Goal: Task Accomplishment & Management: Manage account settings

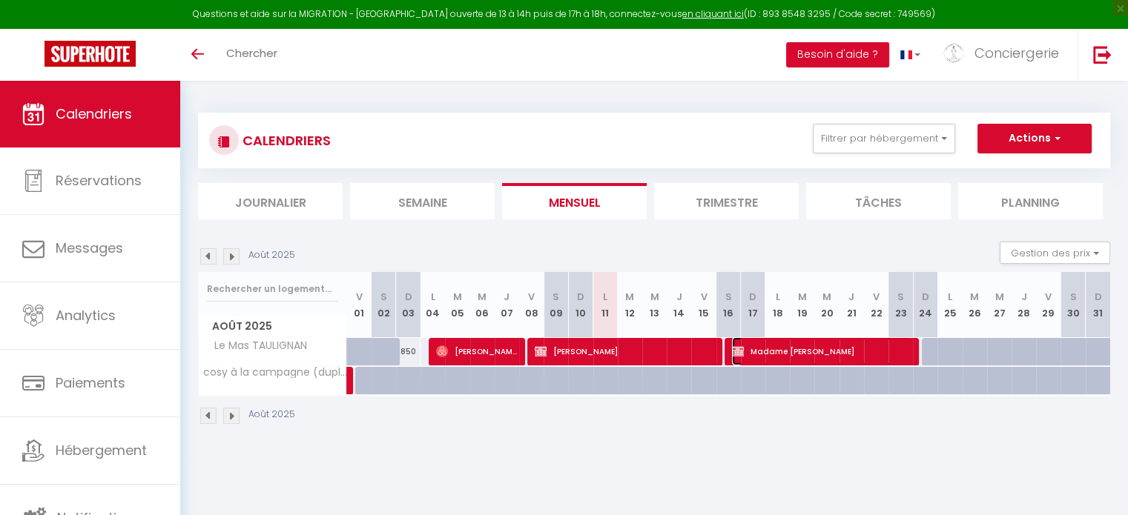
click at [810, 348] on span "Madame Courouble" at bounding box center [821, 351] width 179 height 28
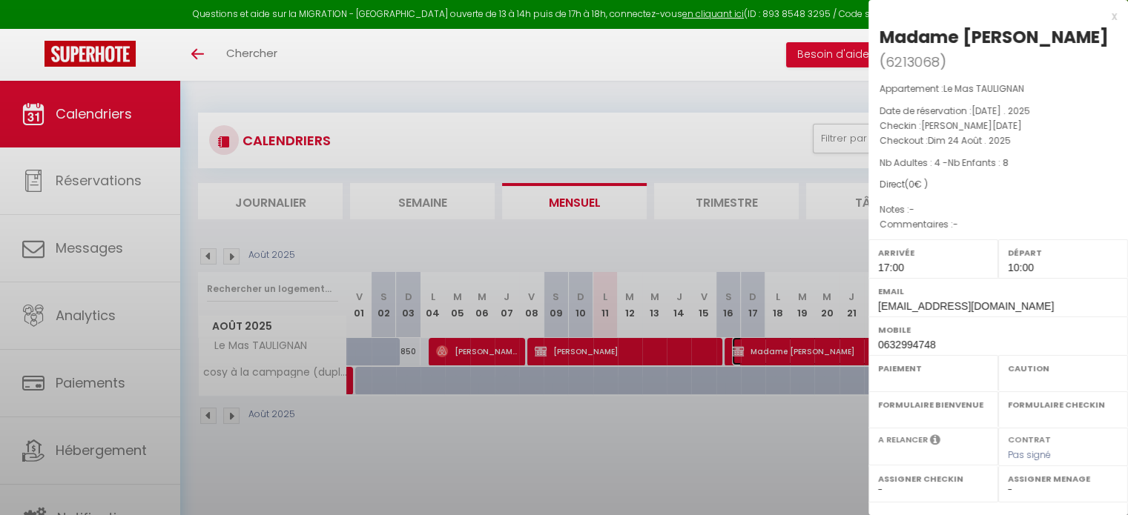
select select "OK"
select select "0"
select select "1"
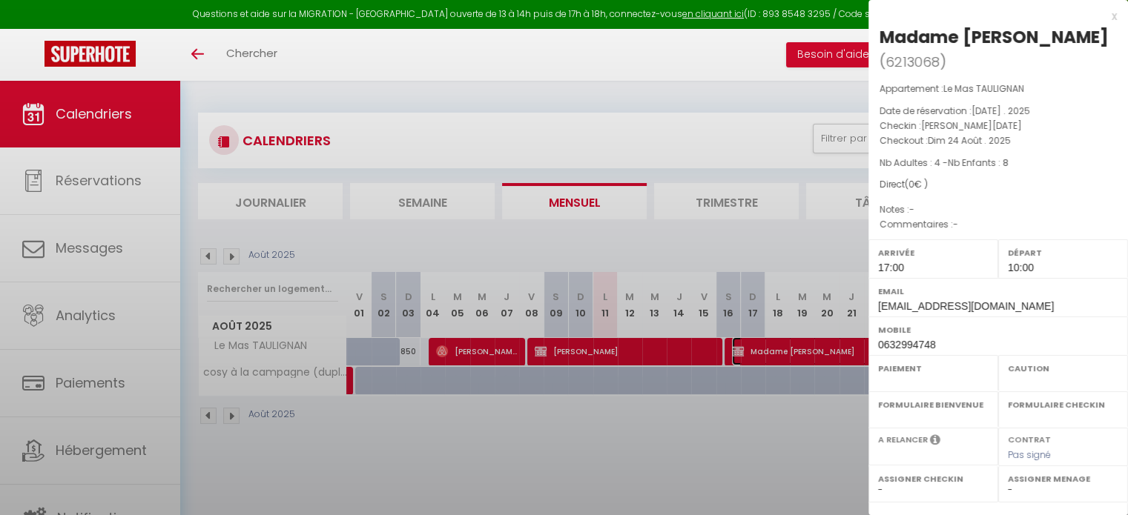
select select
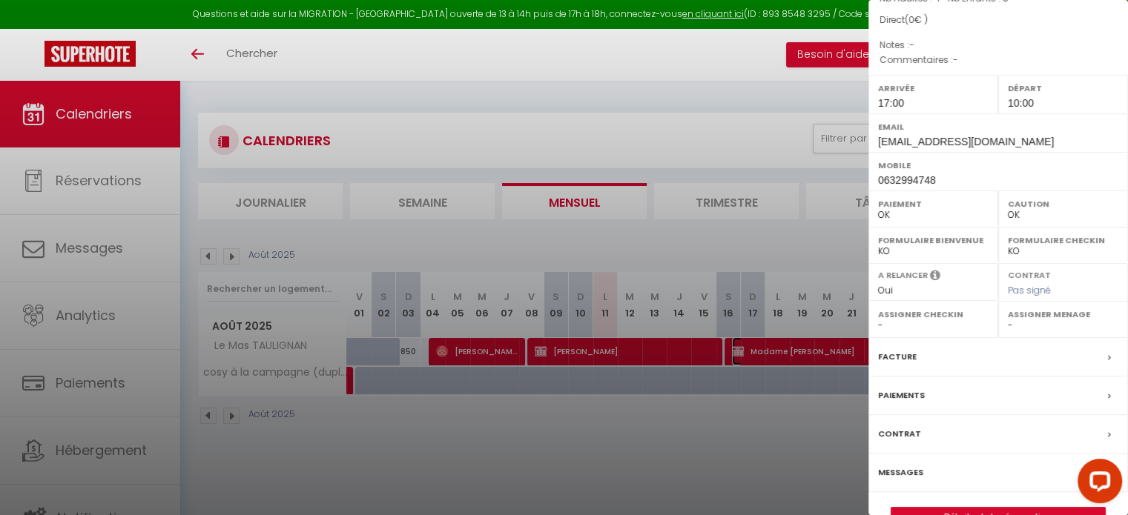
scroll to position [196, 0]
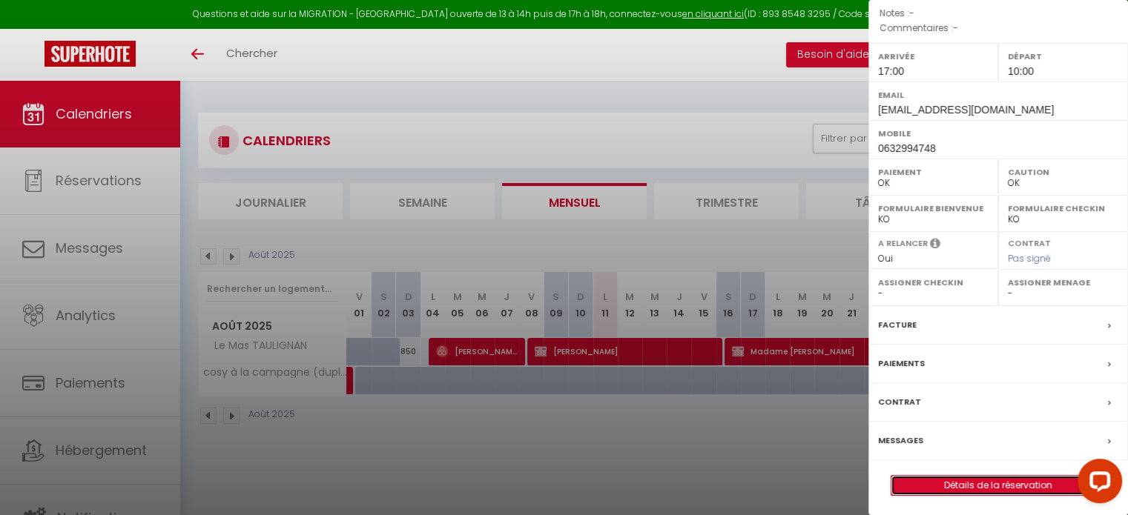
click at [943, 477] on link "Détails de la réservation" at bounding box center [998, 485] width 214 height 19
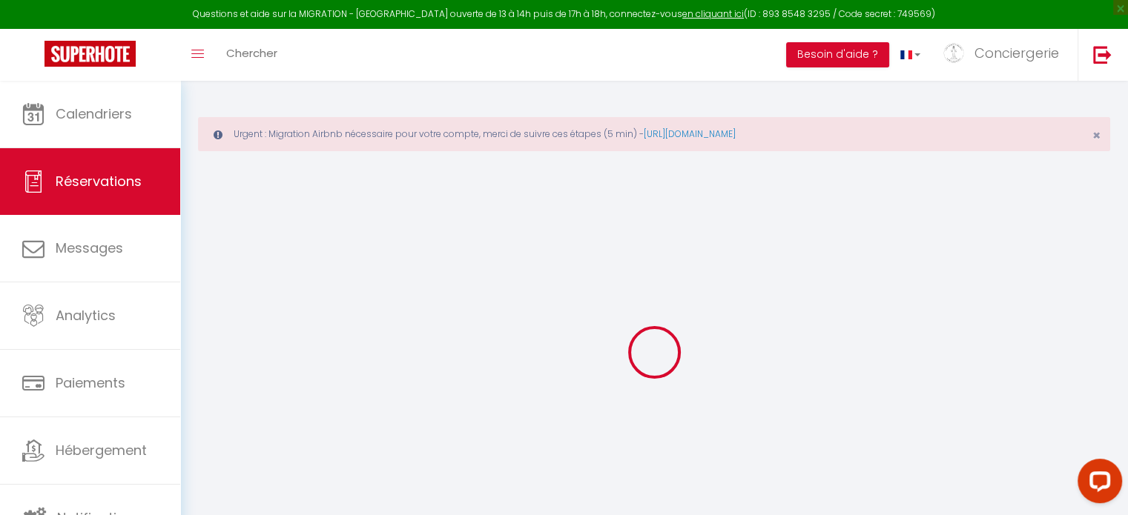
select select
checkbox input "false"
select select
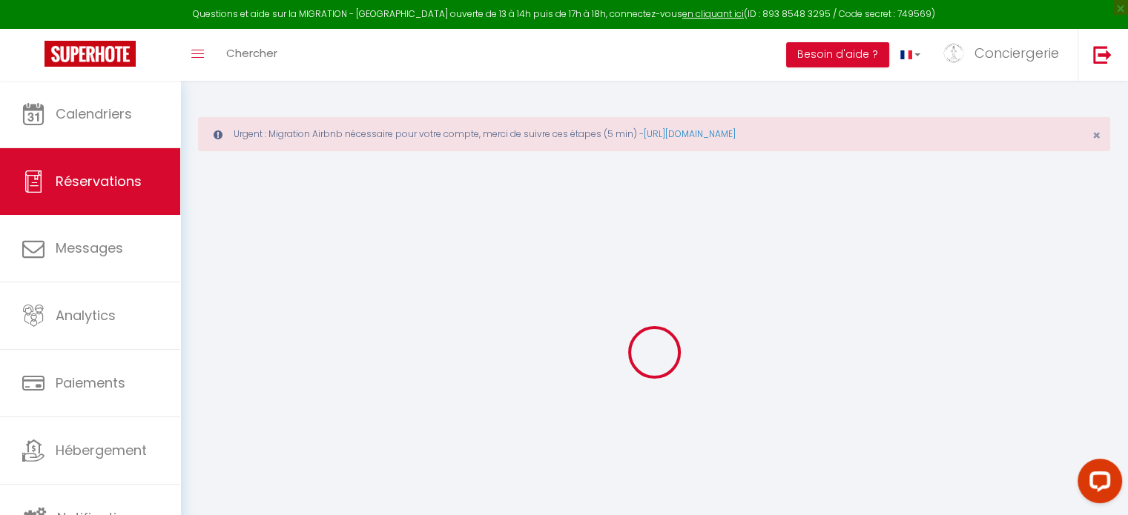
checkbox input "false"
select select
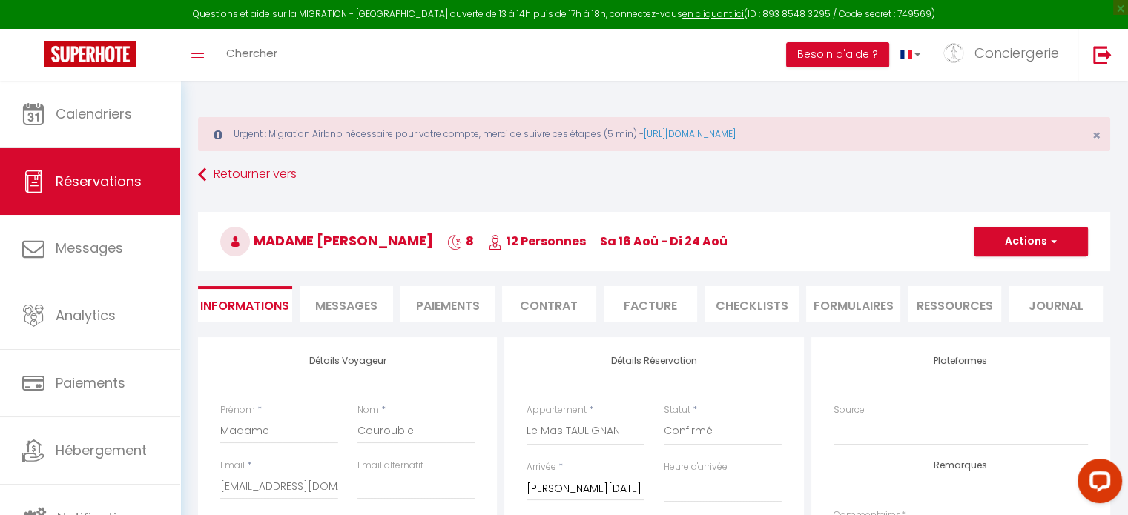
checkbox input "false"
select select "17:00"
select select "10:00"
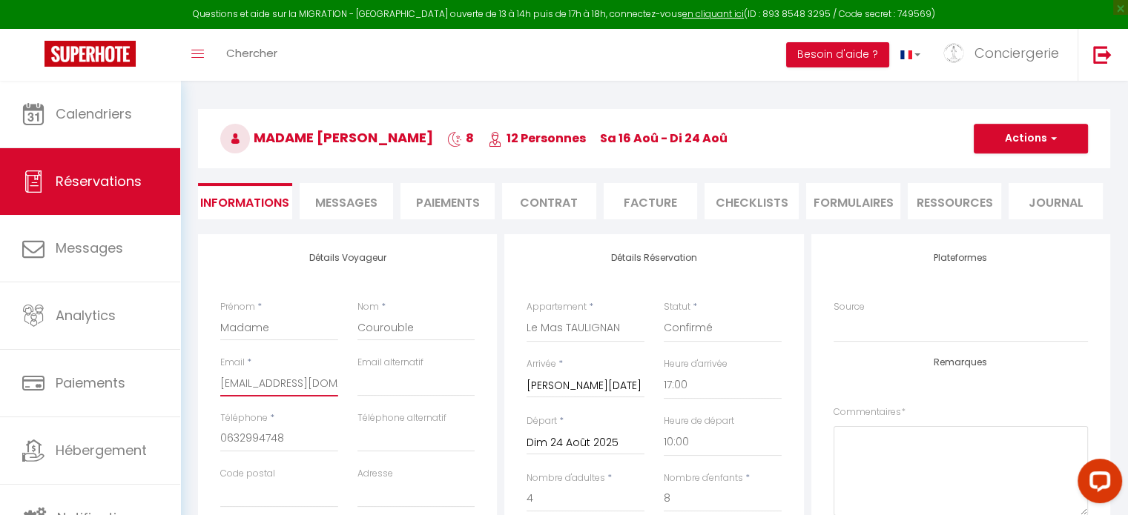
click at [334, 380] on input "[EMAIL_ADDRESS][DOMAIN_NAME]" at bounding box center [279, 383] width 118 height 27
type input "contact@conciergerielesclefsdhestia.fr"
checkbox input "false"
type input "contact@conciergerilesclefsdhestia.fr"
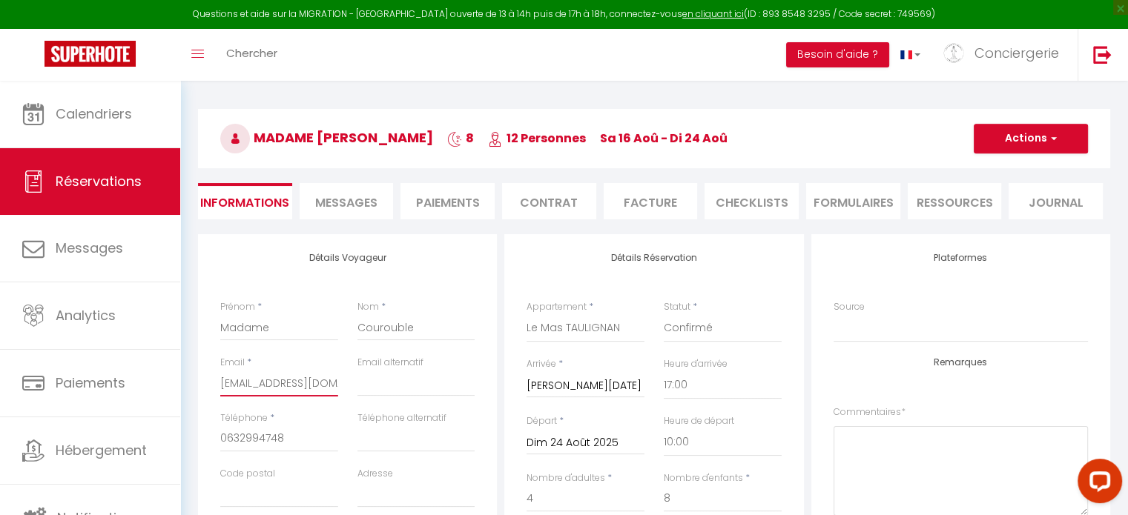
checkbox input "false"
type input "contact@conciergelesclefsdhestia.fr"
checkbox input "false"
type input "contact@concierglesclefsdhestia.fr"
checkbox input "false"
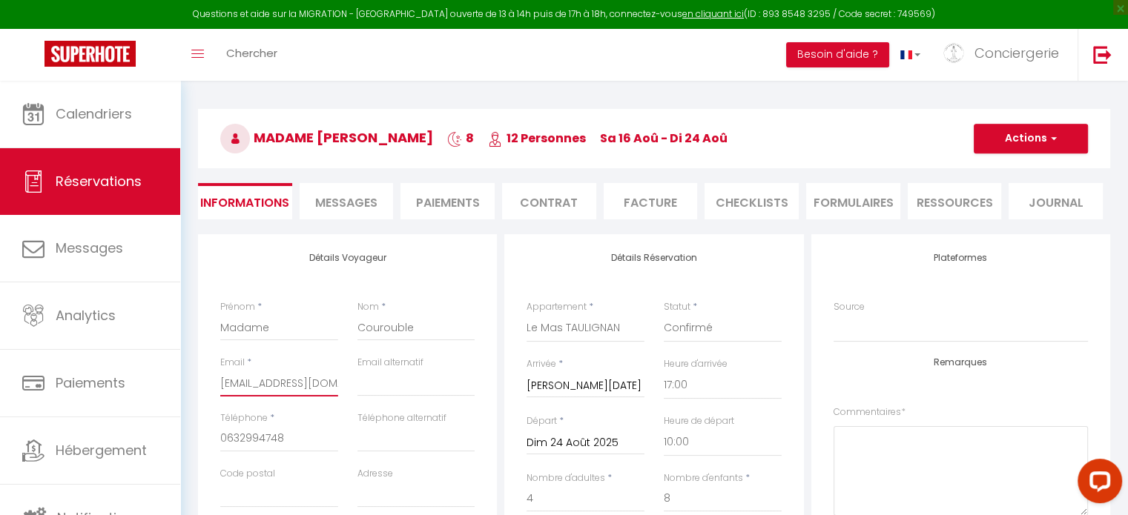
type input "contact@concierlesclefsdhestia.fr"
checkbox input "false"
type input "contact@concielesclefsdhestia.fr"
checkbox input "false"
type input "contact@concilesclefsdhestia.fr"
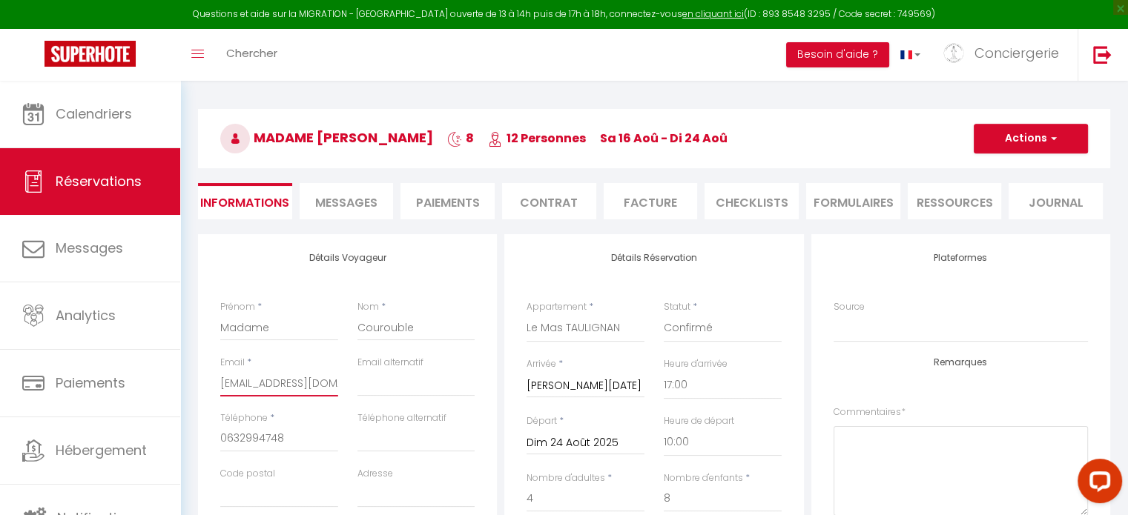
checkbox input "false"
type input "contact@conlesclefsdhestia.fr"
checkbox input "false"
type input "contact@colesclefsdhestia.fr"
checkbox input "false"
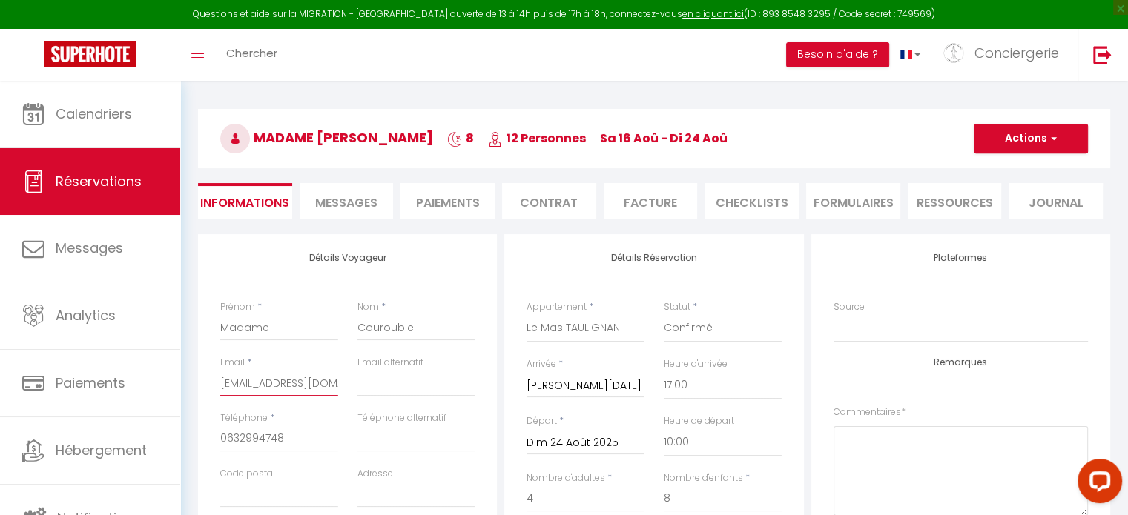
type input "contact@clesclefsdhestia.fr"
checkbox input "false"
type input "contact@lesclefsdhestia.fr"
checkbox input "false"
type input "contactlesclefsdhestia.fr"
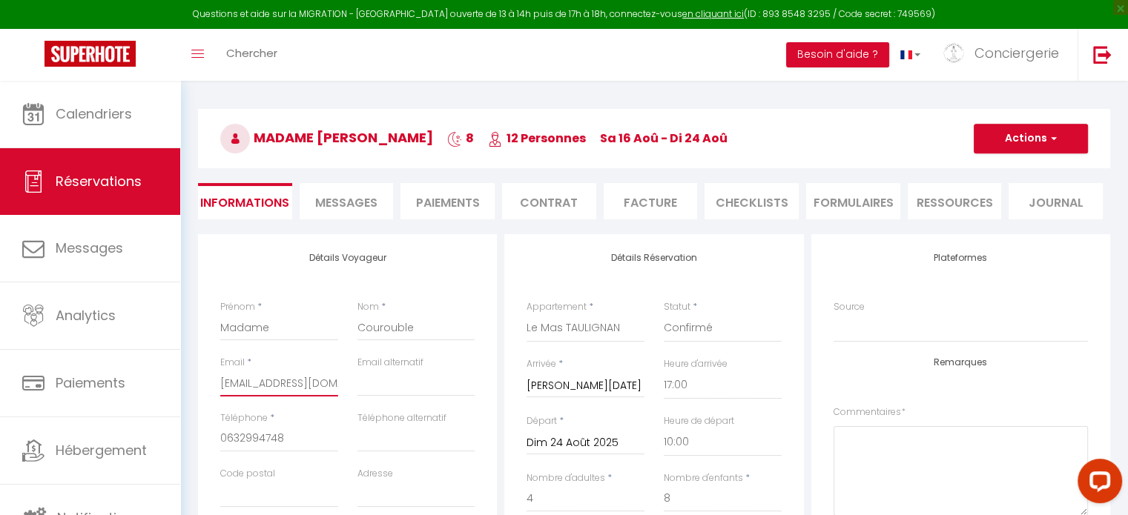
checkbox input "false"
type input "contaclesclefsdhestia.fr"
checkbox input "false"
type input "contalesclefsdhestia.fr"
checkbox input "false"
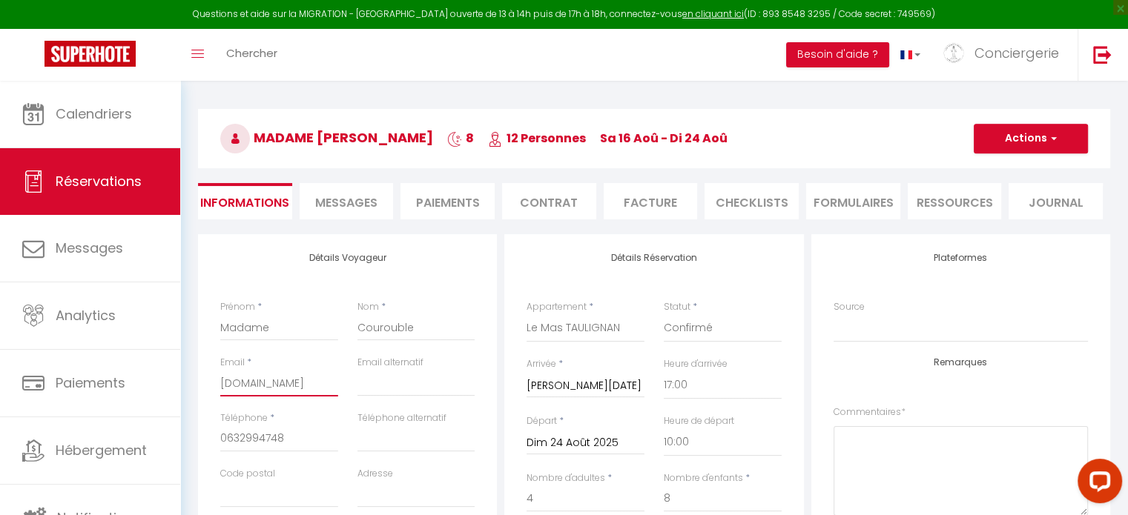
type input "conlesclefsdhestia.fr"
checkbox input "false"
type input "clesclefsdhestia.fr"
checkbox input "false"
type input "lesclefsdhestia.fr"
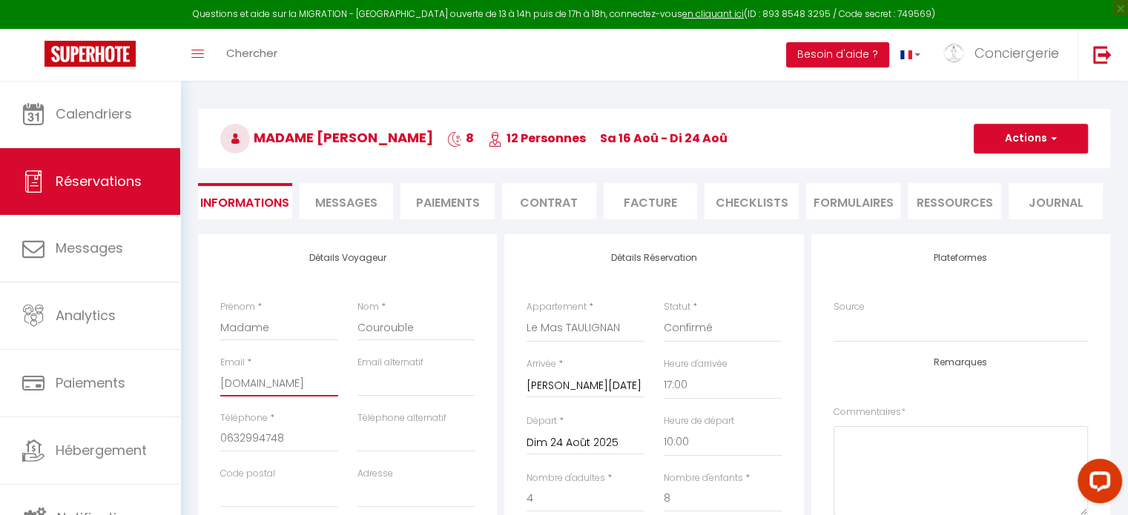
checkbox input "false"
click at [334, 380] on input "lesclefsdhestia.fr" at bounding box center [279, 383] width 118 height 27
type input "lesclefsdhestia.f"
checkbox input "false"
type input "lesclefsdhestia."
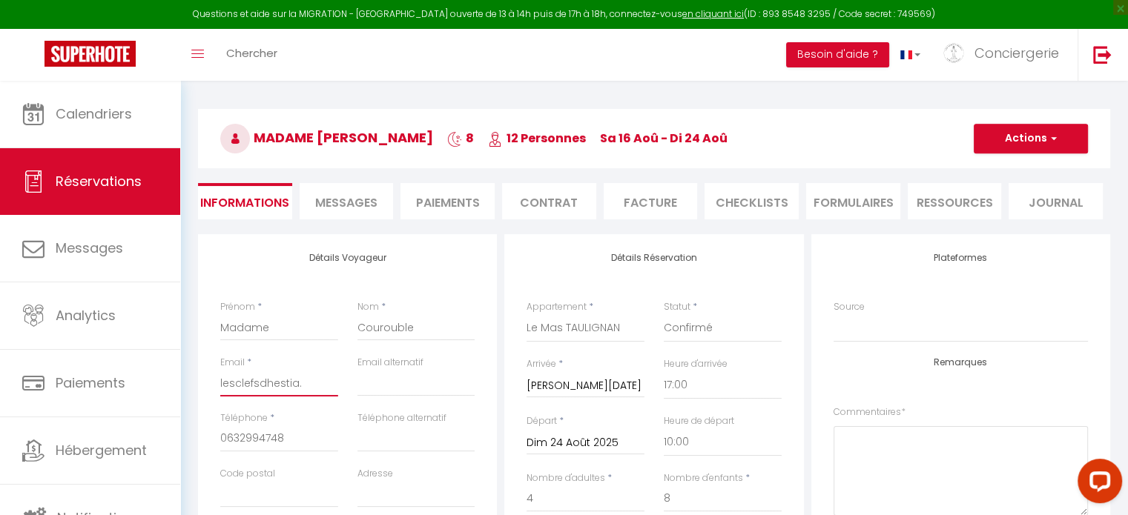
checkbox input "false"
type input "lesclefsdhestia"
checkbox input "false"
type input "lesclefsdhesti"
checkbox input "false"
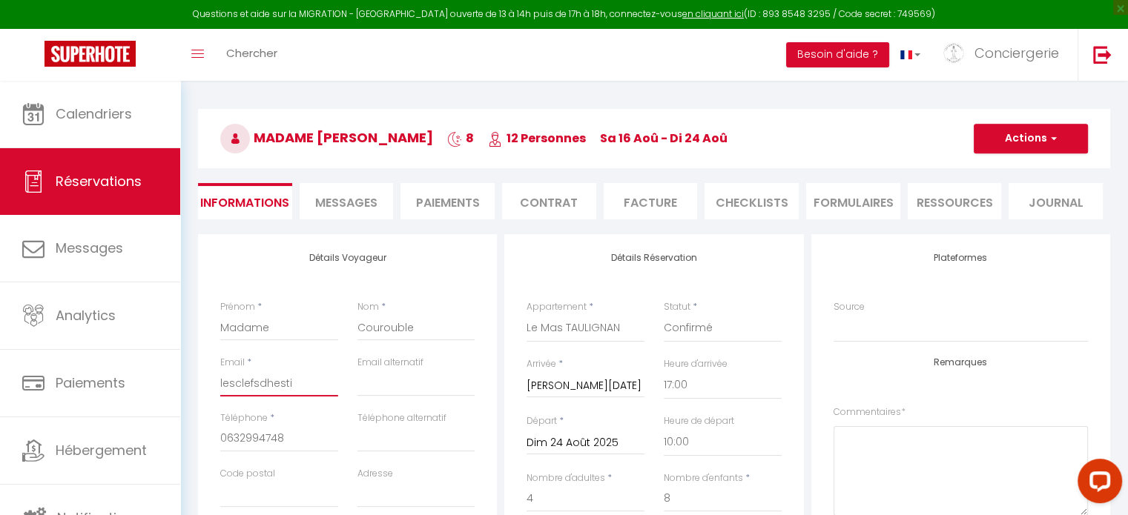
type input "lesclefsdhest"
checkbox input "false"
type input "lesclefsdhes"
checkbox input "false"
type input "lesclefsdh"
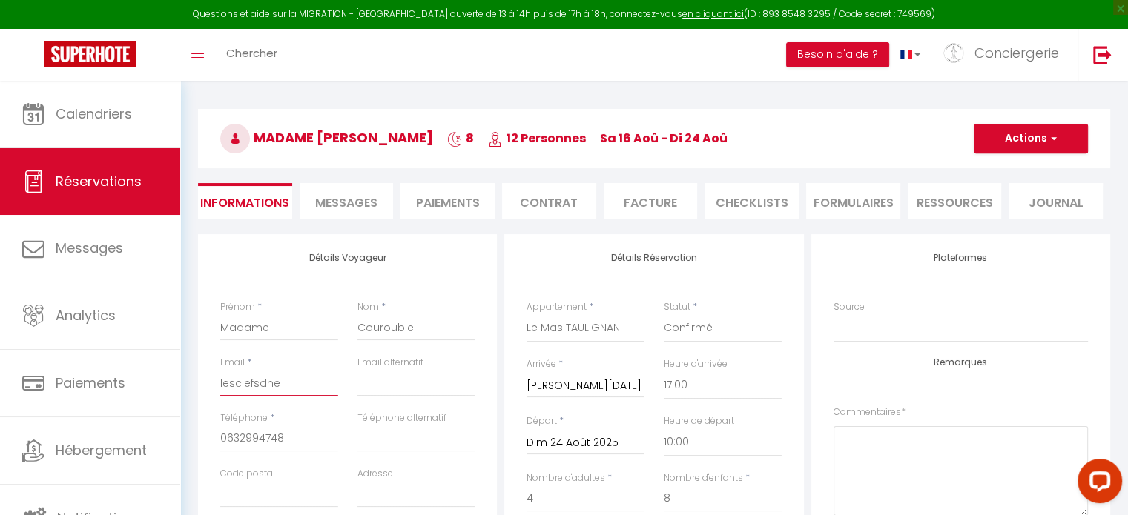
checkbox input "false"
type input "lesclefsd"
checkbox input "false"
type input "lesclefs"
checkbox input "false"
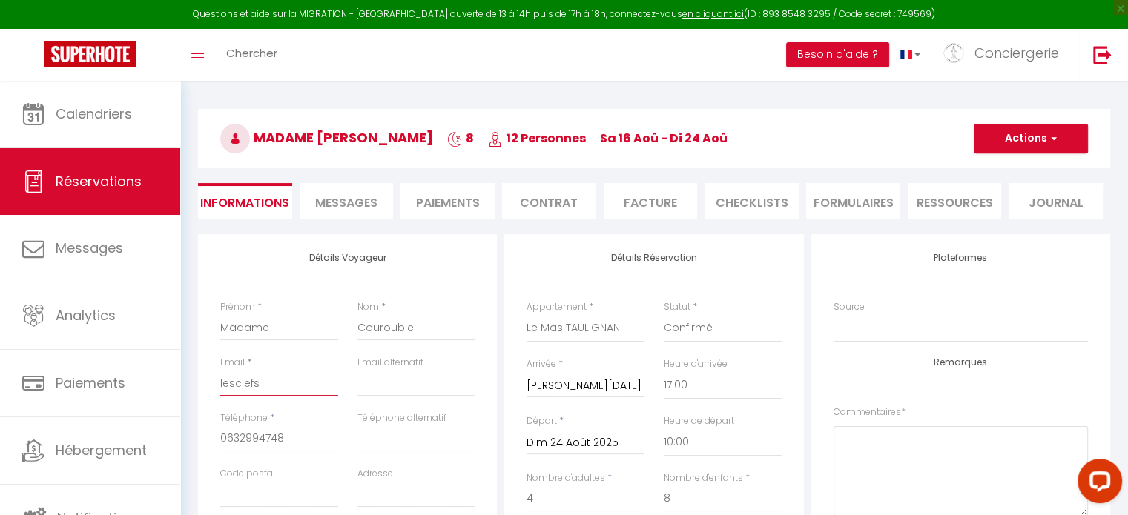
type input "lesclef"
checkbox input "false"
type input "lescle"
checkbox input "false"
type input "lescl"
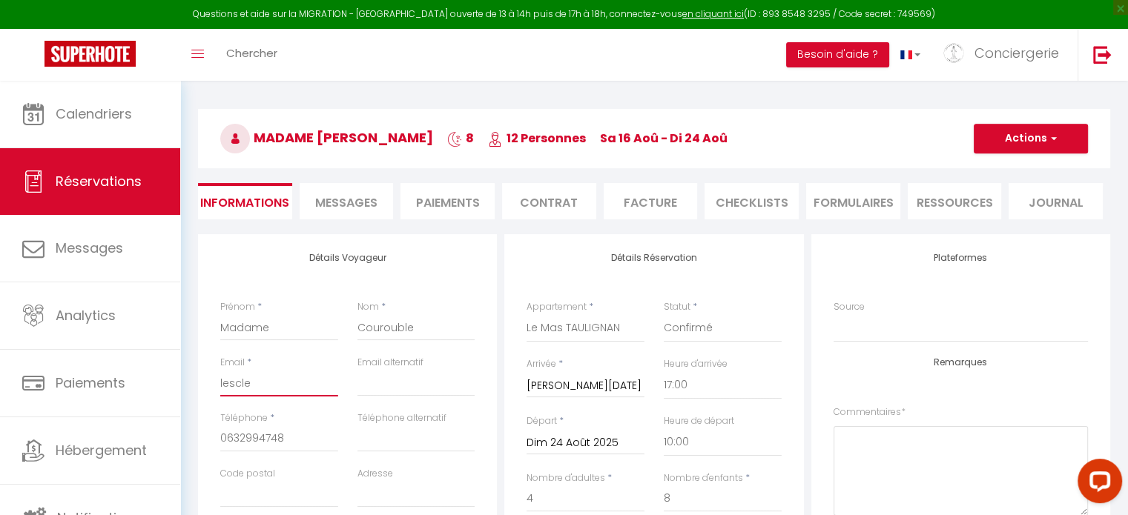
checkbox input "false"
type input "lesc"
checkbox input "false"
type input "les"
checkbox input "false"
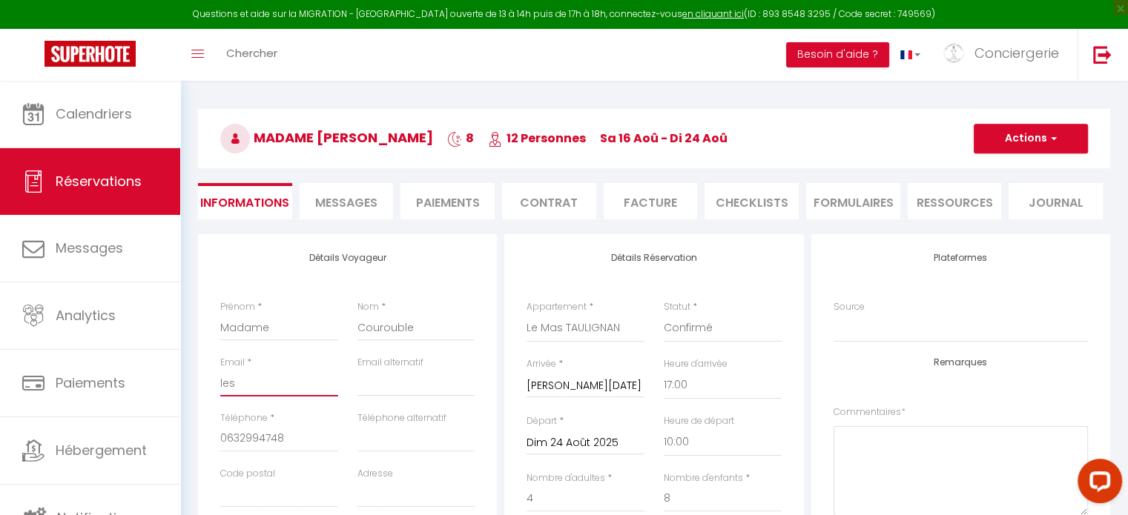
type input "le"
checkbox input "false"
type input "l"
checkbox input "false"
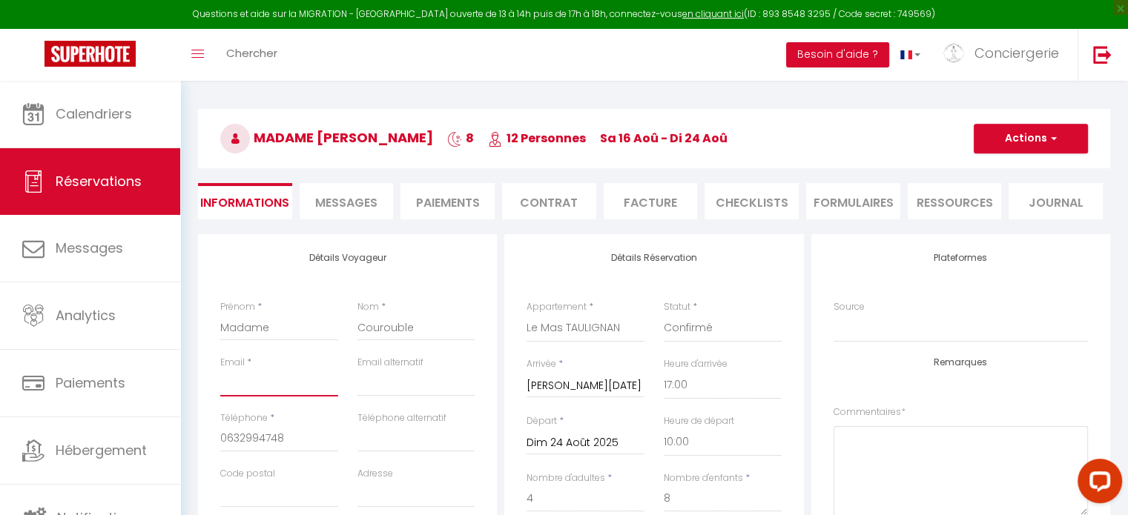
type input "c"
checkbox input "false"
type input "co"
checkbox input "false"
type input "cou"
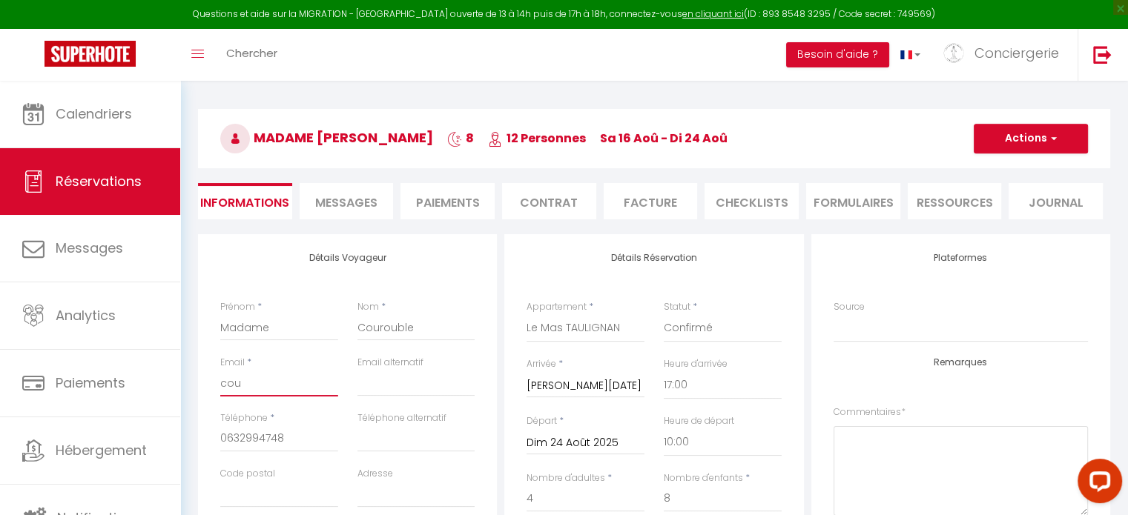
checkbox input "false"
type input "cour"
checkbox input "false"
type input "couro"
checkbox input "false"
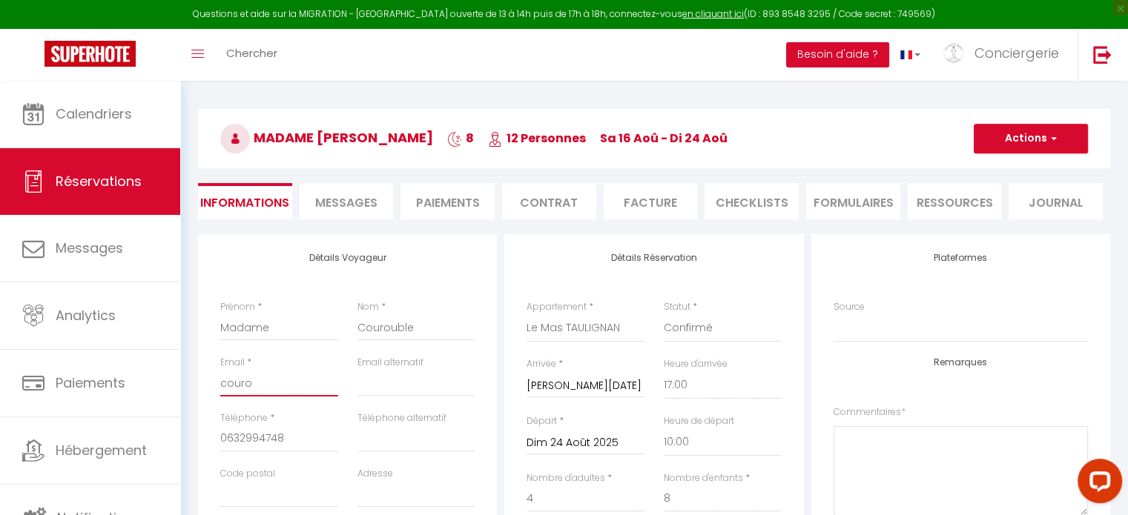
type input "courou"
checkbox input "false"
type input "couroub"
checkbox input "false"
type input "couroubl"
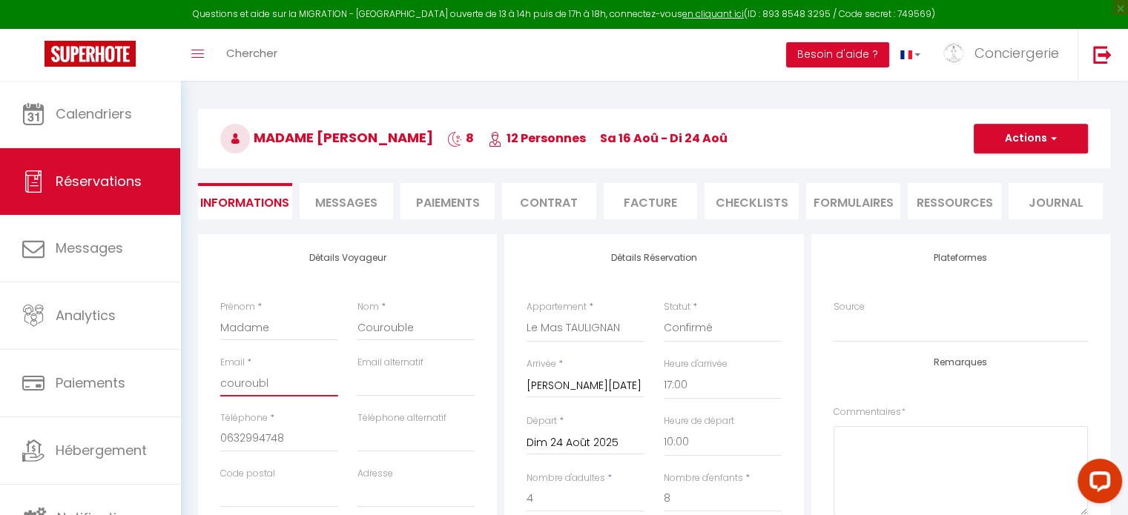
checkbox input "false"
type input "courouble"
checkbox input "false"
type input "couroublev"
checkbox input "false"
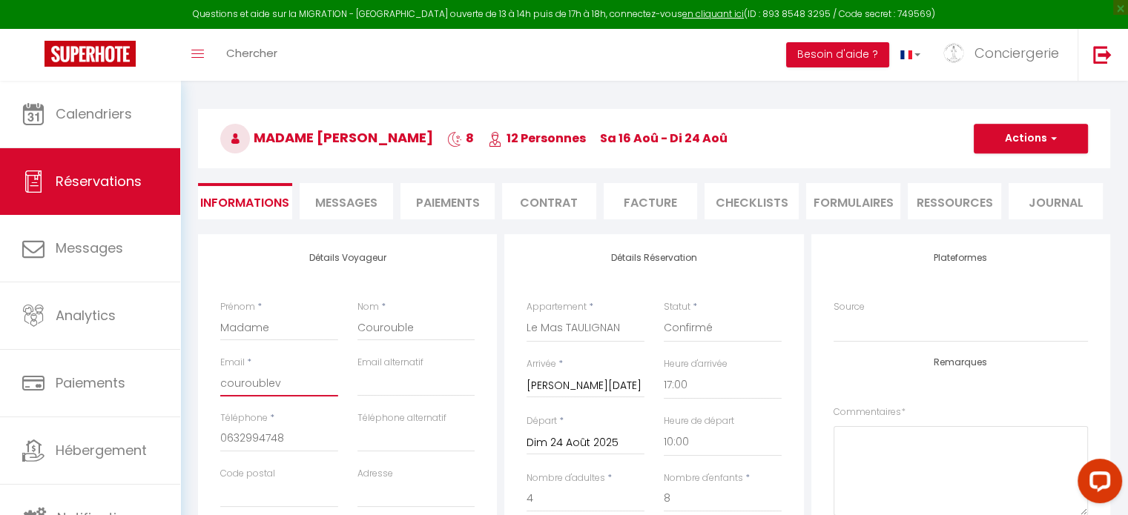
type input "couroublevi"
checkbox input "false"
type input "couroublevir"
checkbox input "false"
type input "couroublevir@"
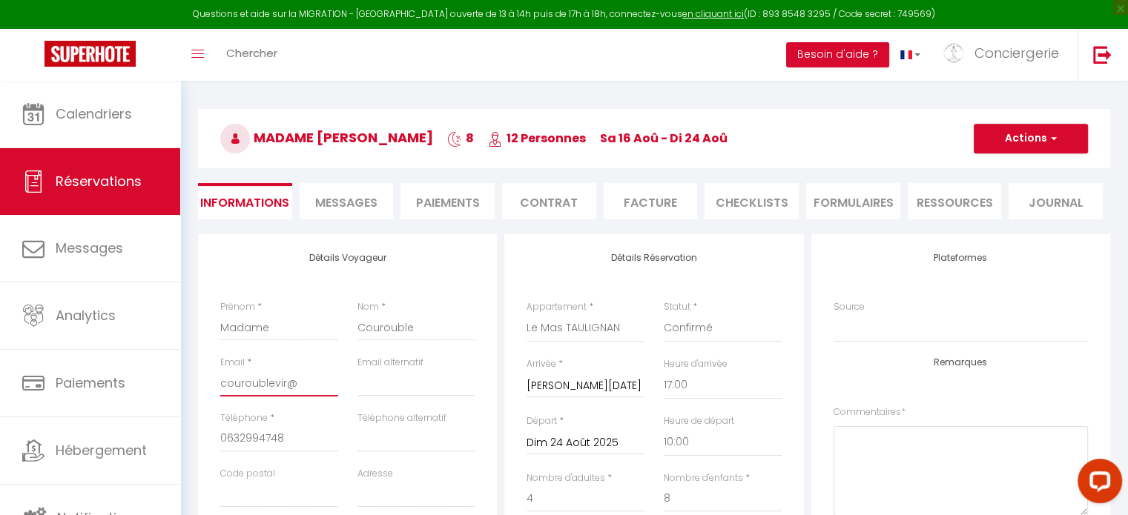
checkbox input "false"
type input "couroublevir@h"
checkbox input "false"
type input "couroublevir@ho"
checkbox input "false"
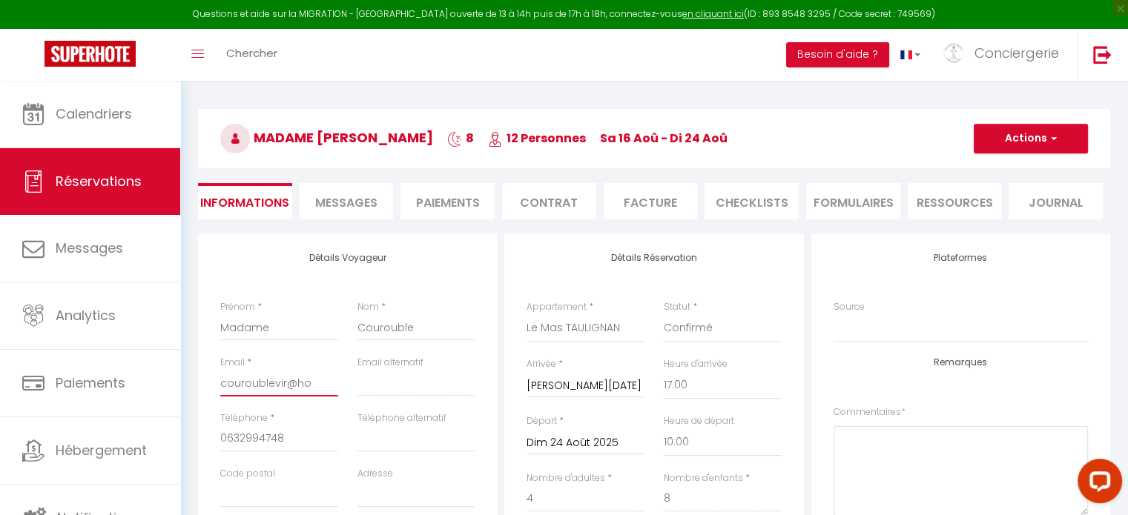
type input "couroublevir@hot"
checkbox input "false"
type input "couroublevir@hotm"
checkbox input "false"
type input "couroublevir@hotma"
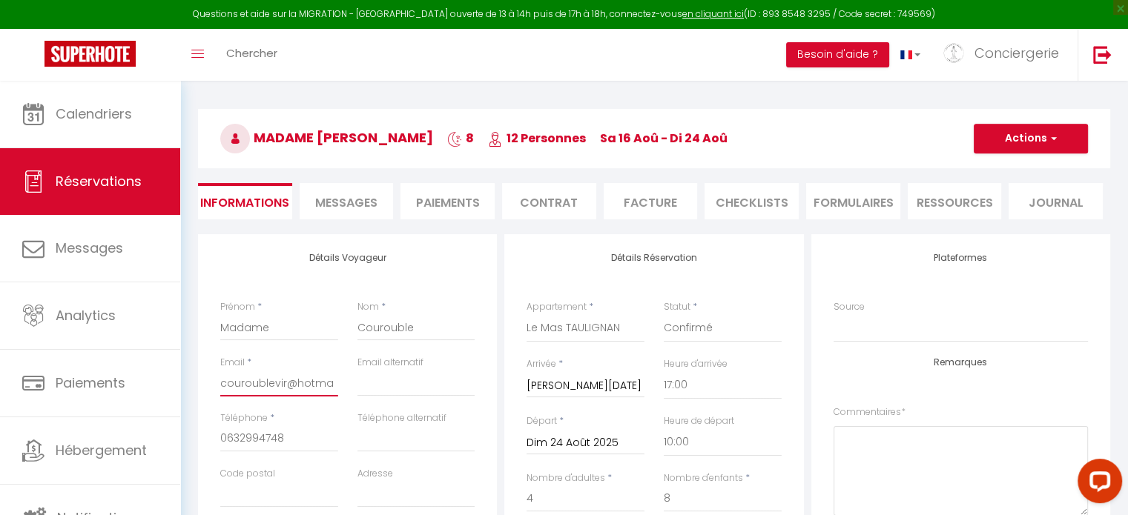
checkbox input "false"
type input "couroublevir@hotmai"
checkbox input "false"
type input "couroublevir@hotmail"
checkbox input "false"
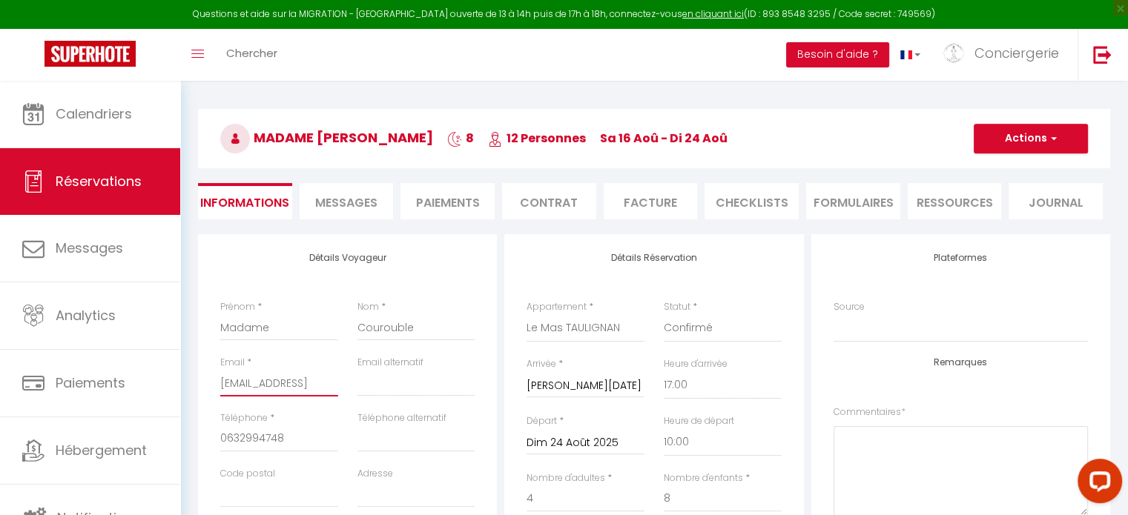
type input "couroublevir@hotmail."
checkbox input "false"
type input "couroublevir@hotmail.f"
checkbox input "false"
type input "couroublevir@hotmail.fr"
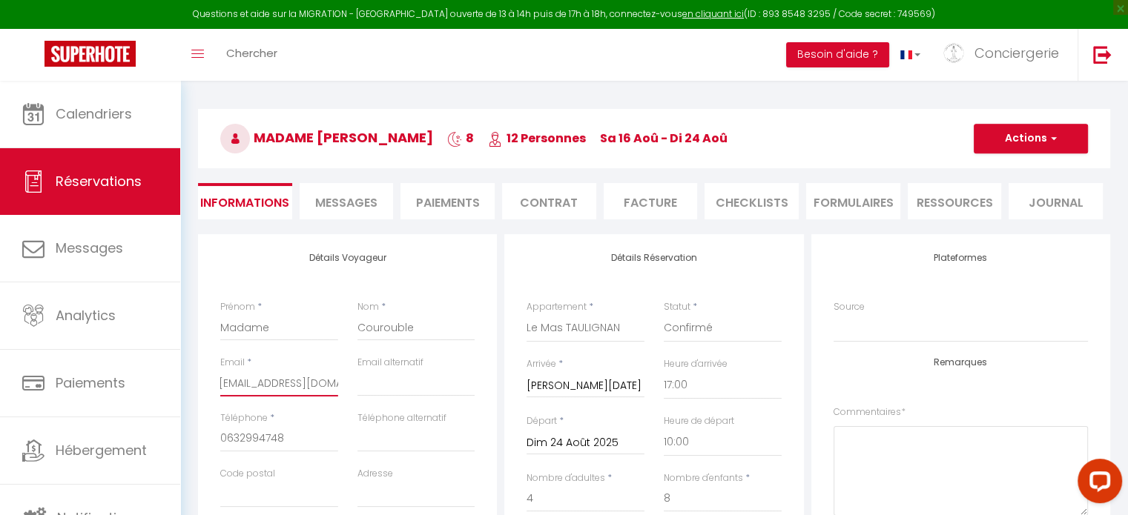
checkbox input "false"
type input "couroublevir@hotmail.fr"
click at [291, 430] on input "0632994748" at bounding box center [279, 439] width 118 height 27
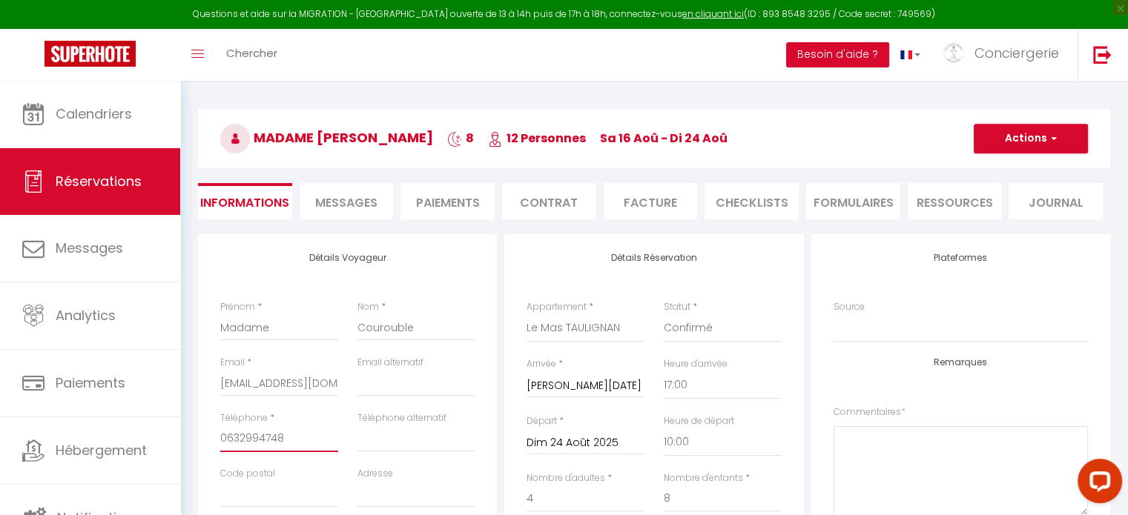
type input "063299474"
checkbox input "false"
type input "0632994"
checkbox input "false"
type input "063299"
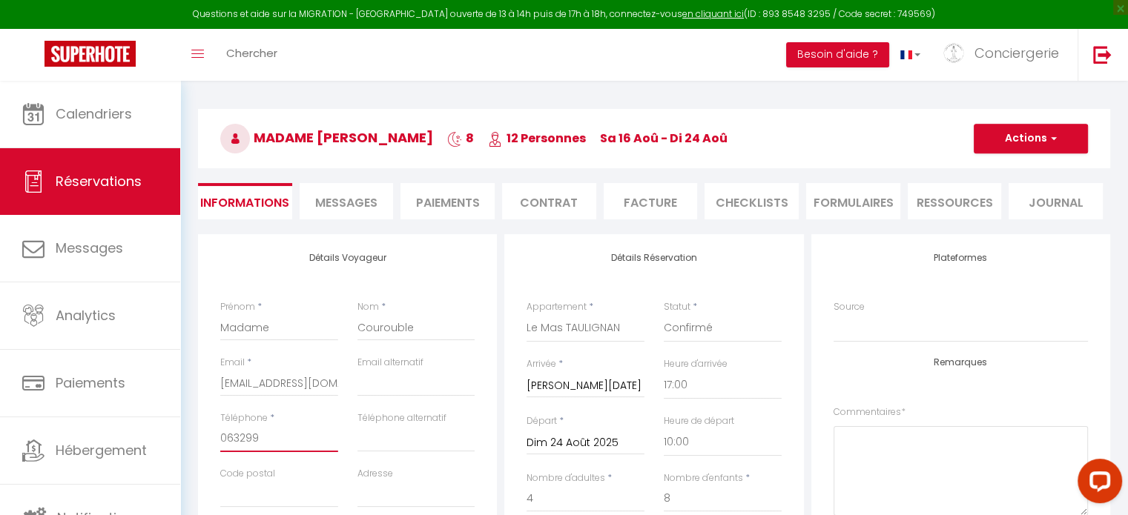
checkbox input "false"
type input "06329"
checkbox input "false"
type input "0632"
checkbox input "false"
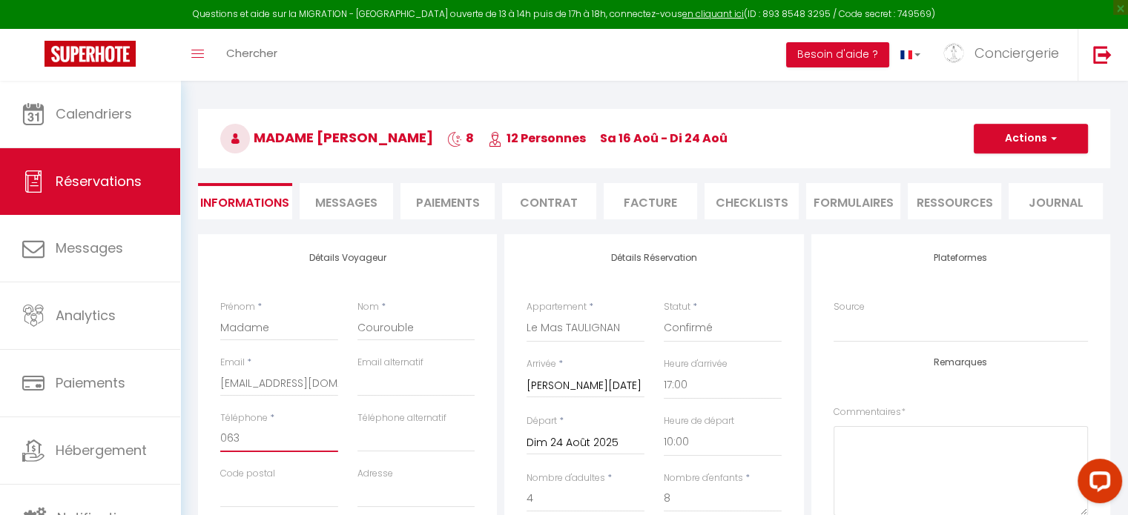
type input "06"
checkbox input "false"
type input "0"
checkbox input "false"
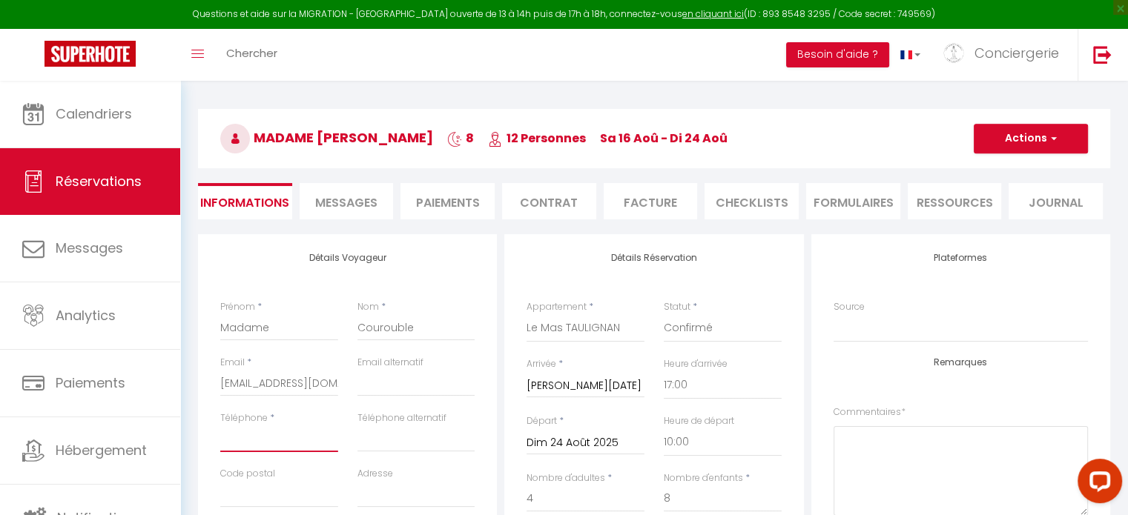
type input "0"
checkbox input "false"
type input "06"
checkbox input "false"
type input "066"
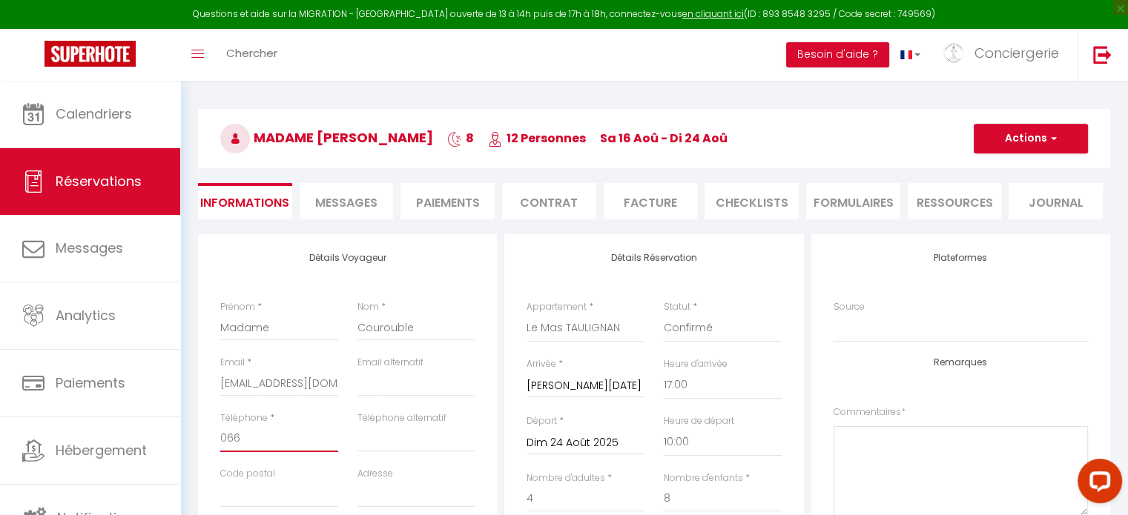
checkbox input "false"
type input "0668"
checkbox input "false"
type input "06680"
checkbox input "false"
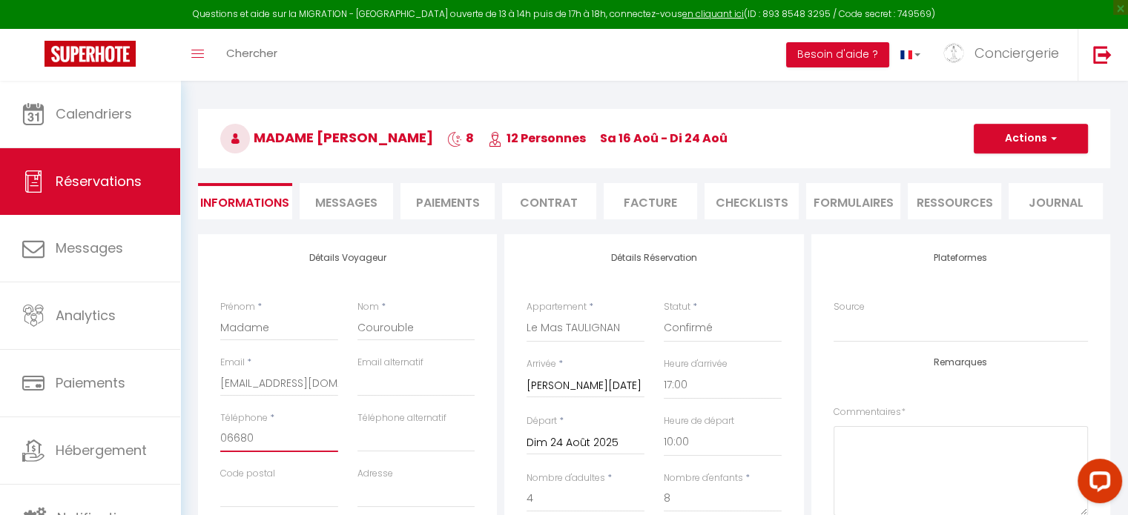
type input "066803"
checkbox input "false"
type input "0668037"
checkbox input "false"
type input "06680378"
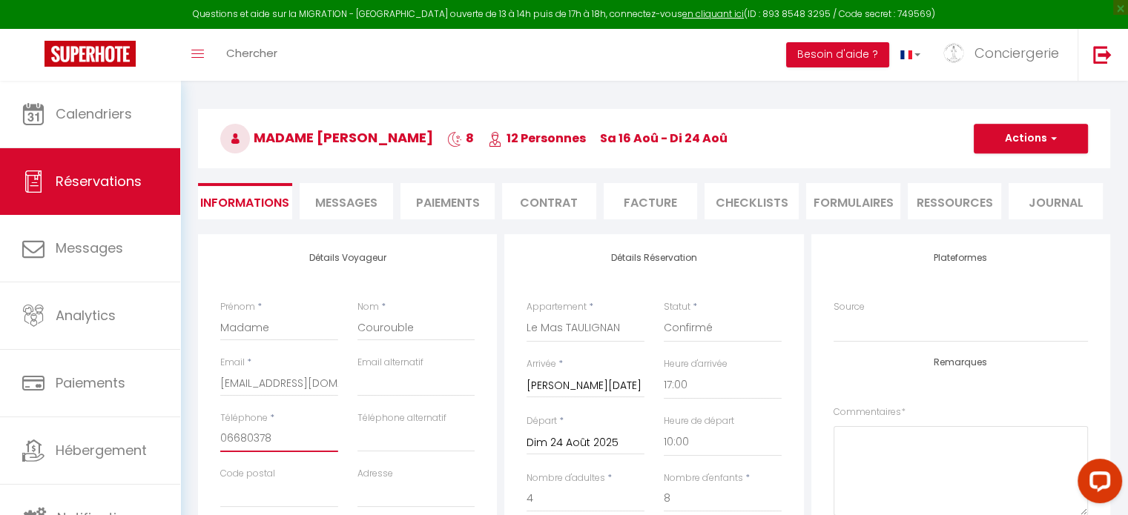
checkbox input "false"
type input "066803786"
checkbox input "false"
type input "0668037860"
checkbox input "false"
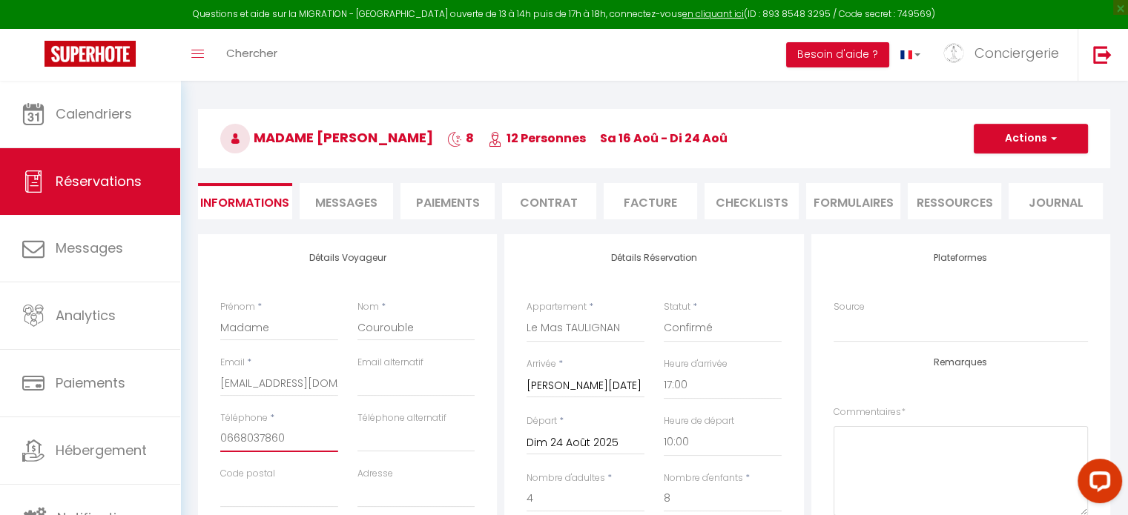
scroll to position [228, 0]
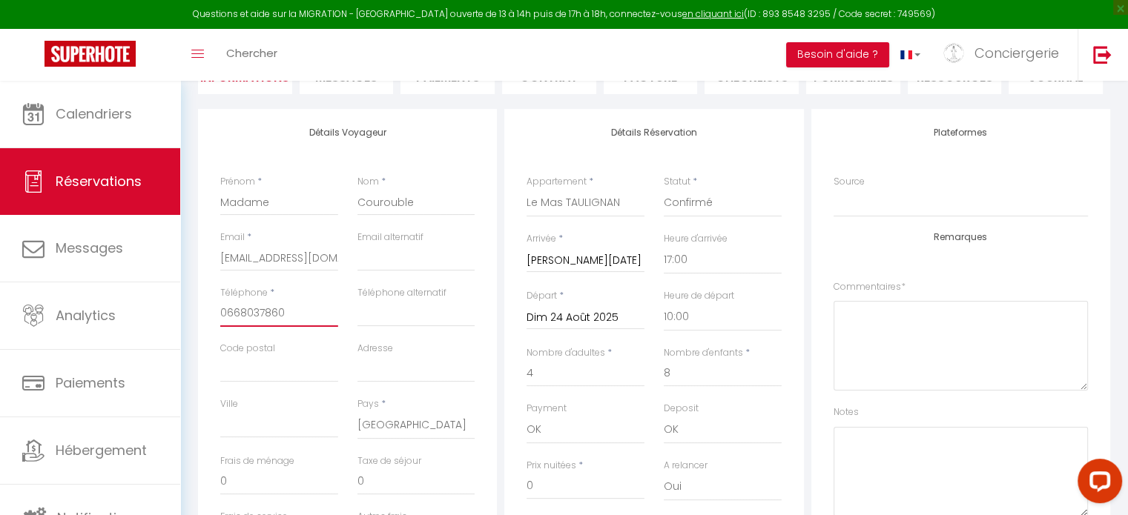
type input "0668037860"
click at [259, 375] on input "Code postal" at bounding box center [279, 369] width 118 height 27
type input "5"
checkbox input "false"
type input "59"
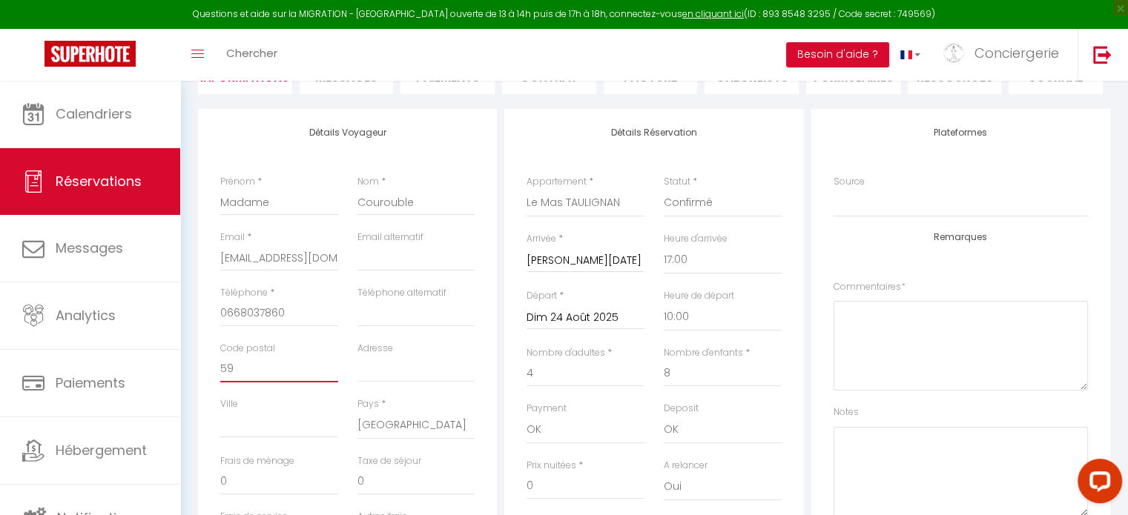
checkbox input "false"
type input "592"
checkbox input "false"
type input "5922"
checkbox input "false"
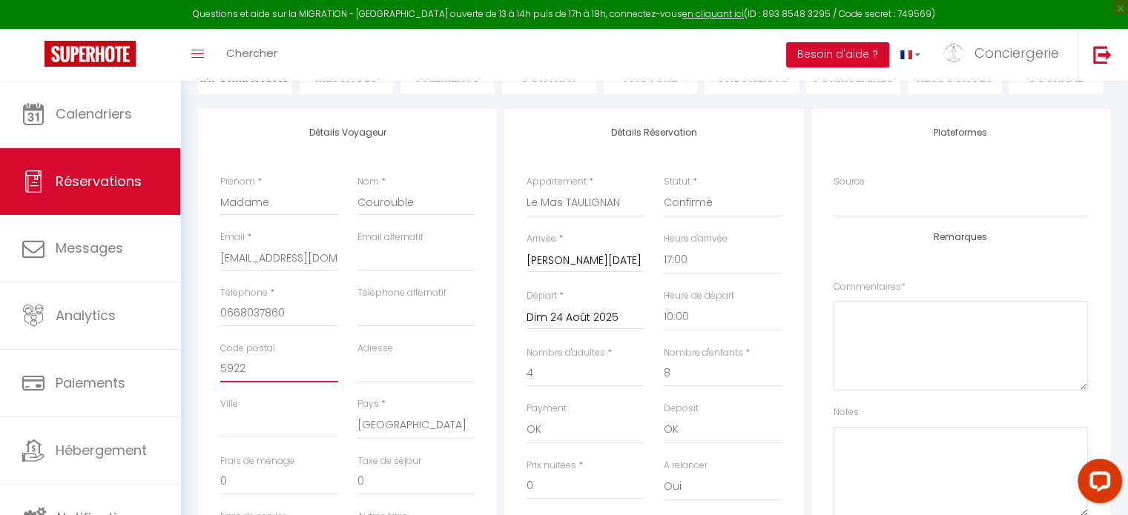
type input "59223"
checkbox input "false"
type input "59223"
click at [291, 417] on input "Ville" at bounding box center [279, 424] width 118 height 27
type input "r"
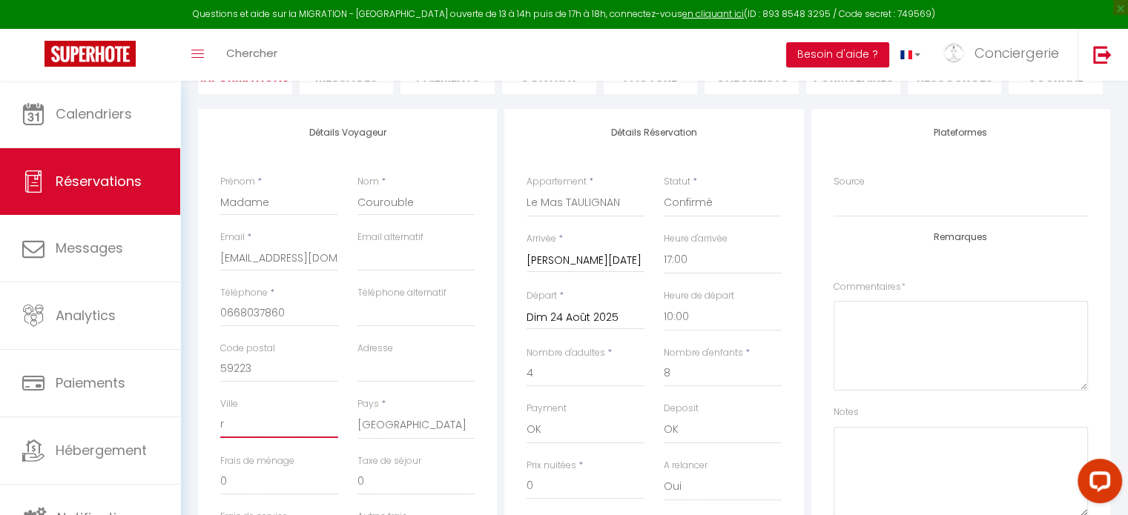
checkbox input "false"
type input "ro"
checkbox input "false"
type input "ron"
checkbox input "false"
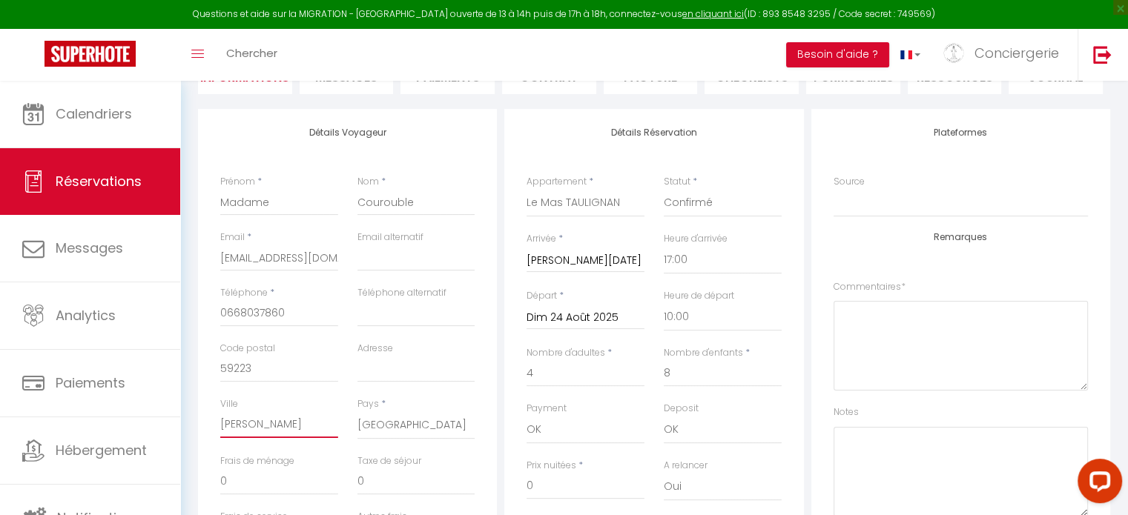
type input "ronc"
checkbox input "false"
type input "roncq"
checkbox input "false"
type input "roncq"
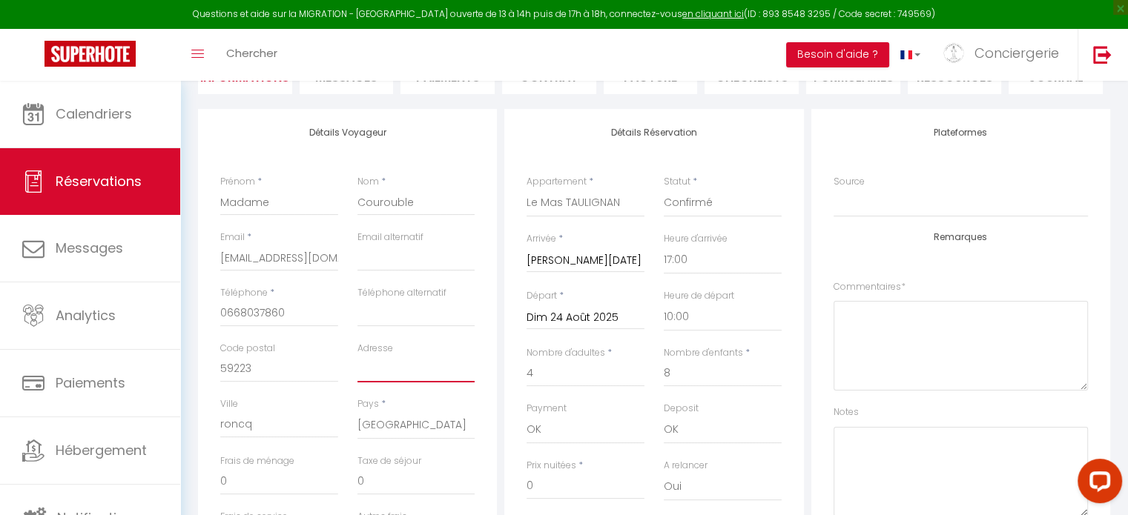
click at [371, 363] on input "Adresse" at bounding box center [416, 369] width 118 height 27
type input "8"
checkbox input "false"
type input "82"
checkbox input "false"
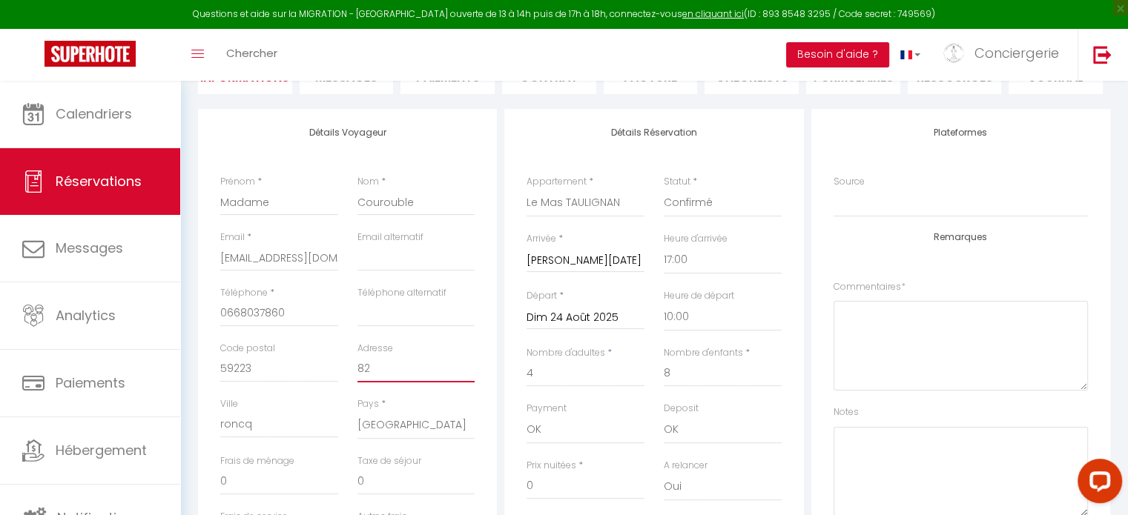
type input "823"
checkbox input "false"
type input "823"
checkbox input "false"
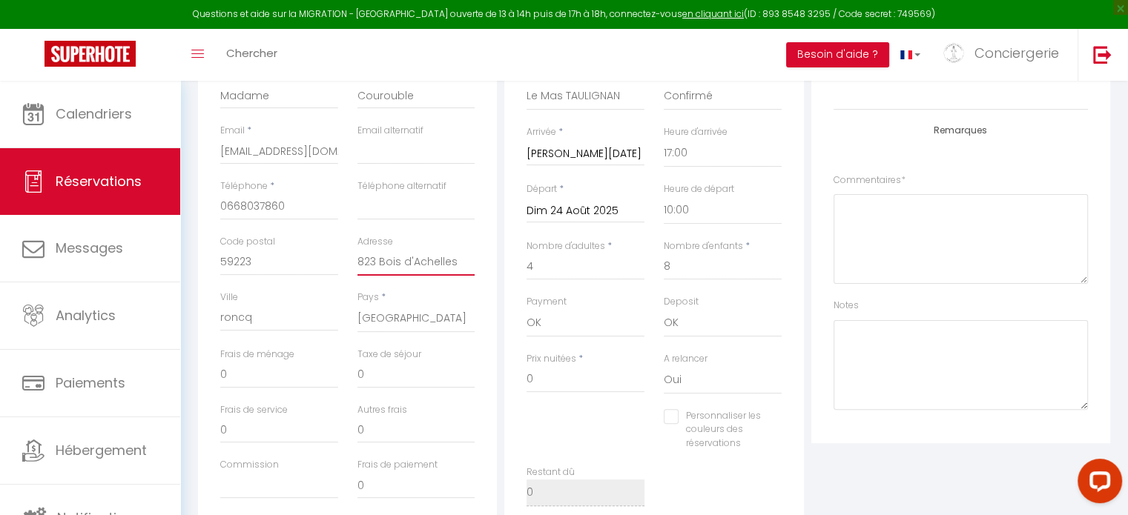
scroll to position [335, 0]
click at [552, 375] on input "0" at bounding box center [585, 379] width 118 height 27
click at [586, 444] on div "Personnaliser les couleurs des réservations #D7092E" at bounding box center [654, 437] width 274 height 57
click at [678, 380] on select "Oui Non" at bounding box center [723, 380] width 118 height 28
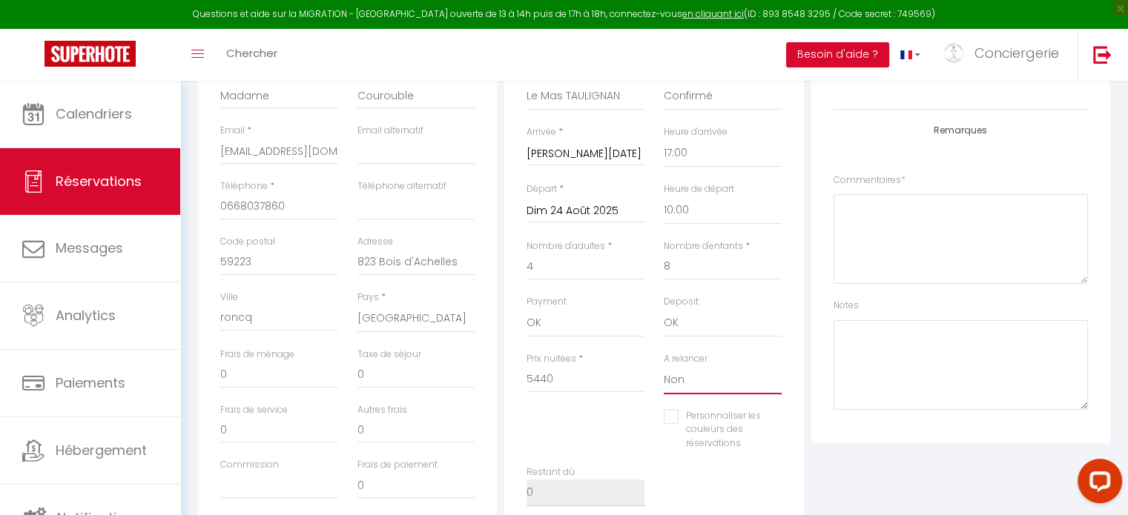
click at [664, 366] on select "Oui Non" at bounding box center [723, 380] width 118 height 28
click at [627, 426] on div "Personnaliser les couleurs des réservations #D7092E" at bounding box center [654, 437] width 274 height 57
click at [685, 328] on select "OK KO" at bounding box center [723, 323] width 118 height 28
click at [590, 466] on div "Restant dû 0" at bounding box center [585, 486] width 118 height 41
click at [565, 269] on input "4" at bounding box center [585, 267] width 118 height 27
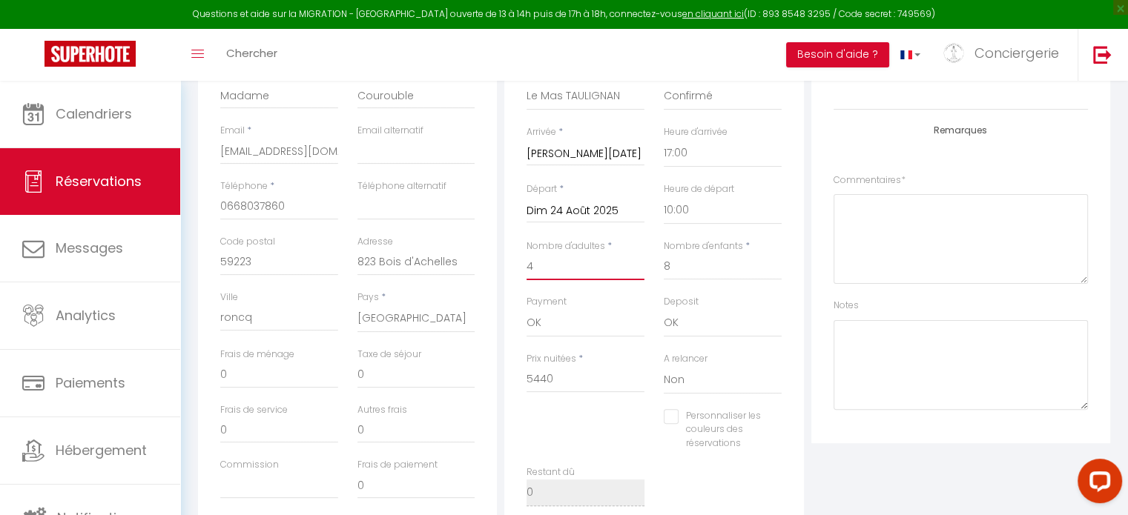
click at [565, 269] on input "4" at bounding box center [585, 267] width 118 height 27
click at [707, 264] on input "8" at bounding box center [723, 267] width 118 height 27
click at [304, 377] on input "200" at bounding box center [279, 375] width 118 height 27
click at [538, 382] on input "6778" at bounding box center [585, 379] width 118 height 27
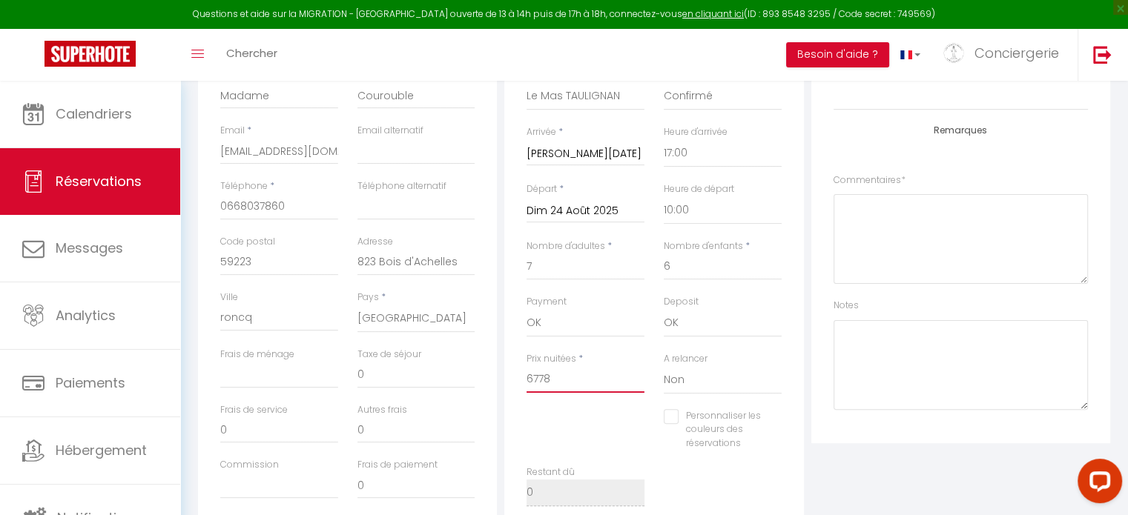
click at [538, 382] on input "6778" at bounding box center [585, 379] width 118 height 27
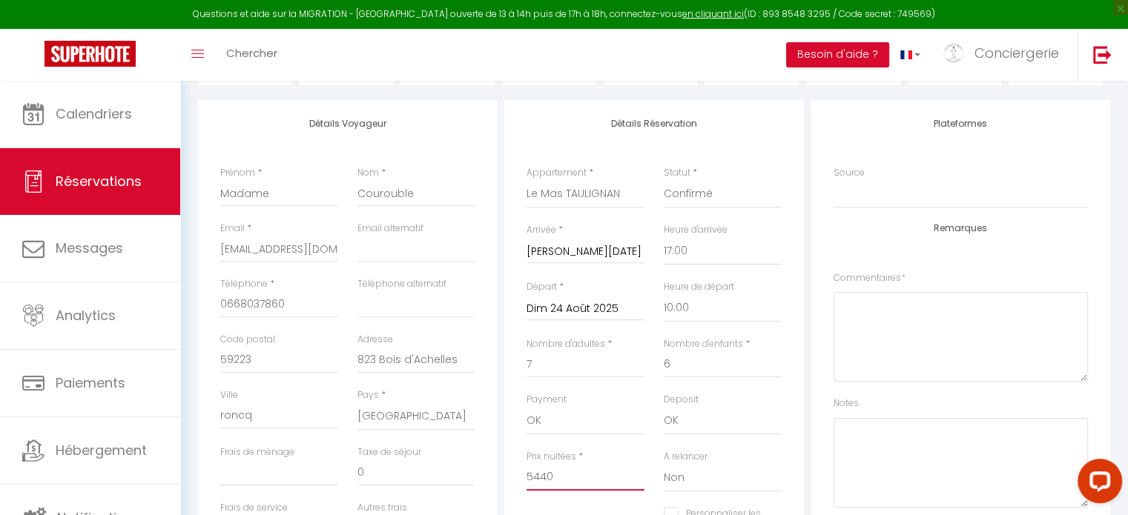
scroll to position [148, 0]
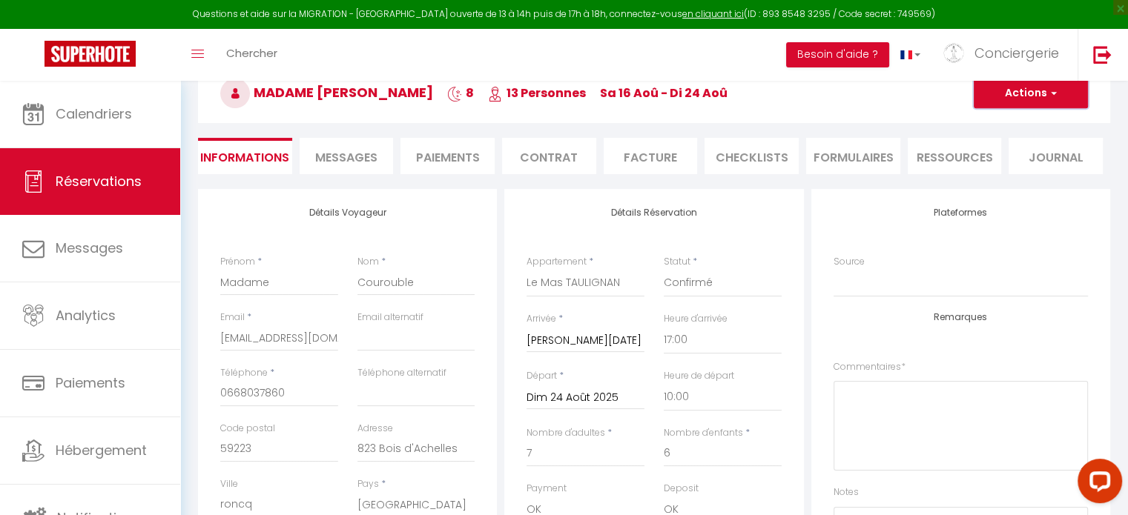
click at [1007, 96] on button "Actions" at bounding box center [1030, 94] width 114 height 30
click at [983, 128] on link "Enregistrer" at bounding box center [1015, 125] width 117 height 19
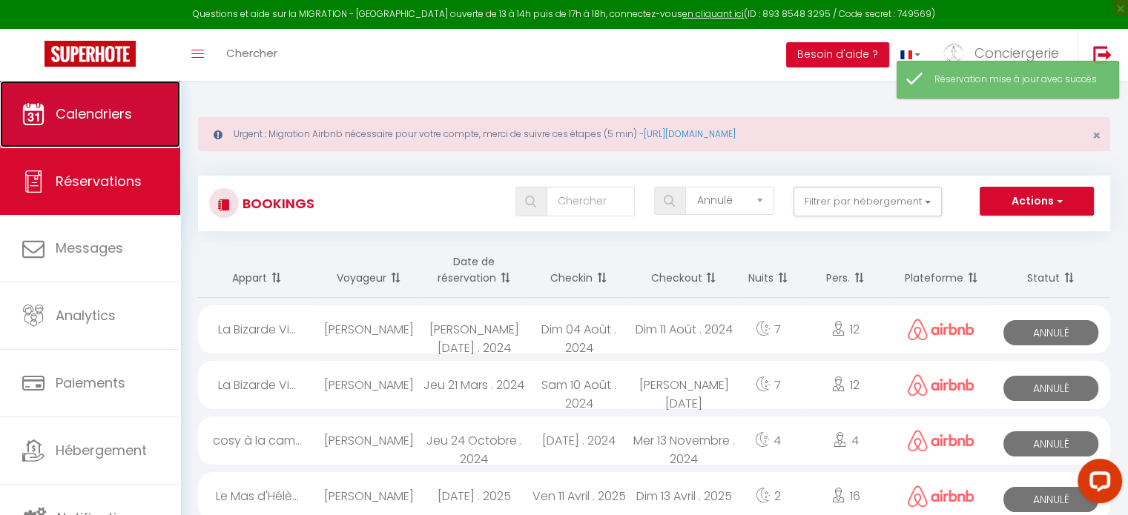
click at [127, 118] on span "Calendriers" at bounding box center [94, 114] width 76 height 19
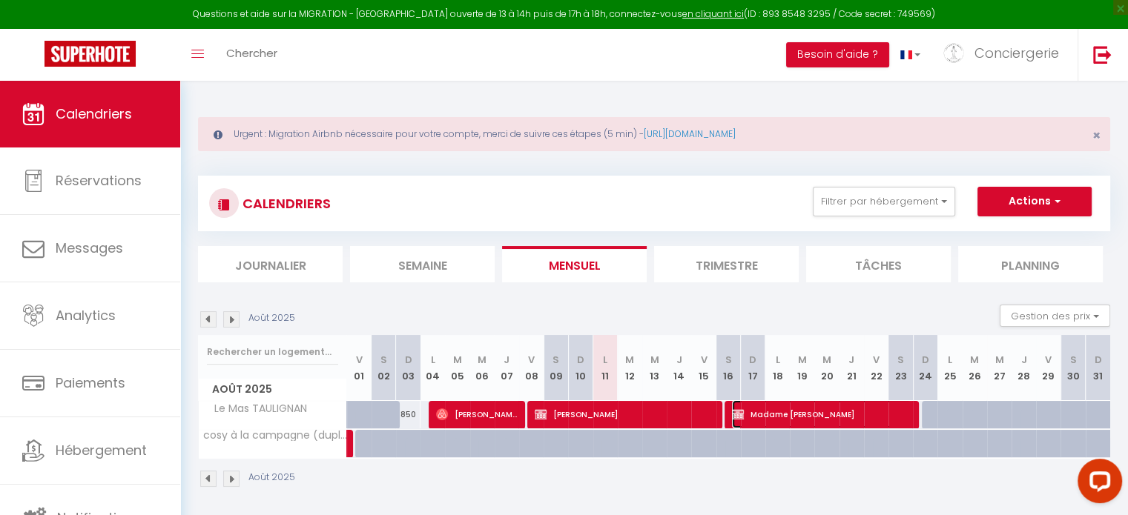
click at [763, 414] on span "Madame Courouble" at bounding box center [821, 414] width 179 height 28
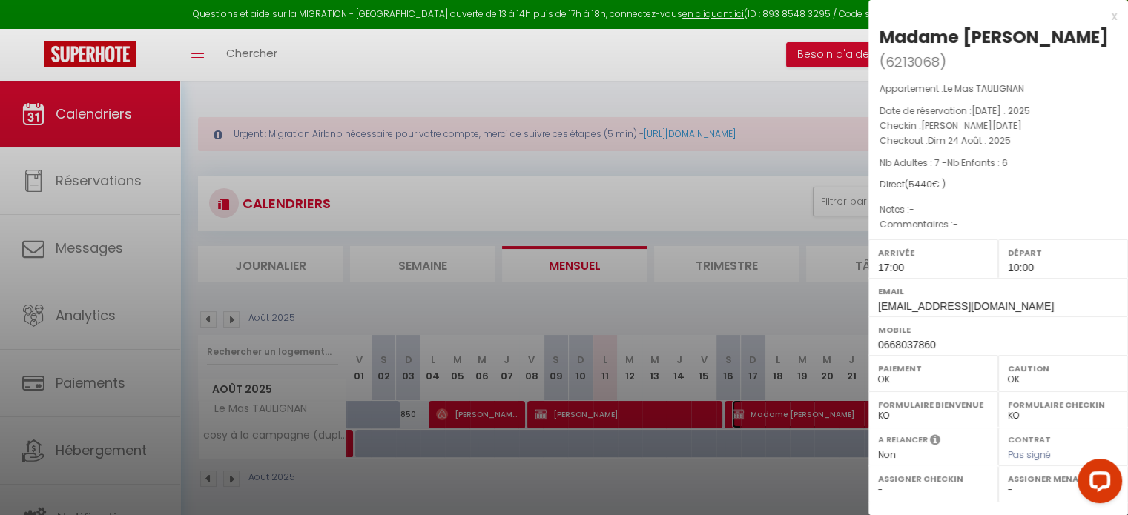
scroll to position [196, 0]
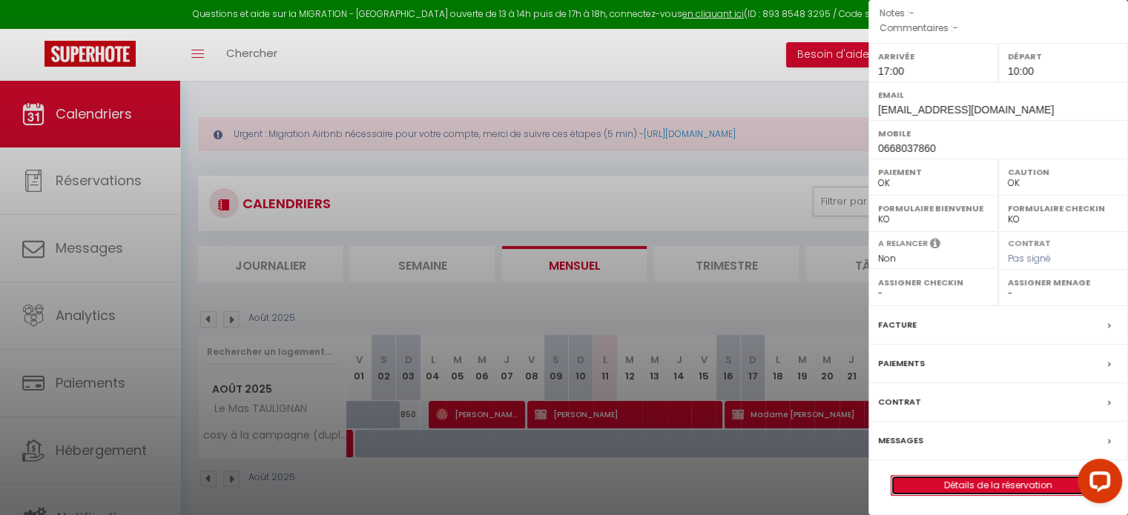
click at [955, 486] on link "Détails de la réservation" at bounding box center [998, 485] width 214 height 19
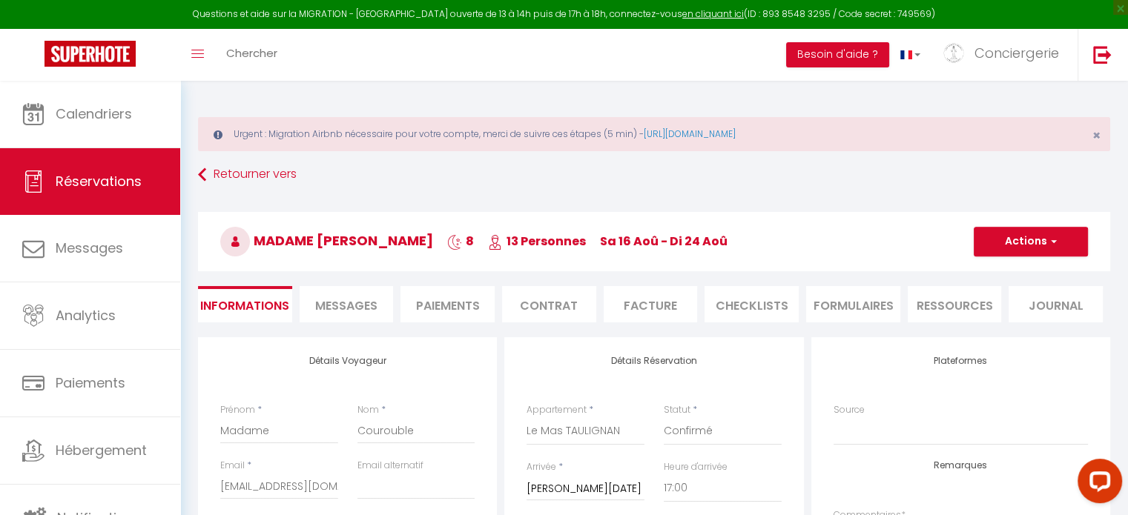
click at [530, 293] on li "Contrat" at bounding box center [549, 304] width 94 height 36
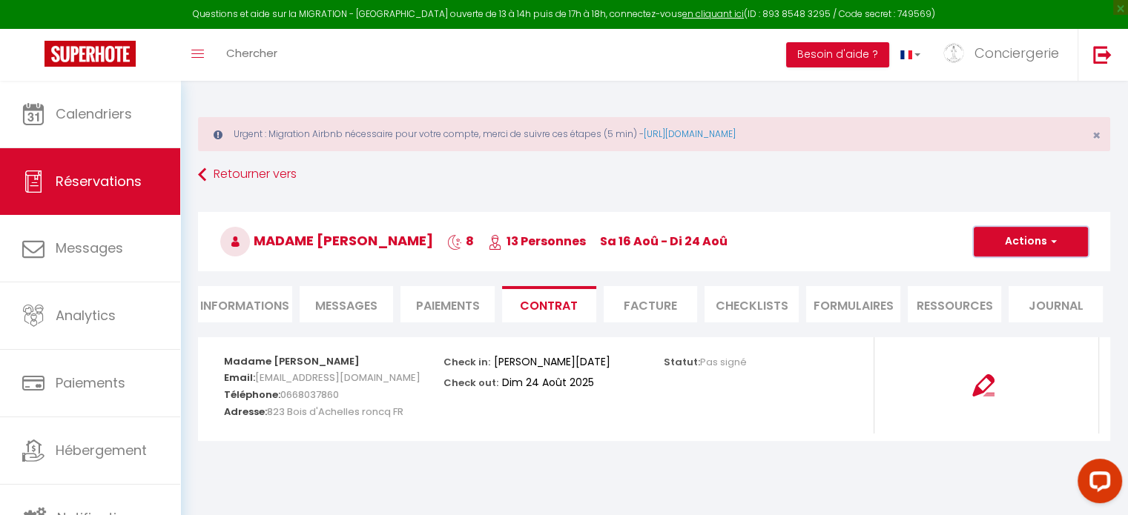
click at [1011, 232] on button "Actions" at bounding box center [1030, 242] width 114 height 30
drag, startPoint x: 964, startPoint y: 394, endPoint x: 993, endPoint y: 392, distance: 28.3
click at [993, 392] on div at bounding box center [983, 376] width 199 height 41
click at [993, 392] on img at bounding box center [983, 385] width 22 height 22
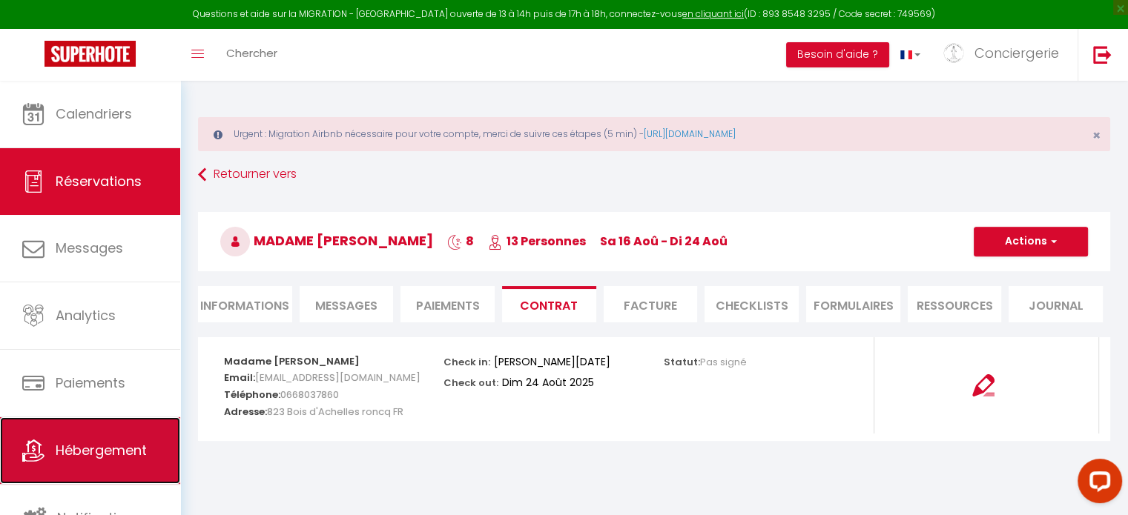
click at [65, 471] on link "Hébergement" at bounding box center [90, 450] width 180 height 67
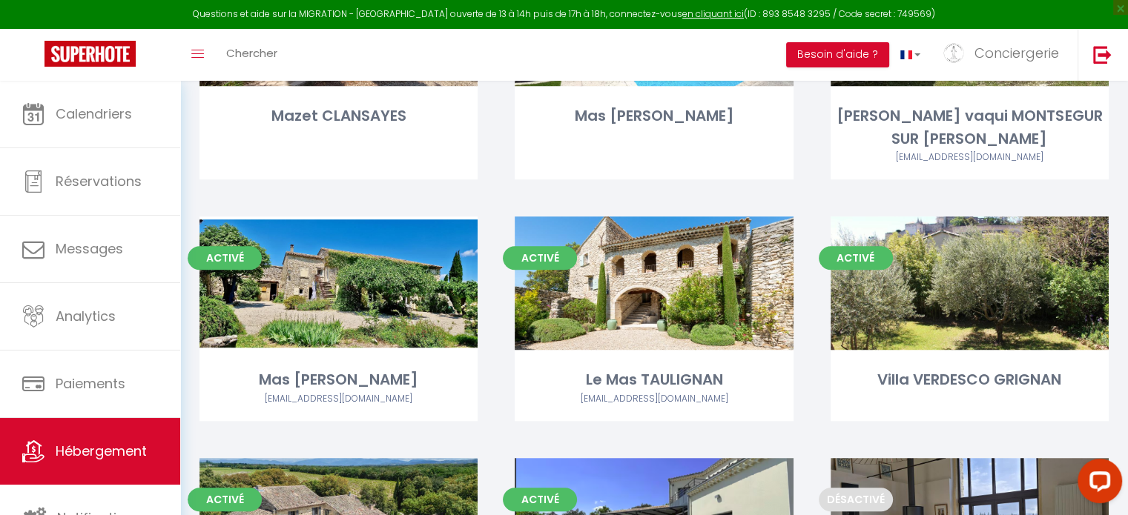
scroll to position [1056, 0]
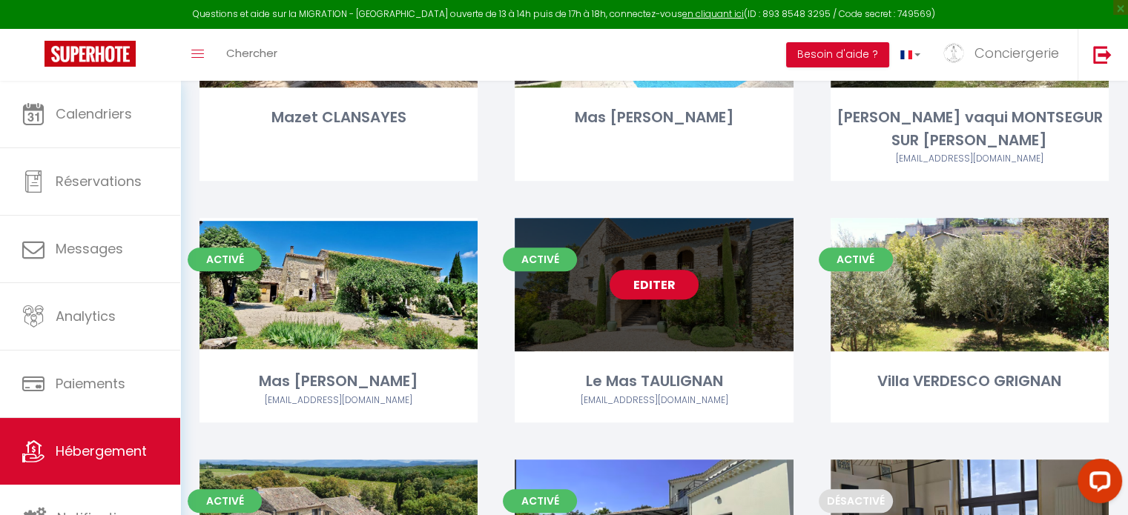
click at [663, 245] on div "Editer" at bounding box center [653, 284] width 278 height 133
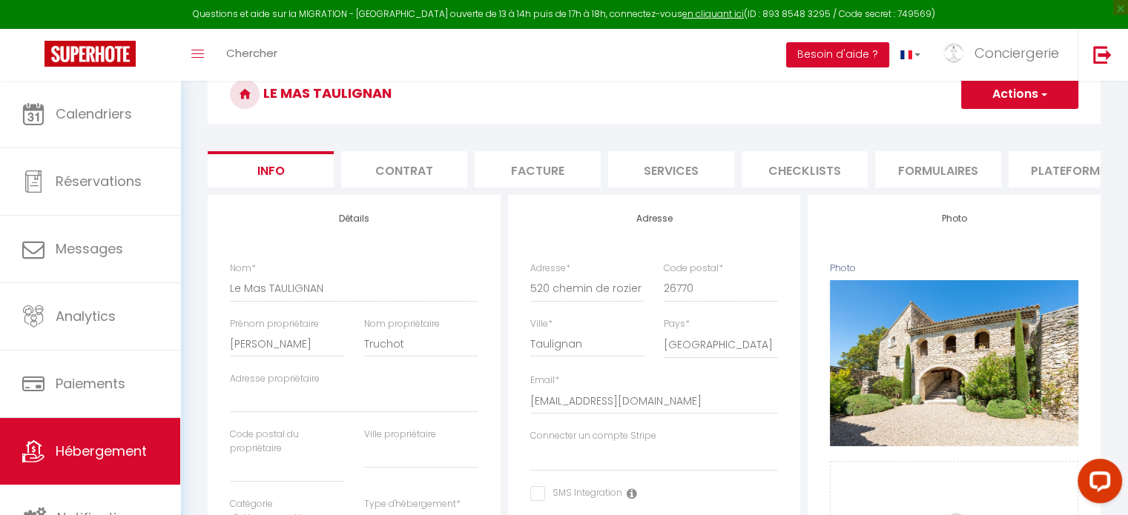
scroll to position [157, 0]
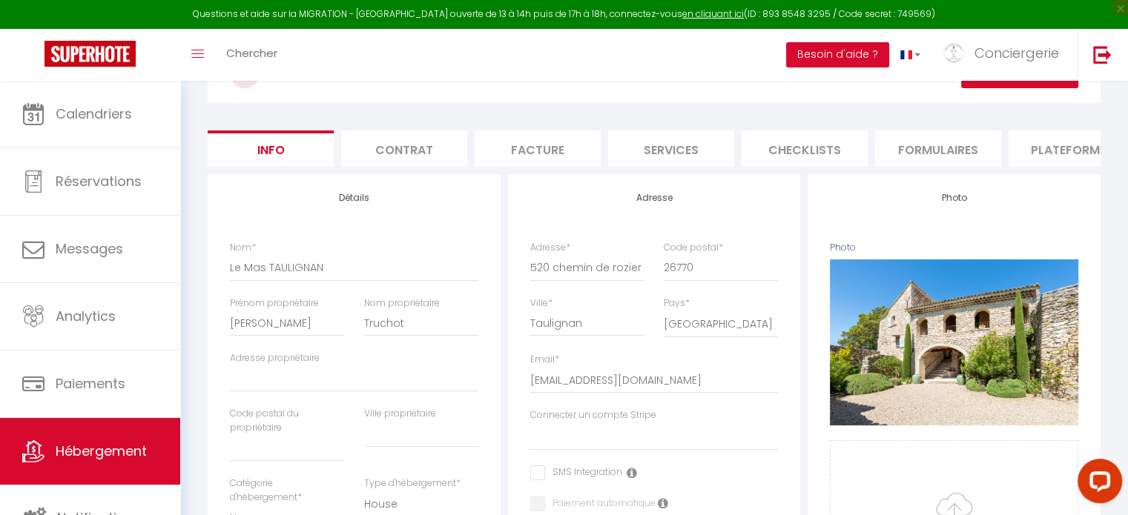
click at [463, 138] on li "Contrat" at bounding box center [404, 148] width 126 height 36
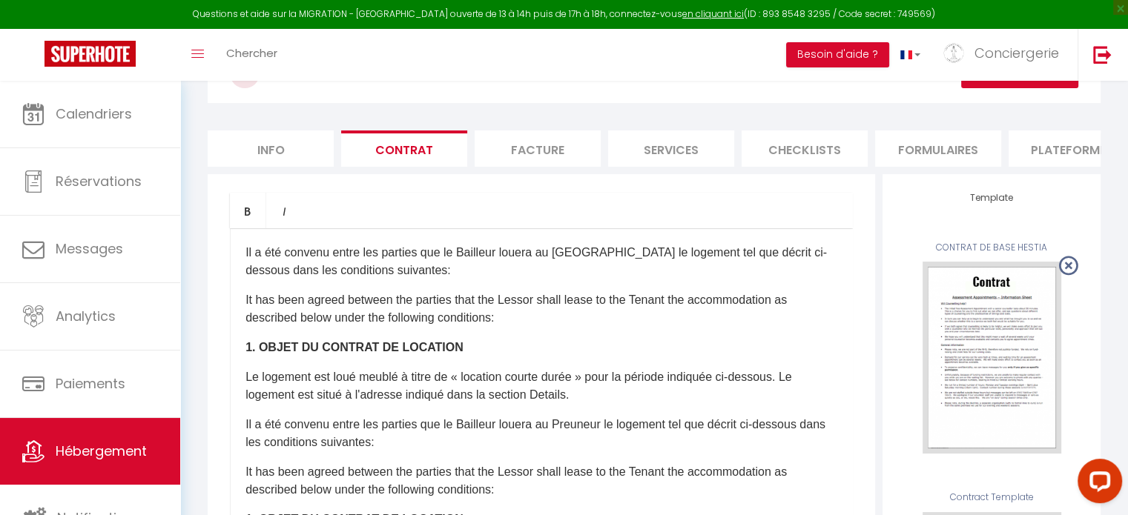
click at [248, 157] on li "Info" at bounding box center [271, 148] width 126 height 36
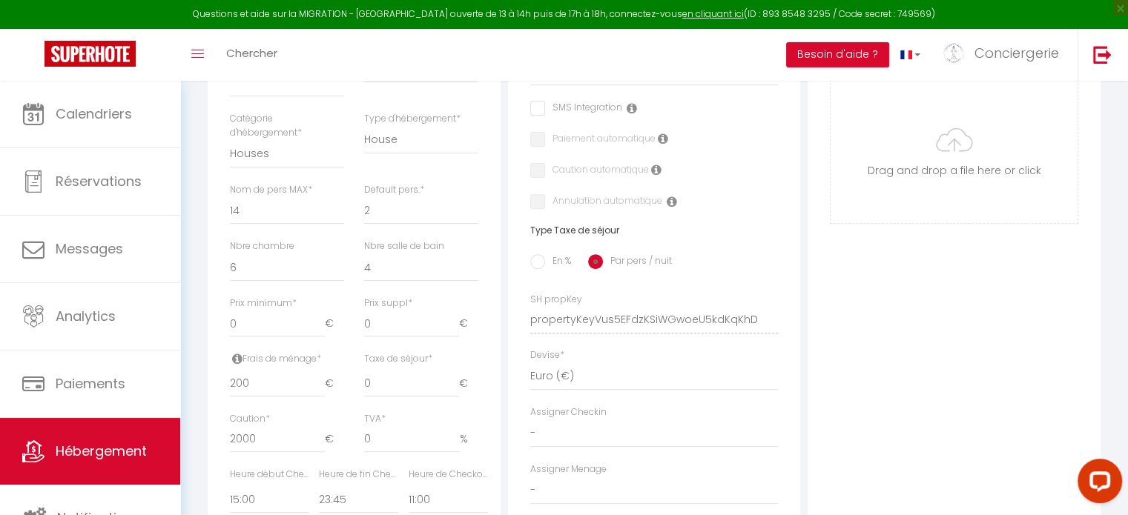
scroll to position [528, 0]
click at [273, 439] on input "2000" at bounding box center [277, 433] width 95 height 27
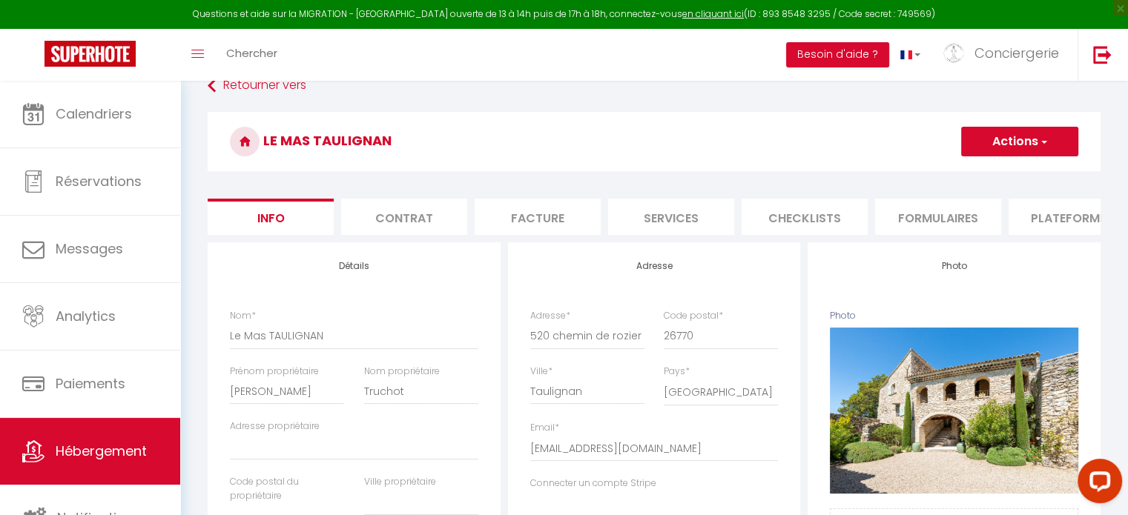
scroll to position [0, 0]
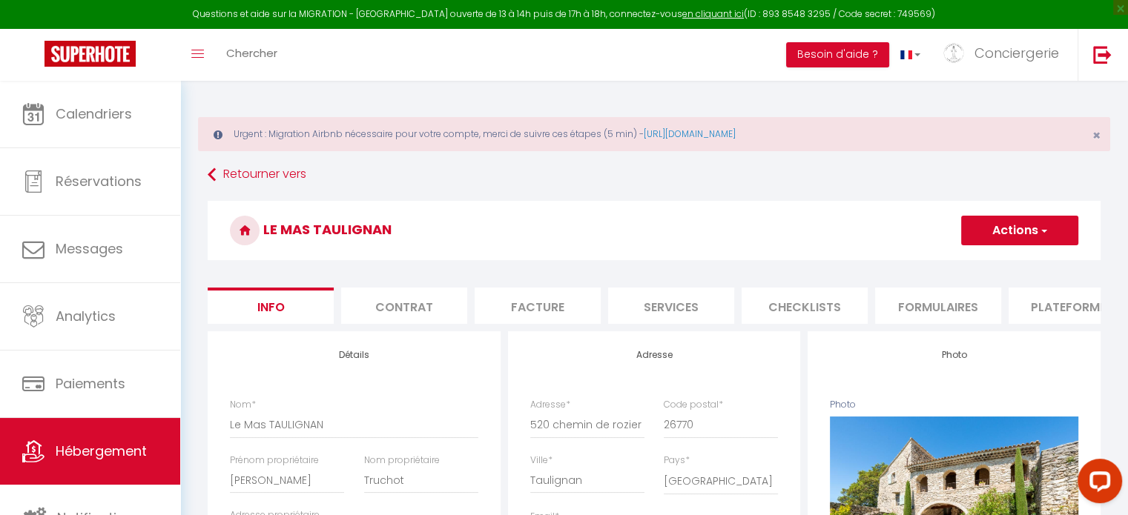
click at [994, 242] on button "Actions" at bounding box center [1019, 231] width 117 height 30
click at [970, 264] on input "Enregistrer" at bounding box center [960, 263] width 55 height 15
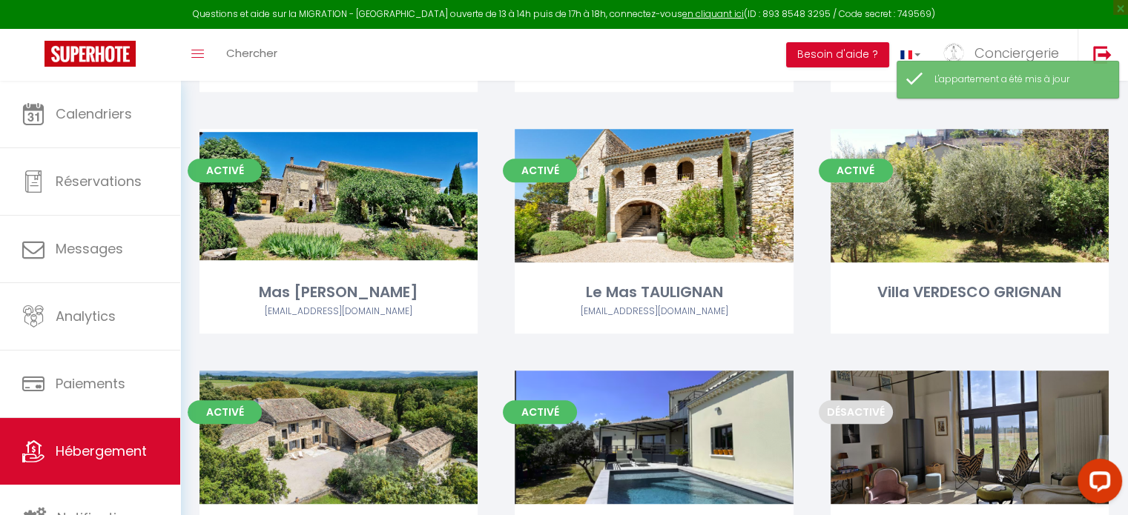
scroll to position [1204, 0]
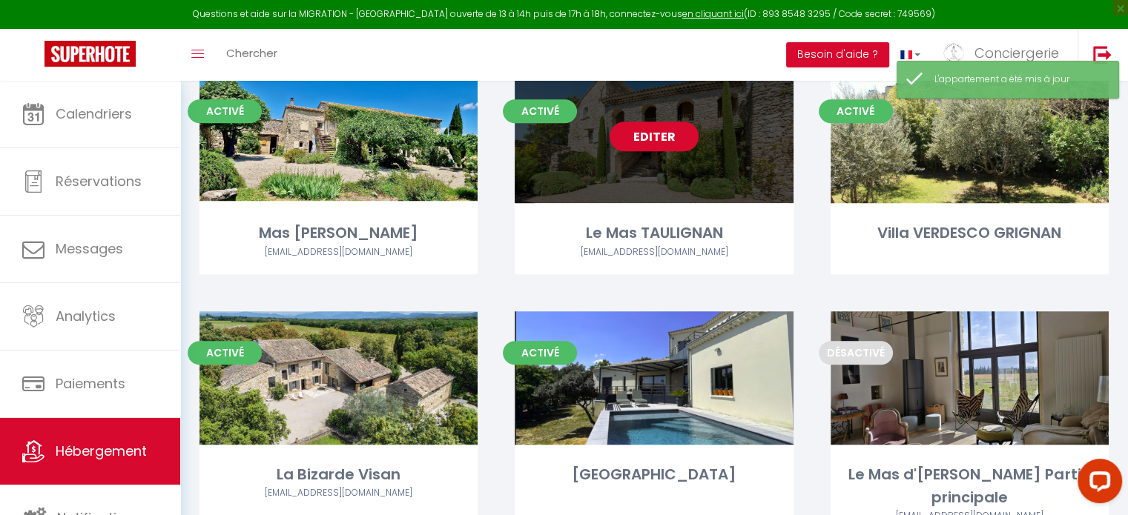
click at [680, 122] on link "Editer" at bounding box center [653, 137] width 89 height 30
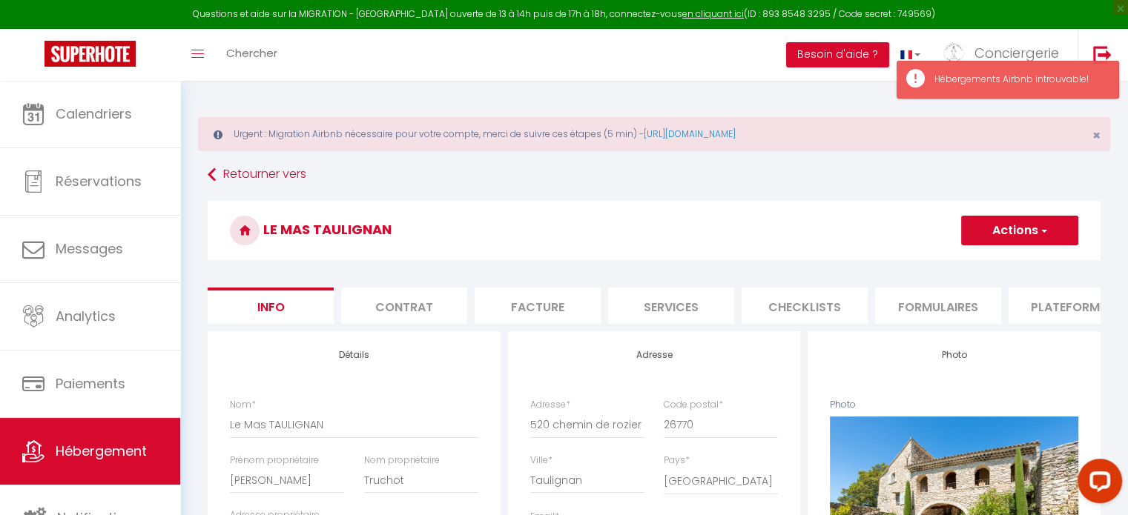
click at [420, 321] on li "Contrat" at bounding box center [404, 306] width 126 height 36
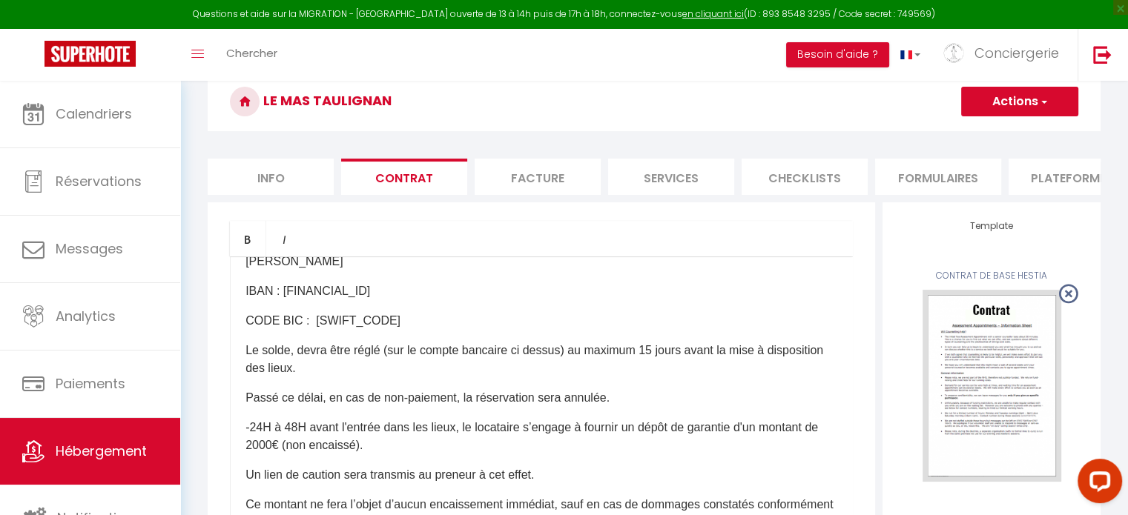
scroll to position [664, 0]
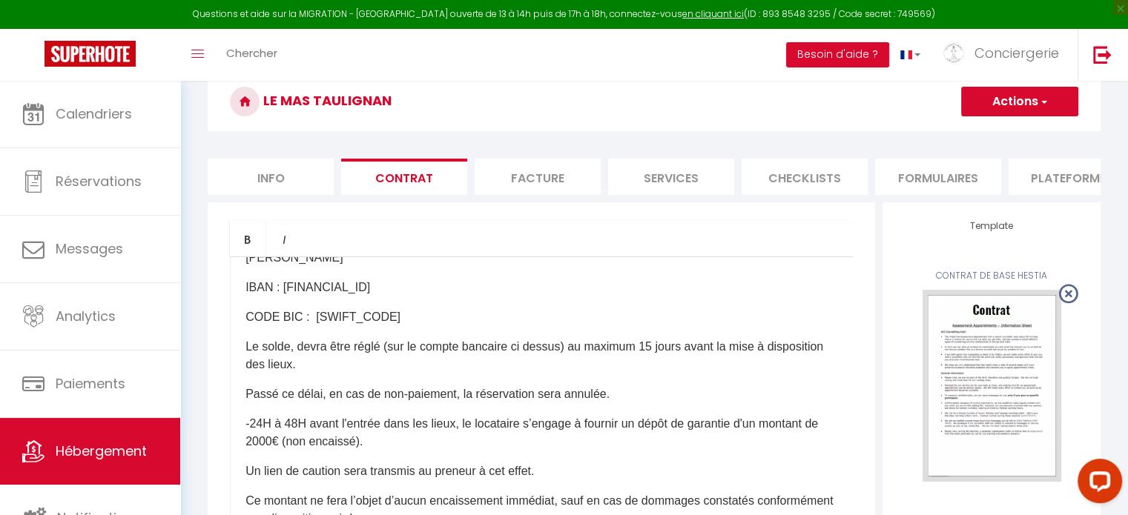
click at [265, 451] on p "​-24H à 48H avant l'entrée dans les lieux, le locataire s’engage à fournir un d…" at bounding box center [541, 433] width 592 height 36
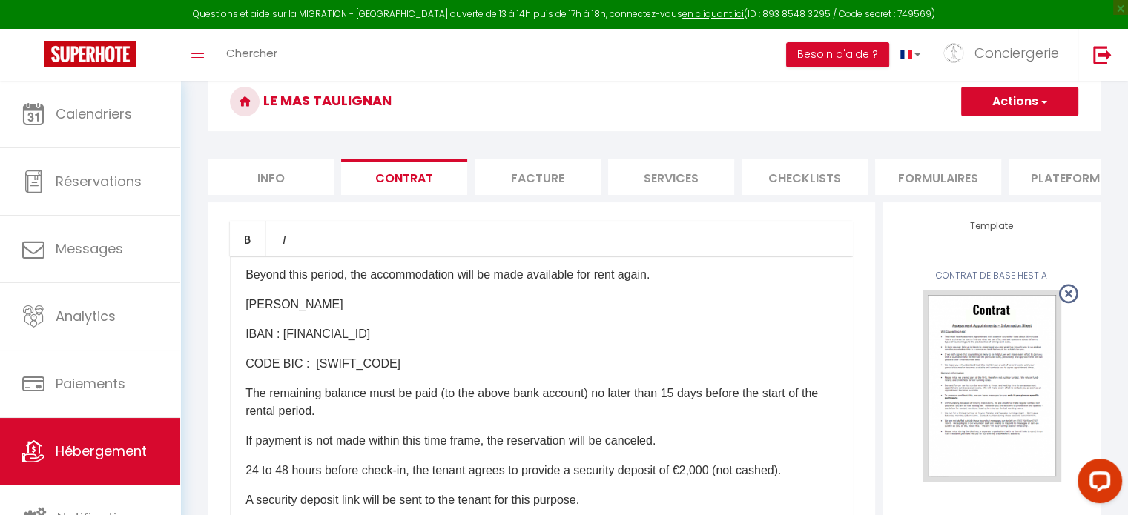
scroll to position [1260, 0]
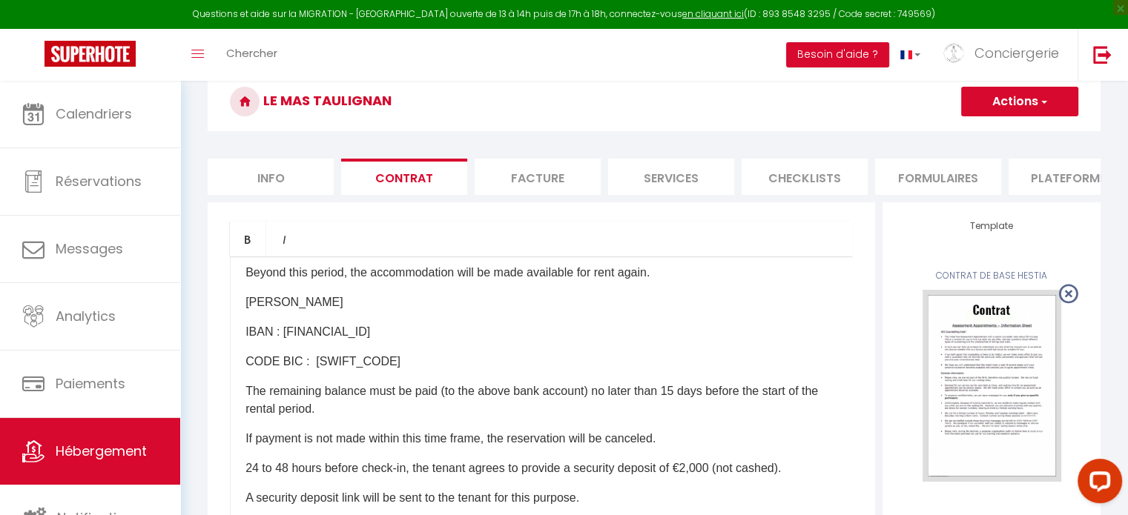
click at [697, 477] on p "24 to 48 hours before check-in, the tenant agrees to provide a security deposit…" at bounding box center [541, 469] width 592 height 18
click at [1070, 98] on button "Actions" at bounding box center [1019, 102] width 117 height 30
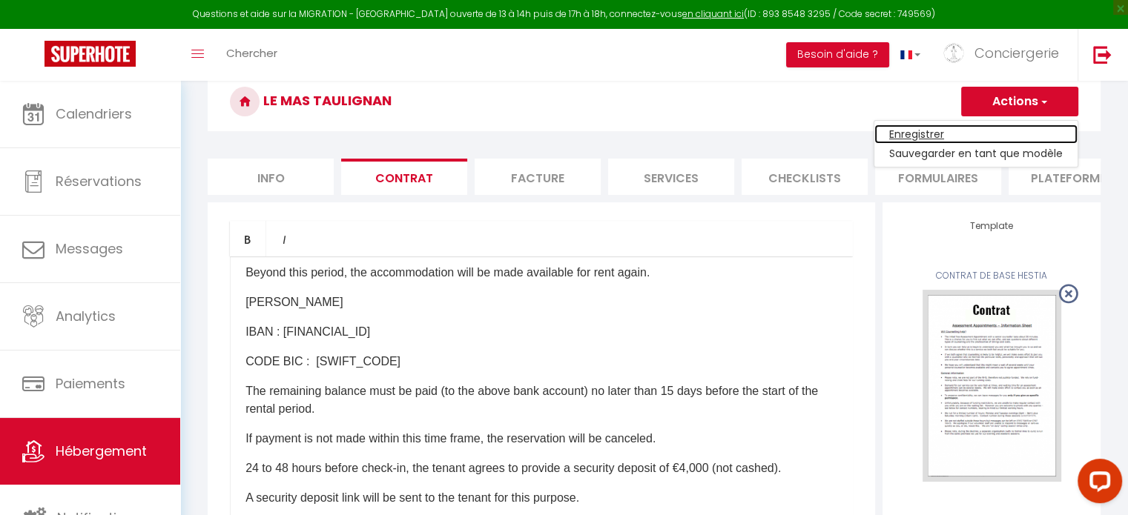
click at [983, 129] on link "Enregistrer" at bounding box center [975, 134] width 203 height 19
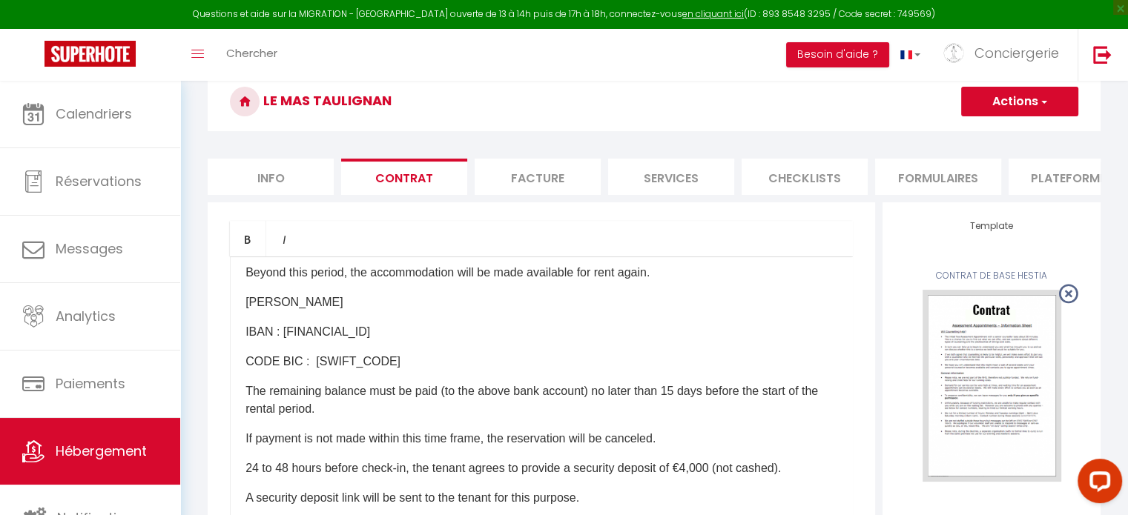
scroll to position [80, 0]
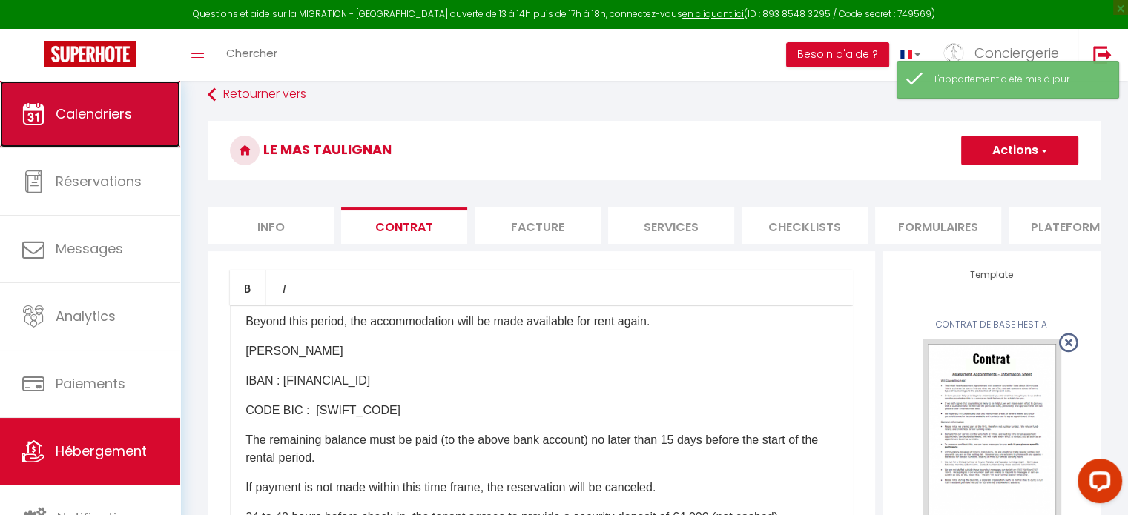
click at [111, 142] on link "Calendriers" at bounding box center [90, 114] width 180 height 67
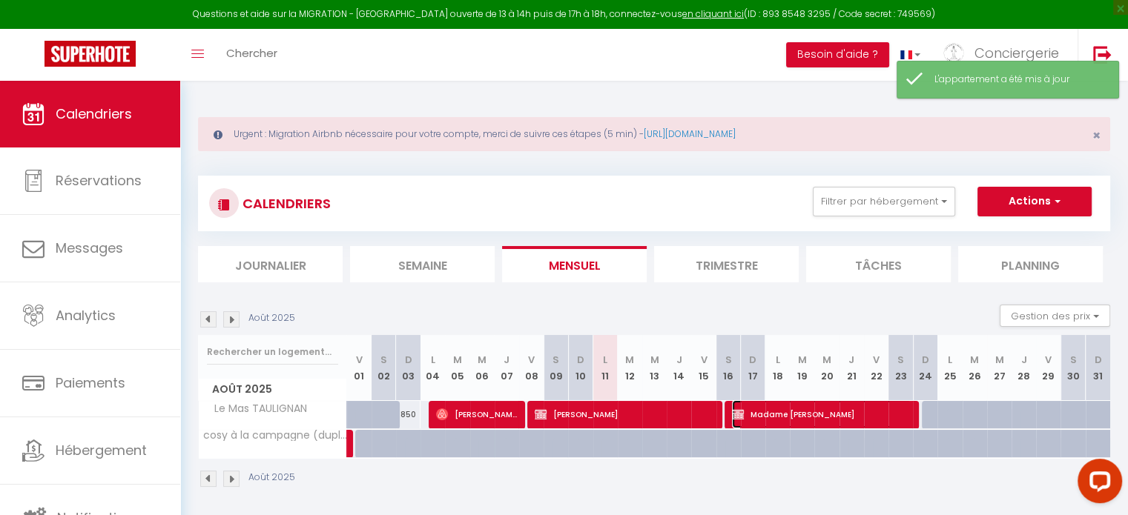
click at [782, 406] on span "Madame Courouble" at bounding box center [821, 414] width 179 height 28
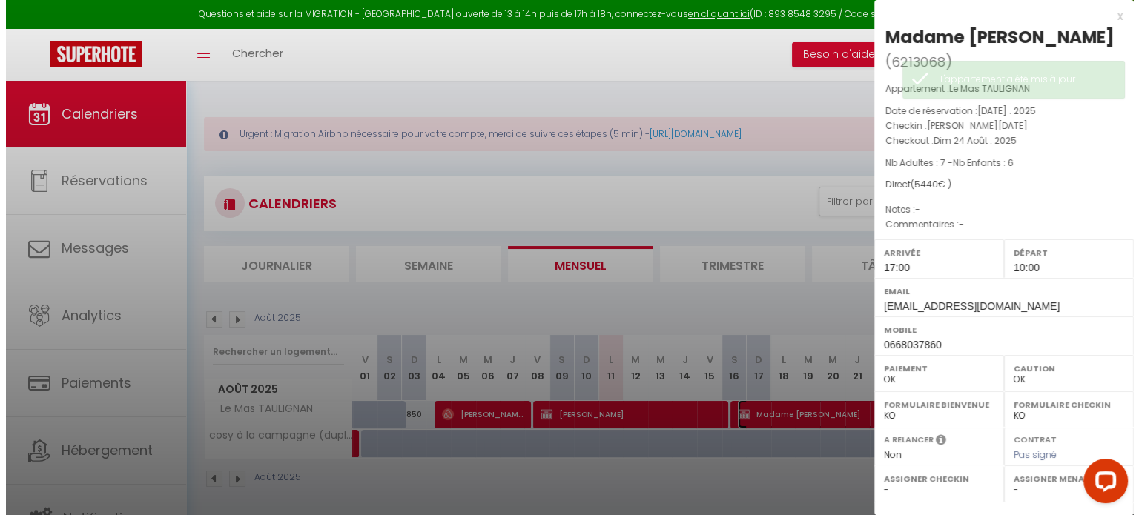
scroll to position [196, 0]
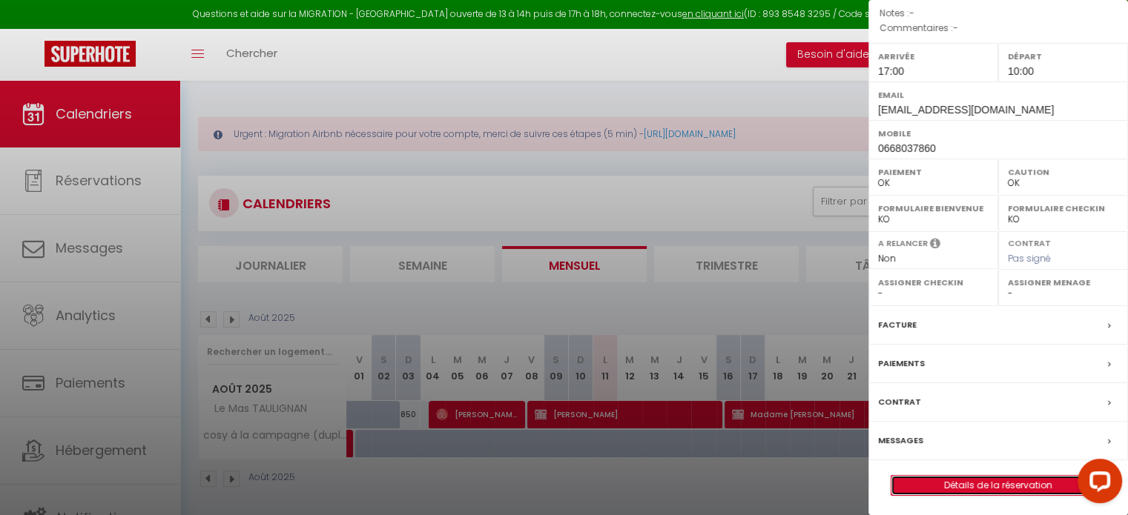
click at [956, 489] on link "Détails de la réservation" at bounding box center [998, 485] width 214 height 19
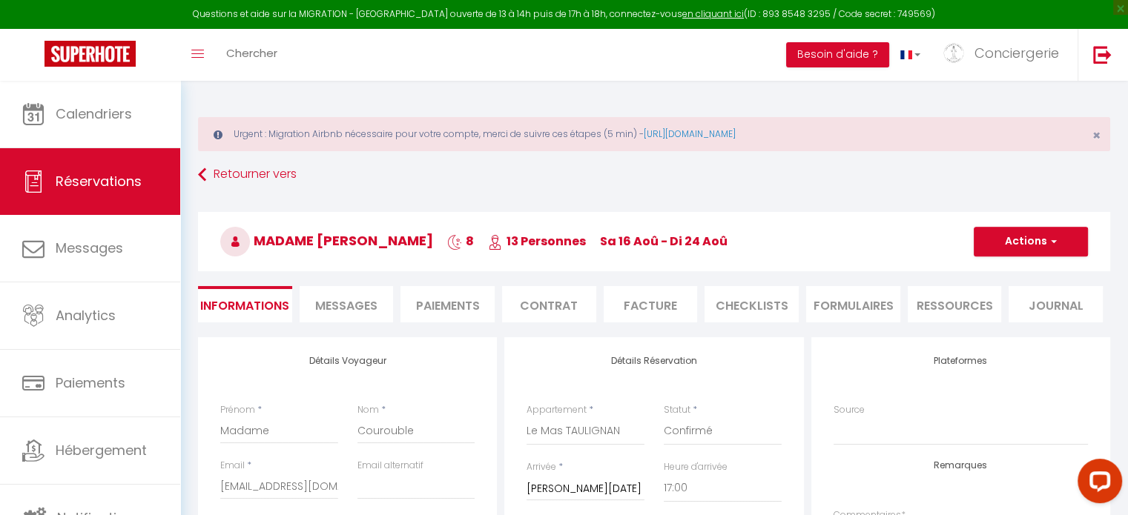
click at [555, 299] on li "Contrat" at bounding box center [549, 304] width 94 height 36
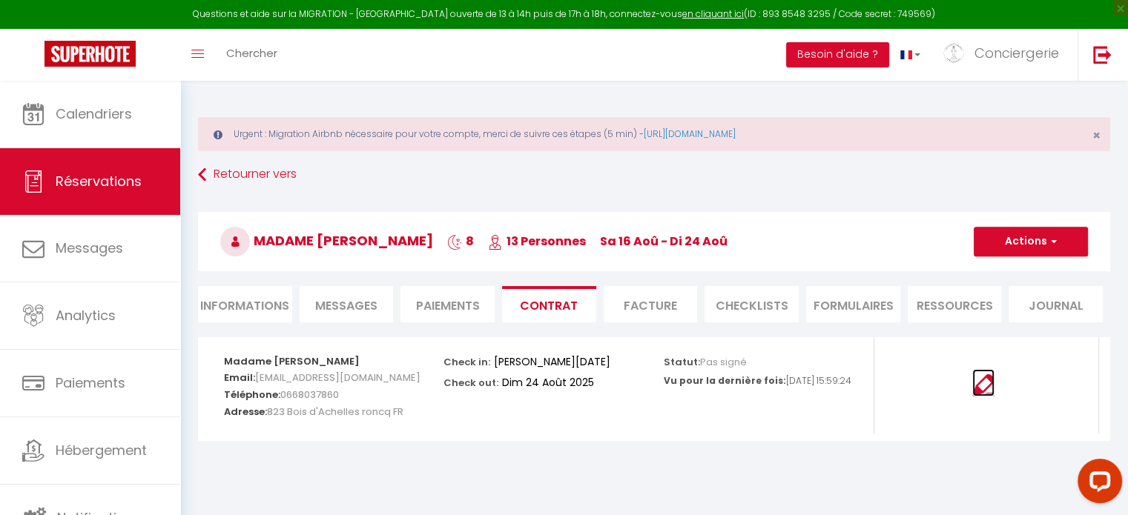
click at [987, 391] on img at bounding box center [983, 385] width 22 height 22
click at [1023, 245] on button "Actions" at bounding box center [1030, 242] width 114 height 30
click at [988, 300] on link "Envoyer le contrat" at bounding box center [1019, 293] width 125 height 19
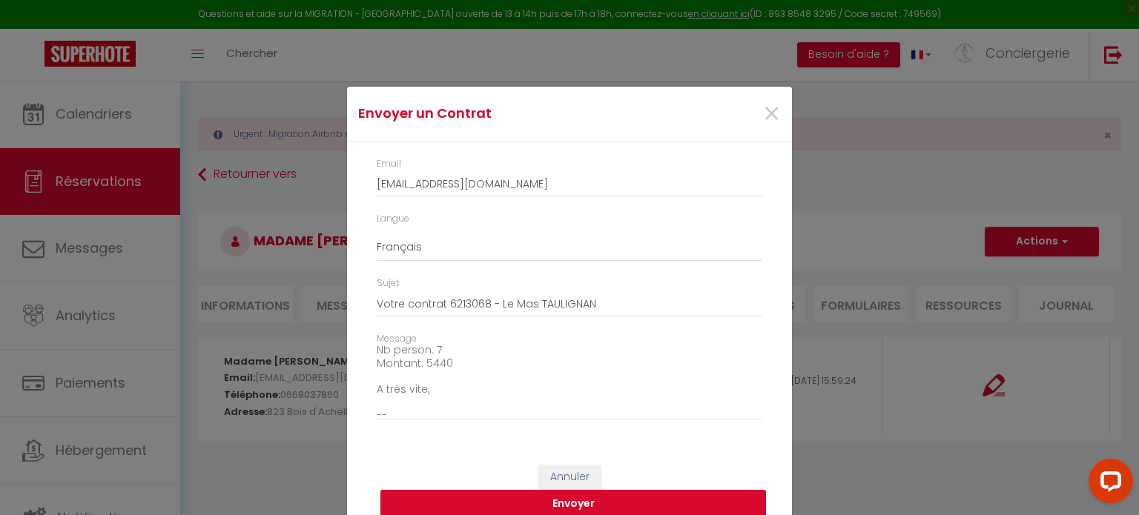
scroll to position [181, 0]
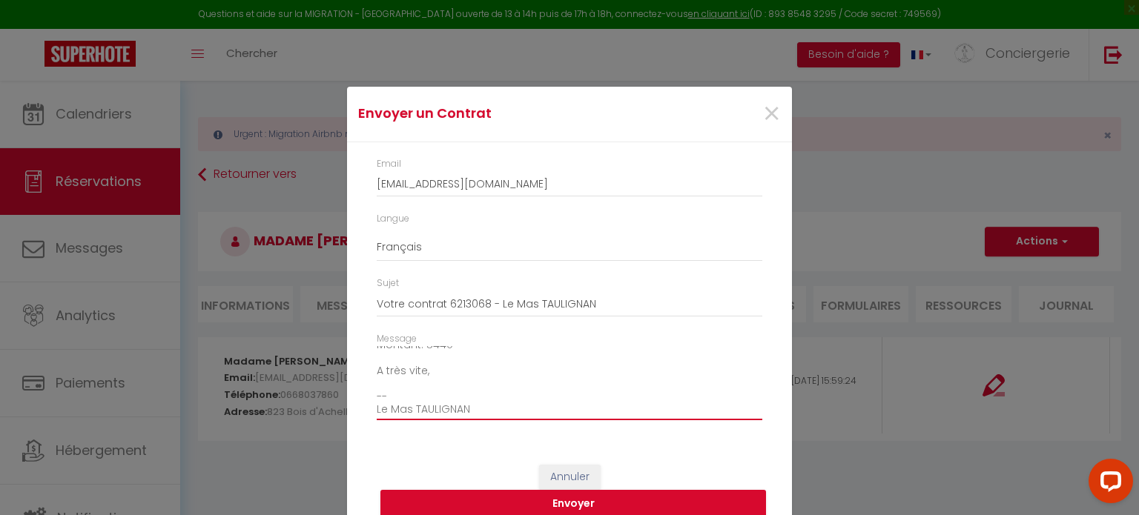
click at [540, 412] on textarea "Bonjour, Nous vous invitons à cliquer sur le lien suivant pour signer votre con…" at bounding box center [570, 383] width 386 height 75
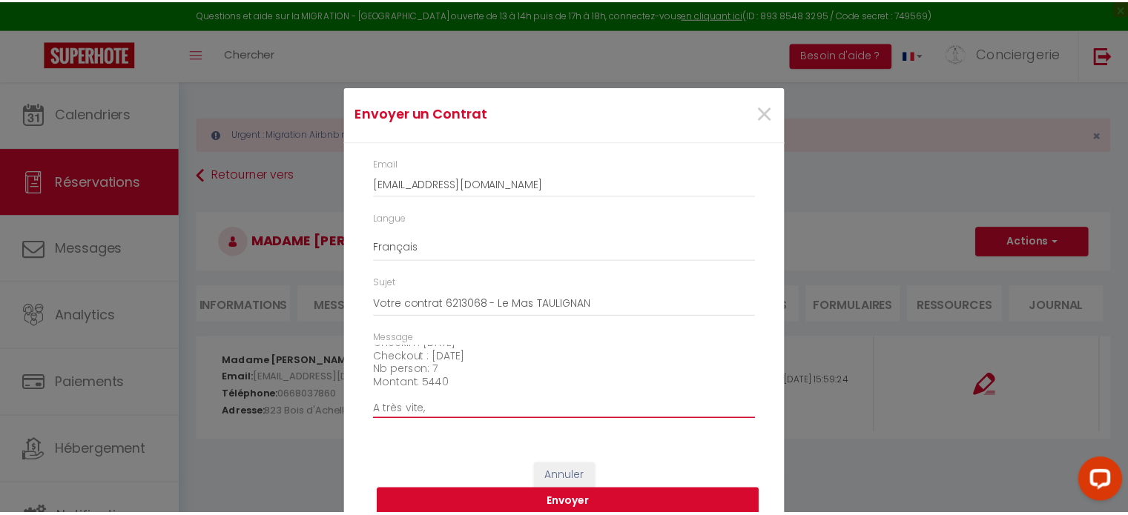
scroll to position [155, 0]
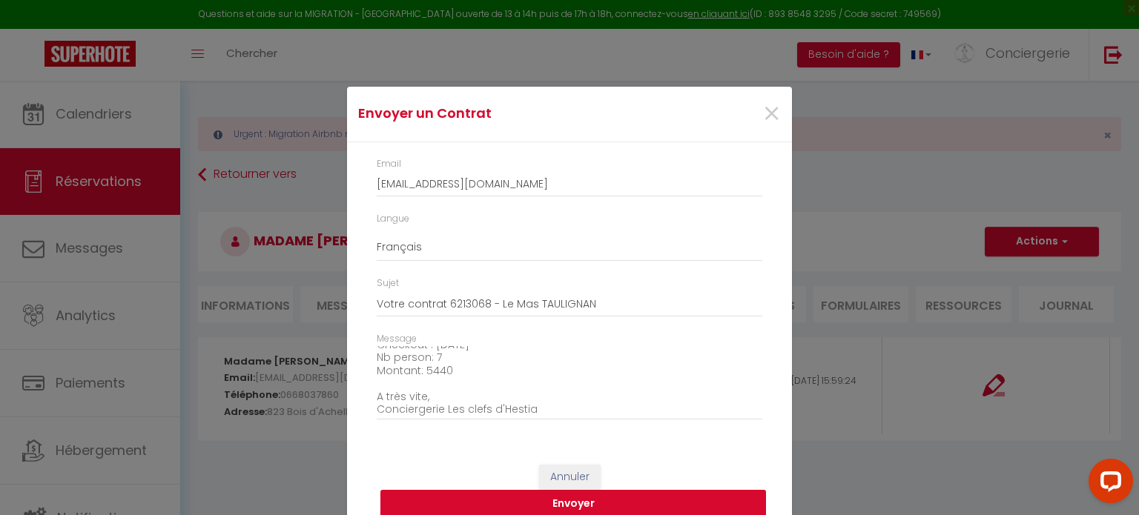
click at [475, 500] on button "Envoyer" at bounding box center [573, 504] width 386 height 28
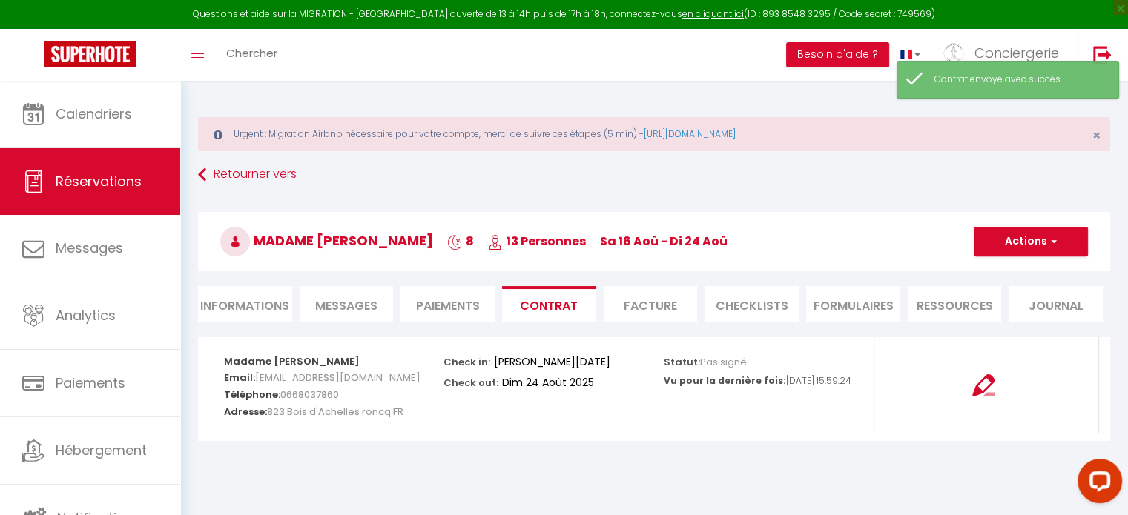
click at [251, 308] on li "Informations" at bounding box center [245, 304] width 94 height 36
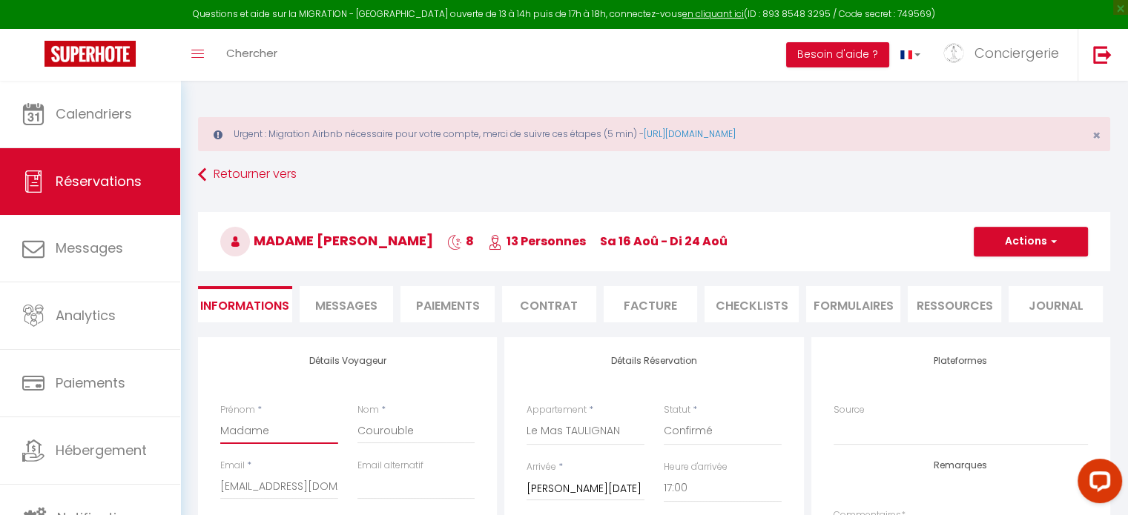
click at [290, 428] on input "Madame" at bounding box center [279, 430] width 118 height 27
click at [1019, 232] on button "Actions" at bounding box center [1030, 242] width 114 height 30
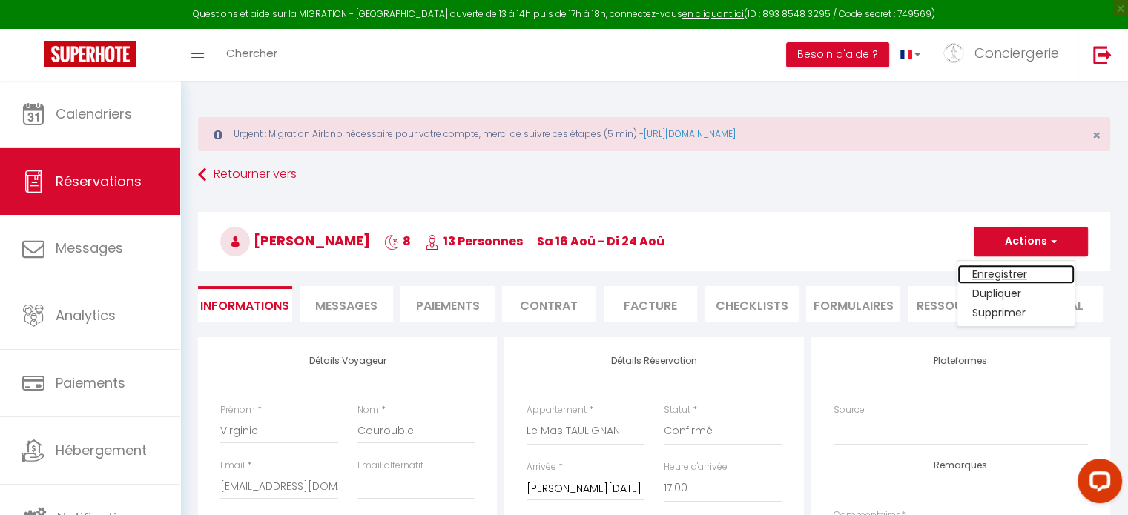
click at [987, 272] on link "Enregistrer" at bounding box center [1015, 274] width 117 height 19
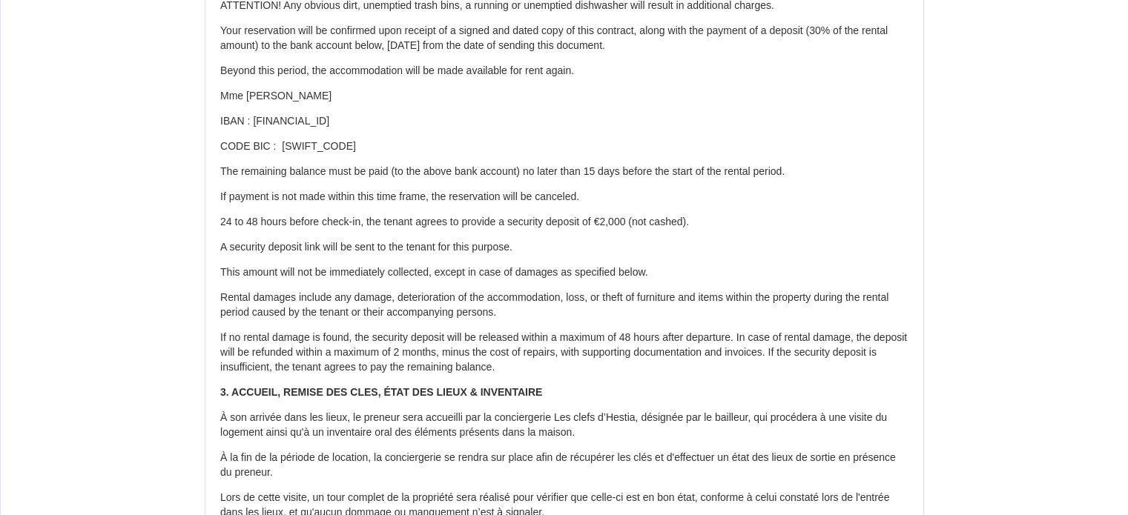
scroll to position [976, 0]
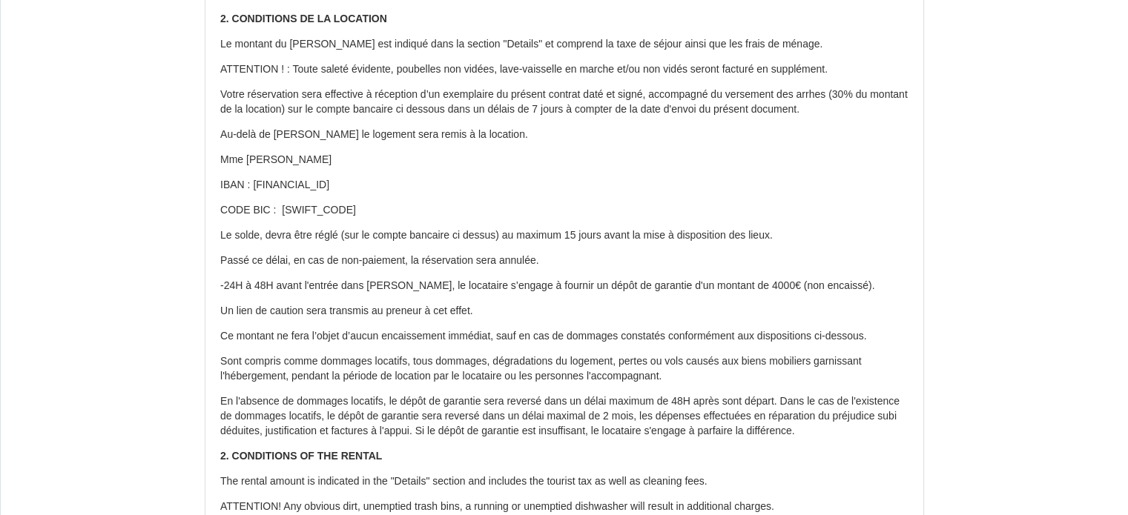
scroll to position [474, 0]
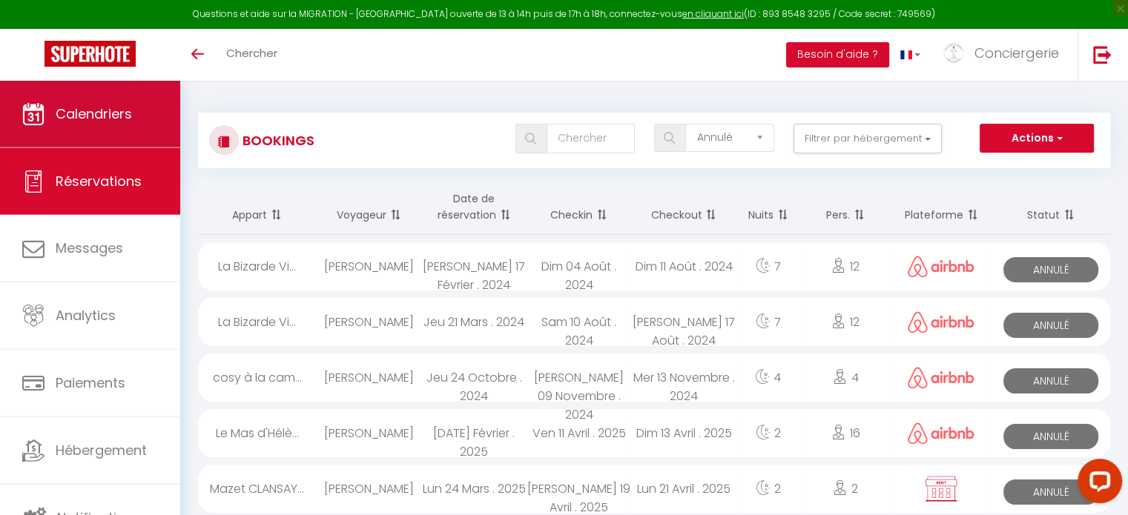
click at [115, 94] on link "Calendriers" at bounding box center [90, 114] width 180 height 67
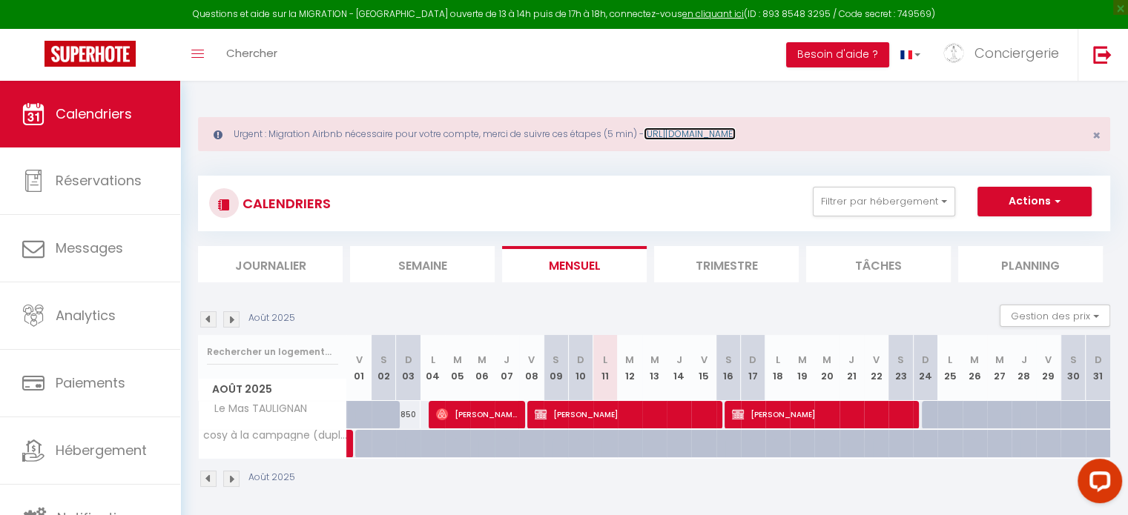
click at [735, 133] on link "[URL][DOMAIN_NAME]" at bounding box center [689, 134] width 92 height 13
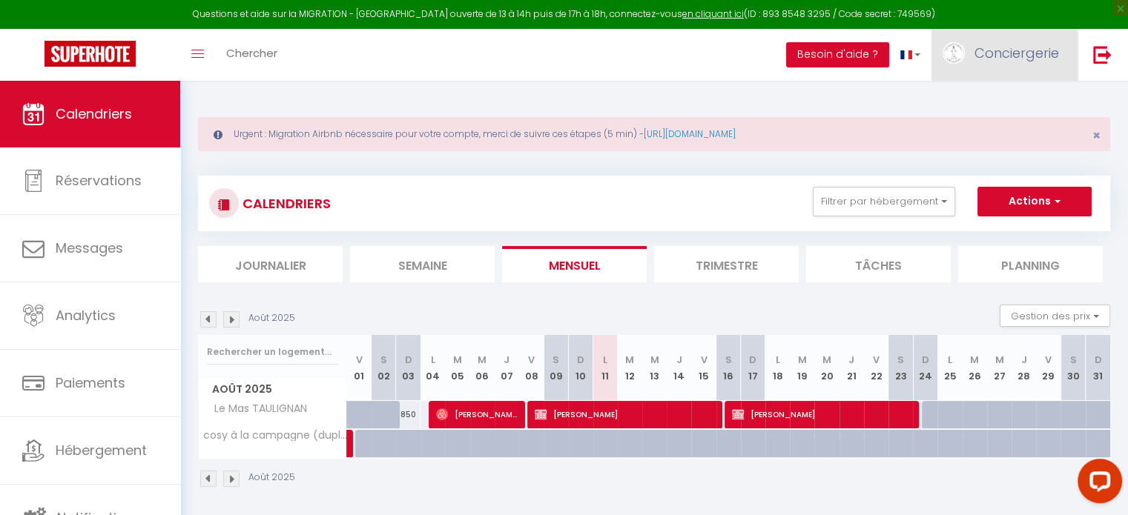
click at [1002, 51] on span "Conciergerie" at bounding box center [1016, 53] width 85 height 19
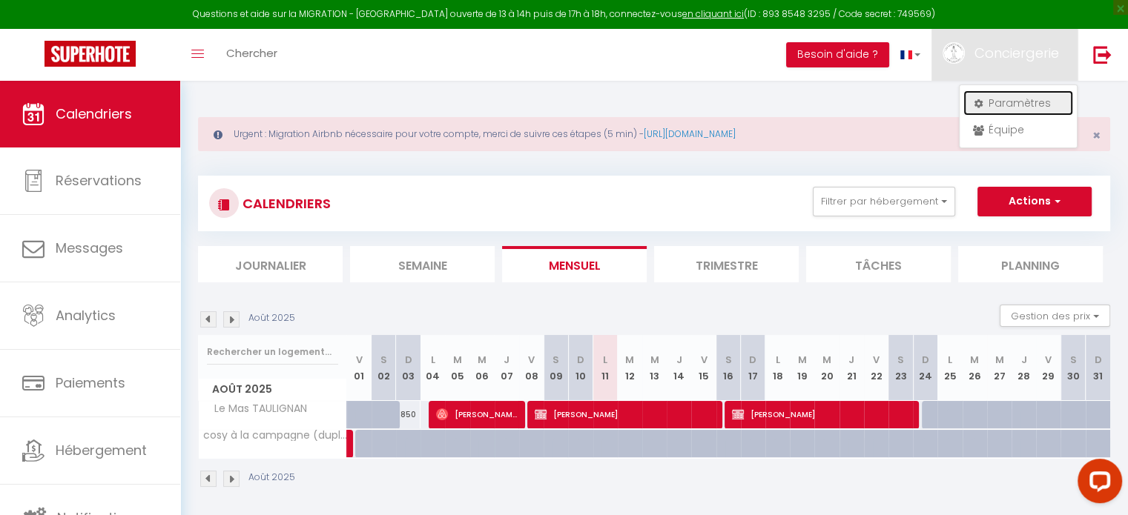
click at [993, 102] on link "Paramètres" at bounding box center [1018, 102] width 110 height 25
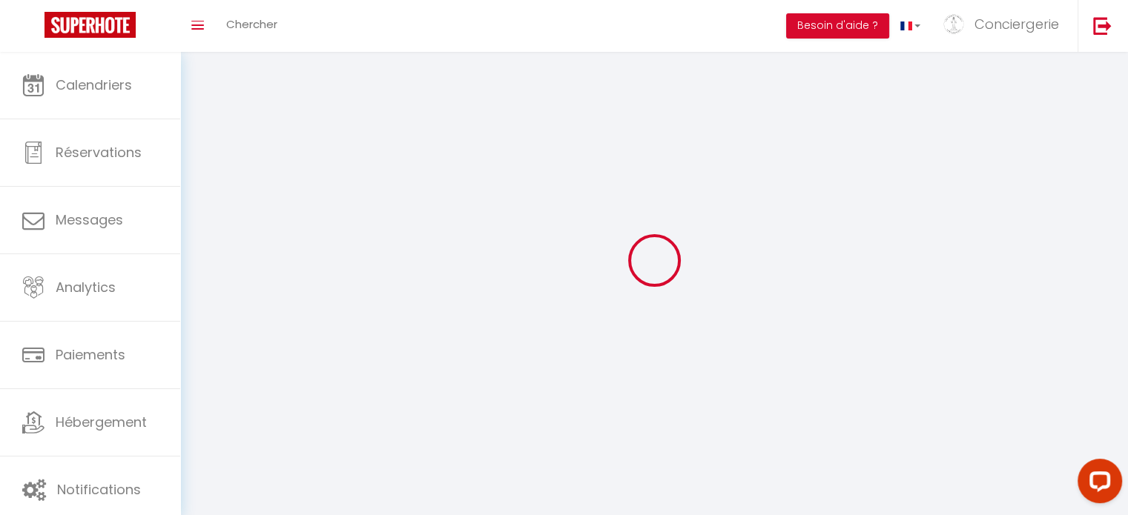
type input "Conciergerie"
type input "Les clefs d'hestia"
type input "0632994748"
type input "[STREET_ADDRESS]"
type input "26130"
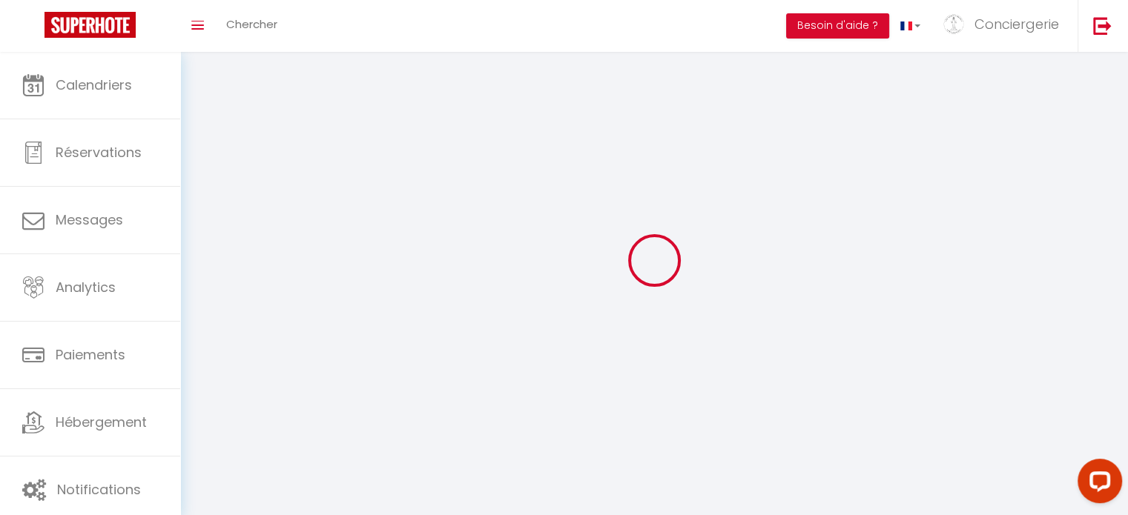
type input "Montsegur Sur [PERSON_NAME]"
type input "eK1ZMdhN0oeS6AnsAMxW70LlG"
type input "Zp6Xiob5CRd1xPEGLJpPSHcYH"
select select "1"
select select "28"
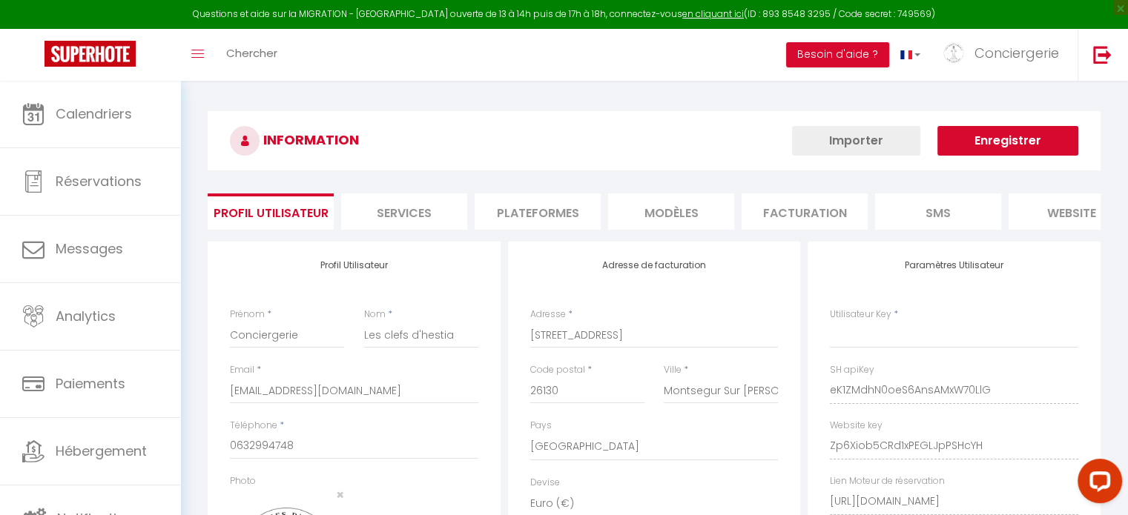
type input "eK1ZMdhN0oeS6AnsAMxW70LlG"
type input "Zp6Xiob5CRd1xPEGLJpPSHcYH"
type input "[URL][DOMAIN_NAME]"
select select "fr"
click at [583, 195] on li "Plateformes" at bounding box center [537, 211] width 126 height 36
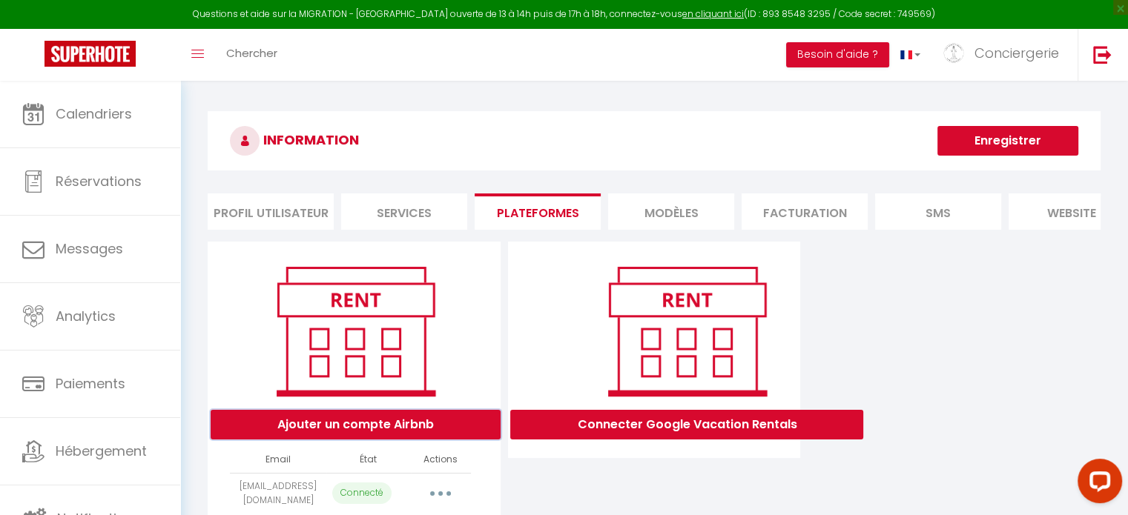
click at [391, 431] on button "Ajouter un compte Airbnb" at bounding box center [356, 425] width 290 height 30
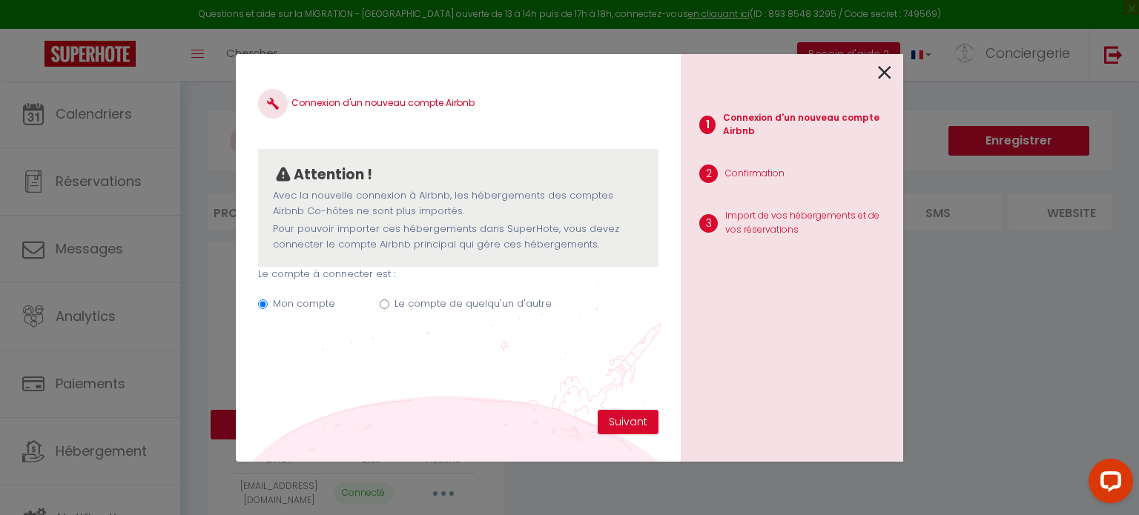
click at [406, 302] on label "Le compte de quelqu'un d'autre" at bounding box center [472, 304] width 157 height 15
click at [389, 302] on input "Le compte de quelqu'un d'autre" at bounding box center [385, 305] width 10 height 10
radio input "true"
radio input "false"
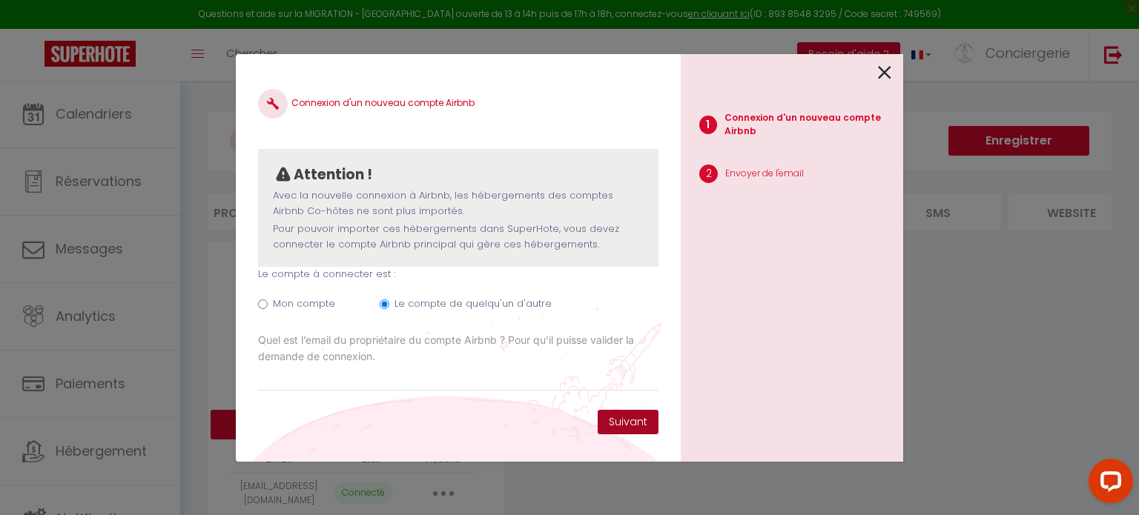
click at [620, 419] on button "Suivant" at bounding box center [628, 422] width 61 height 25
click at [516, 365] on input "Email connexion Airbnb" at bounding box center [458, 378] width 400 height 27
paste input "[PERSON_NAME][EMAIL_ADDRESS][PERSON_NAME][DOMAIN_NAME]"
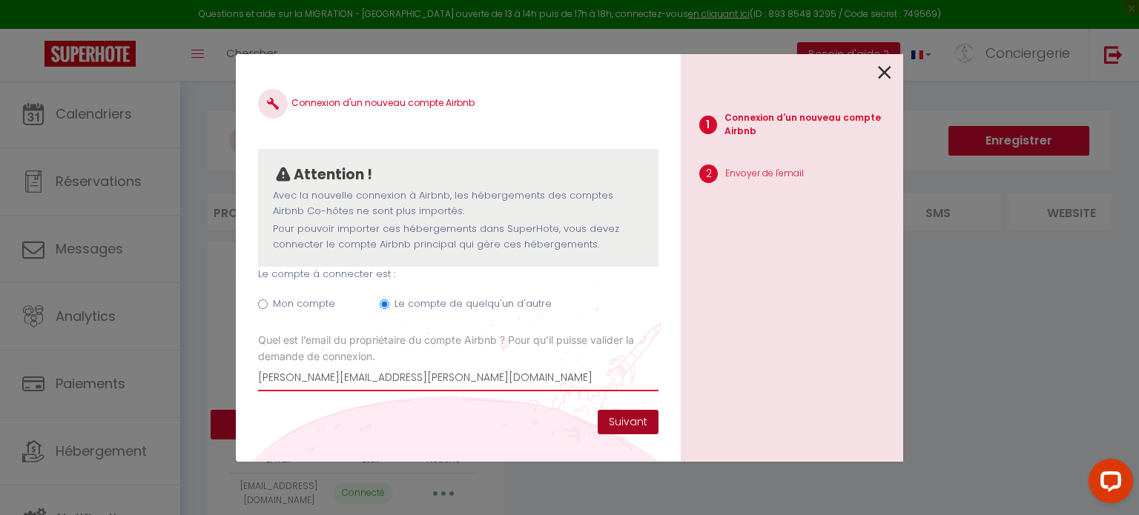
type input "[PERSON_NAME][EMAIL_ADDRESS][PERSON_NAME][DOMAIN_NAME]"
click at [632, 414] on button "Suivant" at bounding box center [628, 422] width 61 height 25
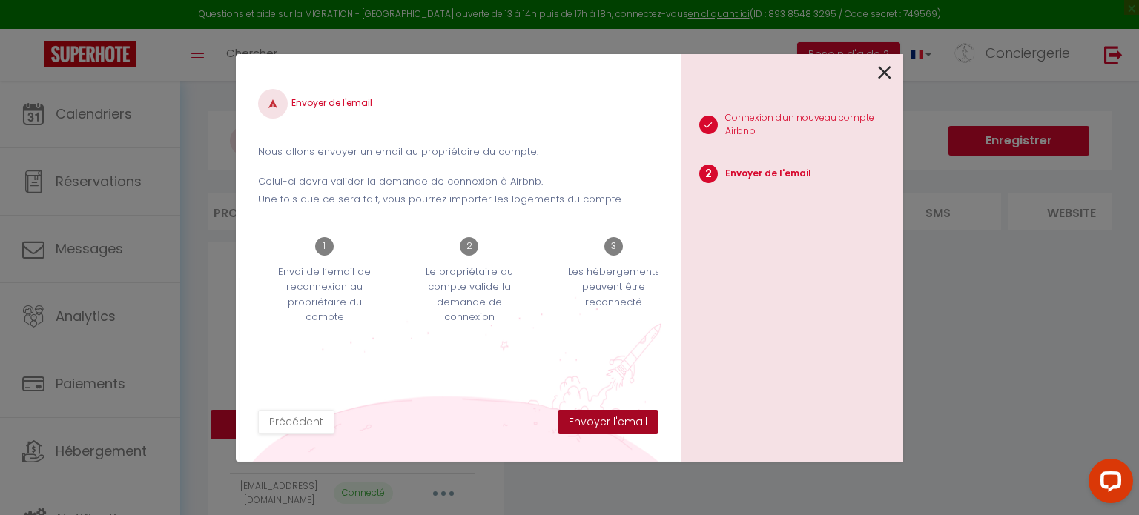
click at [632, 414] on button "Envoyer l'email" at bounding box center [607, 422] width 101 height 25
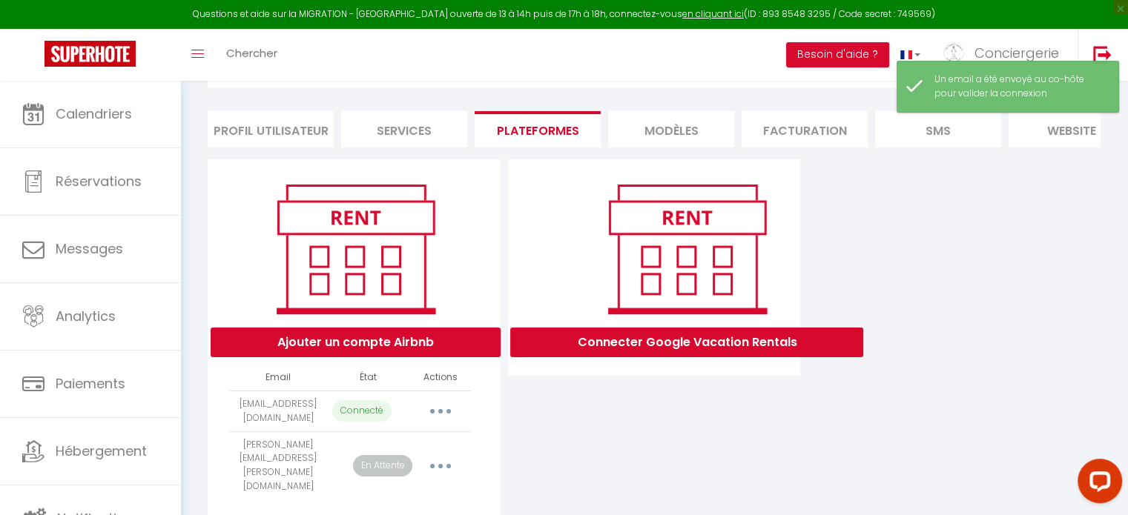
scroll to position [88, 0]
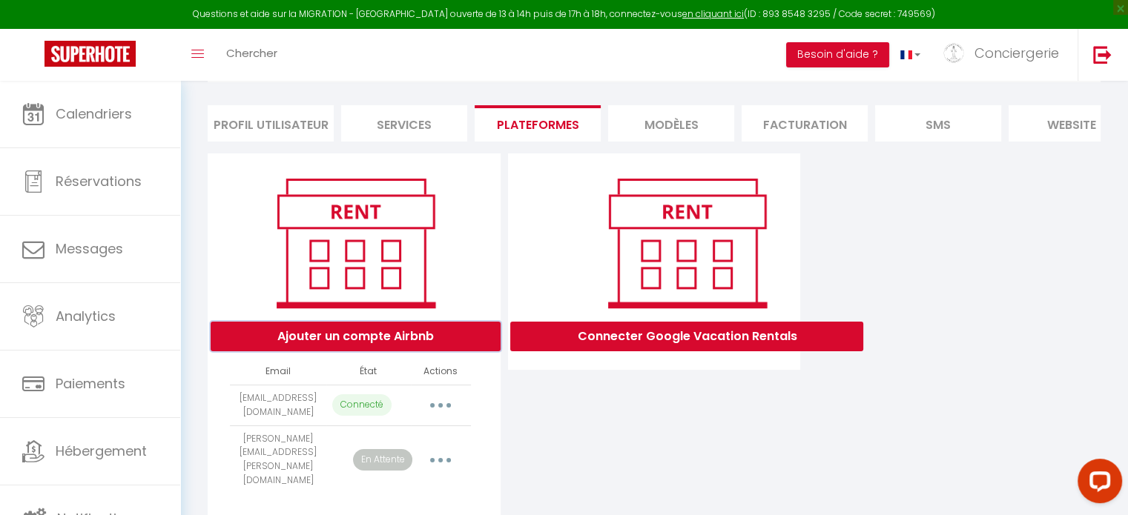
click at [423, 351] on button "Ajouter un compte Airbnb" at bounding box center [356, 337] width 290 height 30
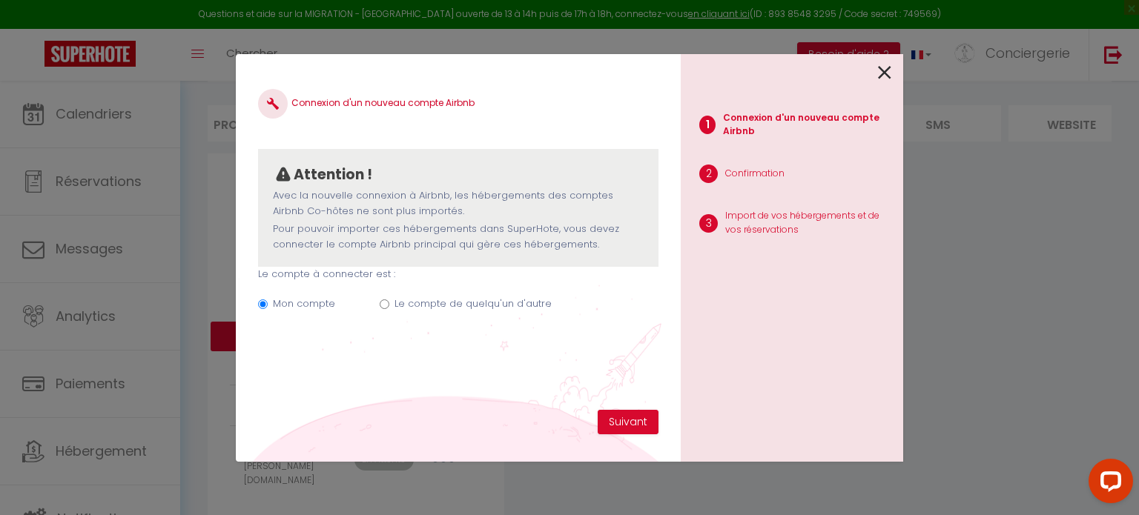
click at [881, 72] on icon at bounding box center [884, 73] width 13 height 22
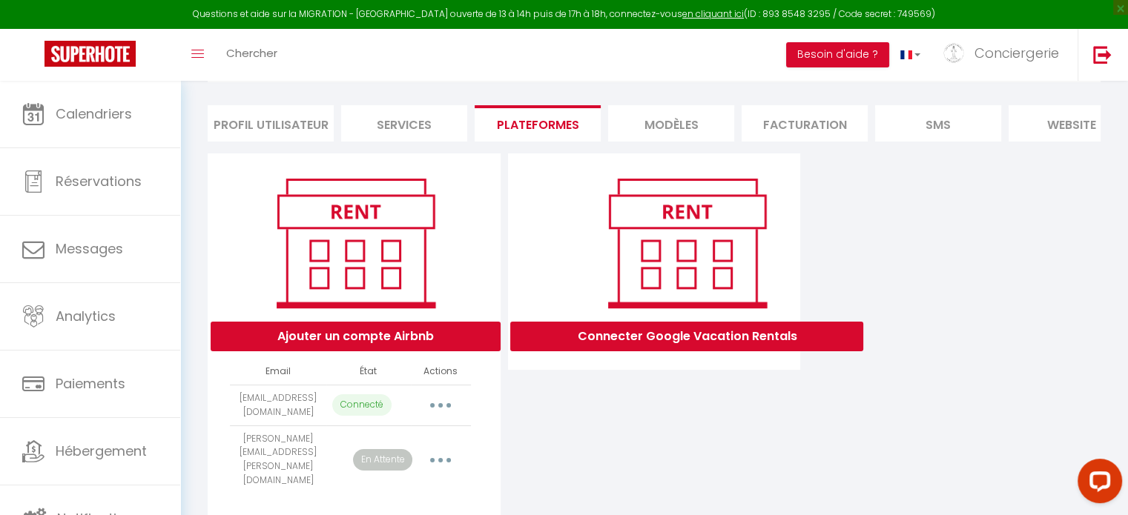
scroll to position [134, 0]
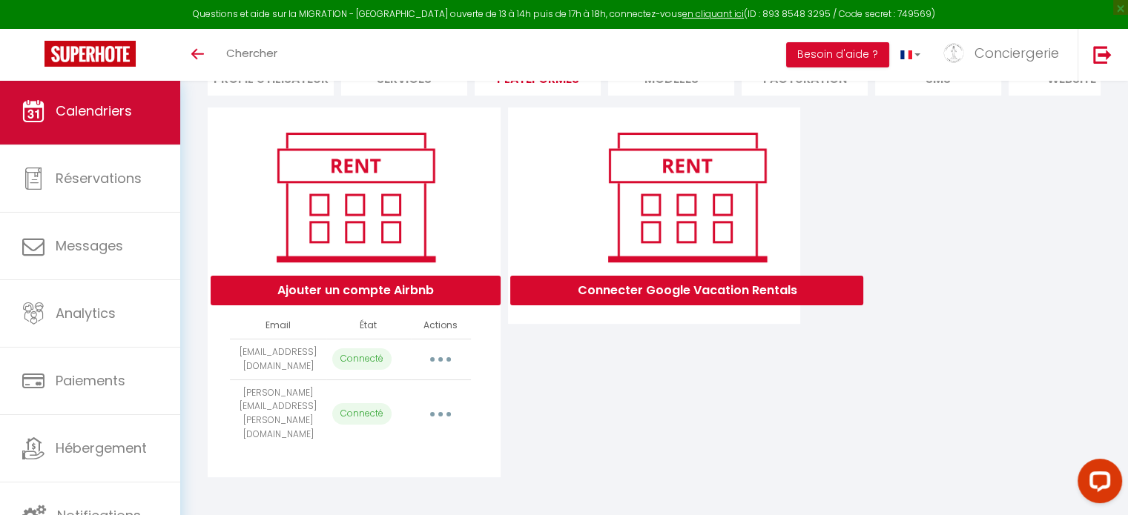
click at [145, 125] on link "Calendriers" at bounding box center [90, 111] width 180 height 67
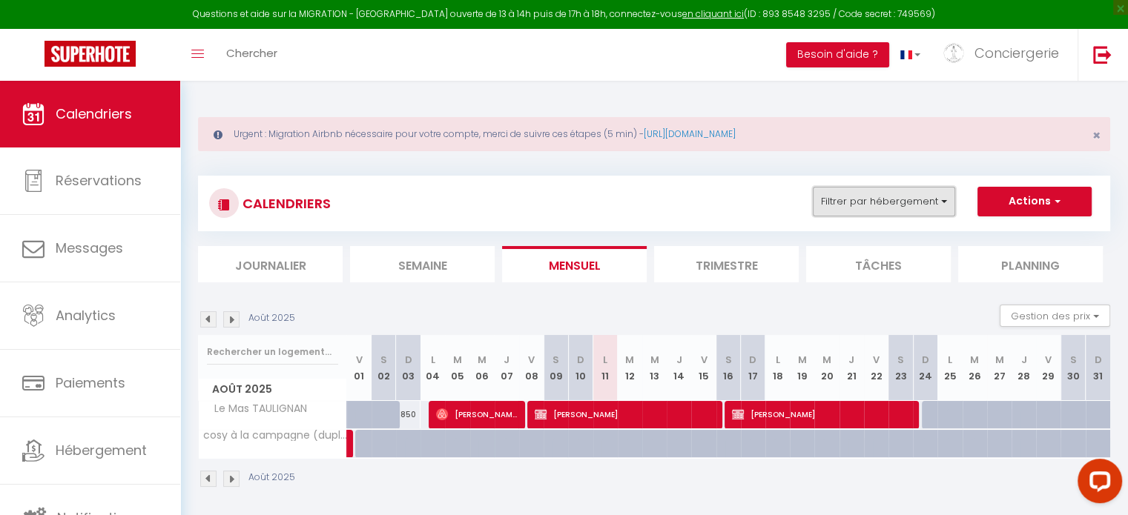
click at [911, 197] on button "Filtrer par hébergement" at bounding box center [884, 202] width 142 height 30
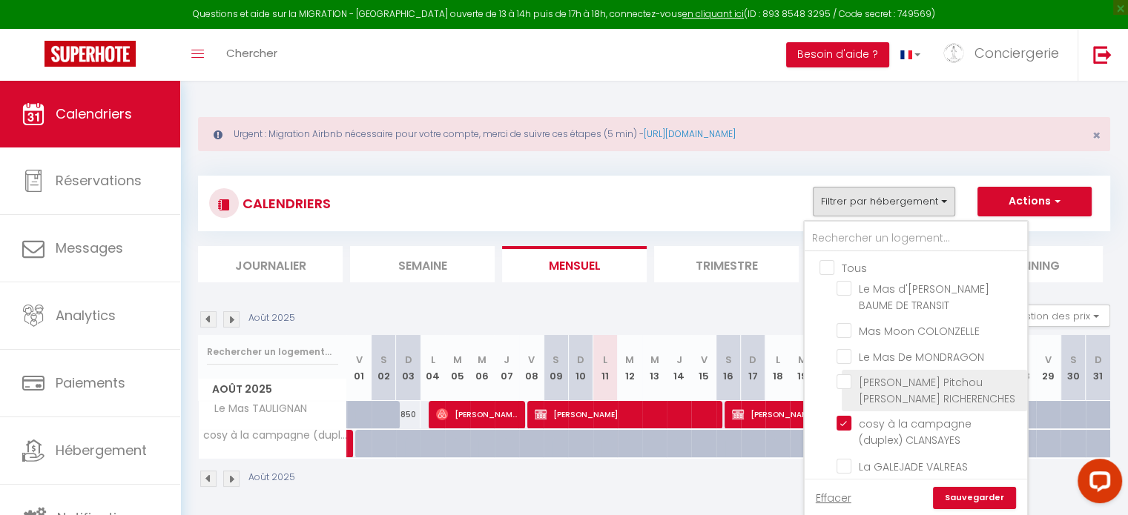
click at [842, 380] on input "Lou Pitchou Carri RICHERENCHES" at bounding box center [928, 381] width 185 height 15
checkbox input "true"
checkbox input "false"
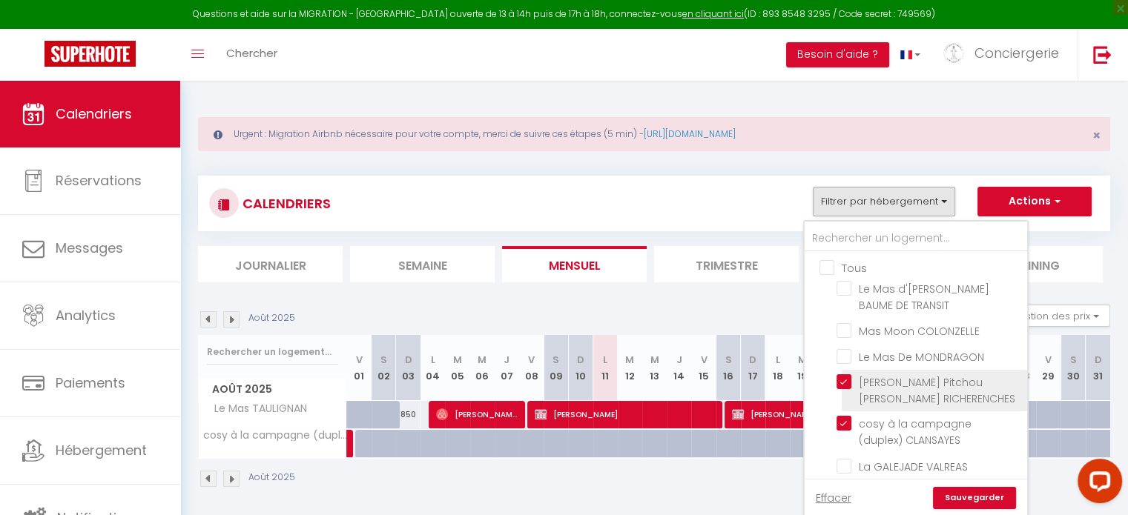
checkbox input "false"
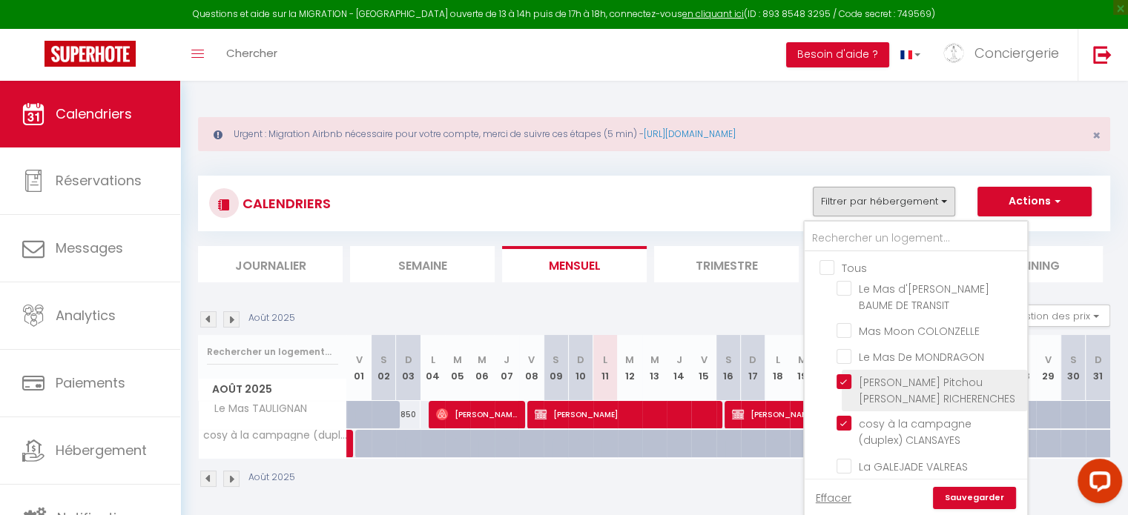
checkbox input "false"
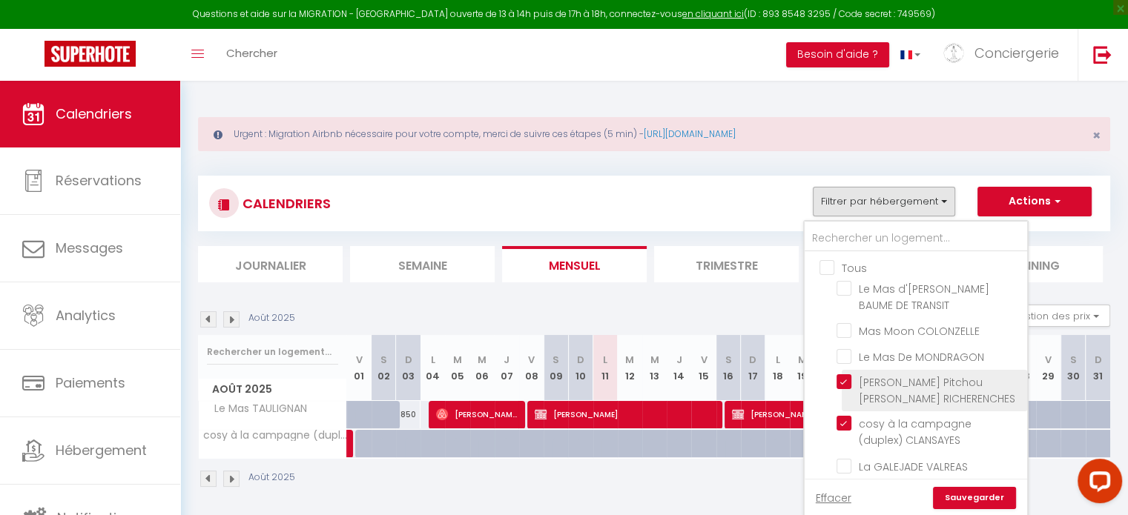
checkbox input "false"
click at [948, 494] on link "Sauvegarder" at bounding box center [974, 498] width 83 height 22
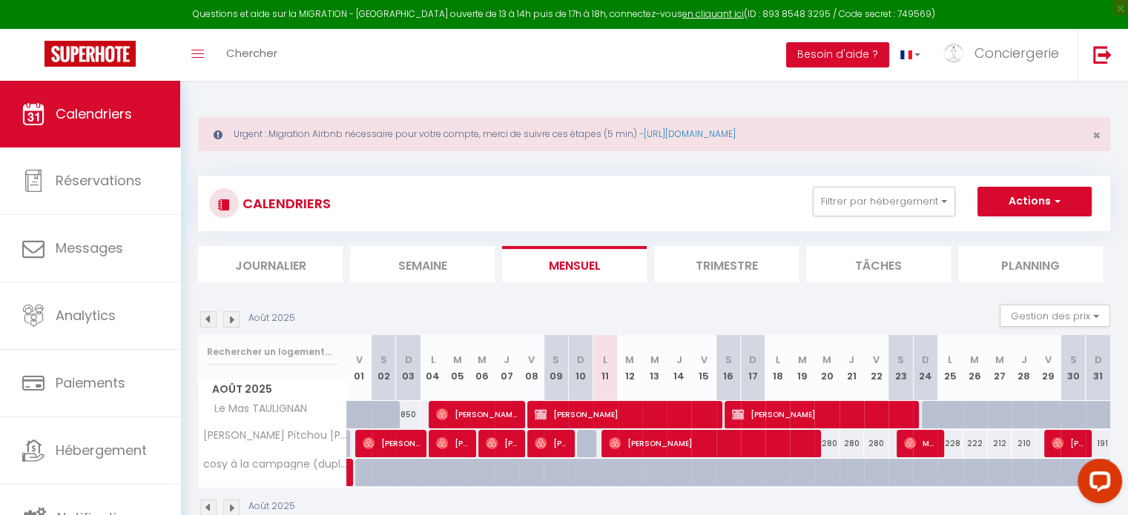
click at [228, 505] on img at bounding box center [231, 508] width 16 height 16
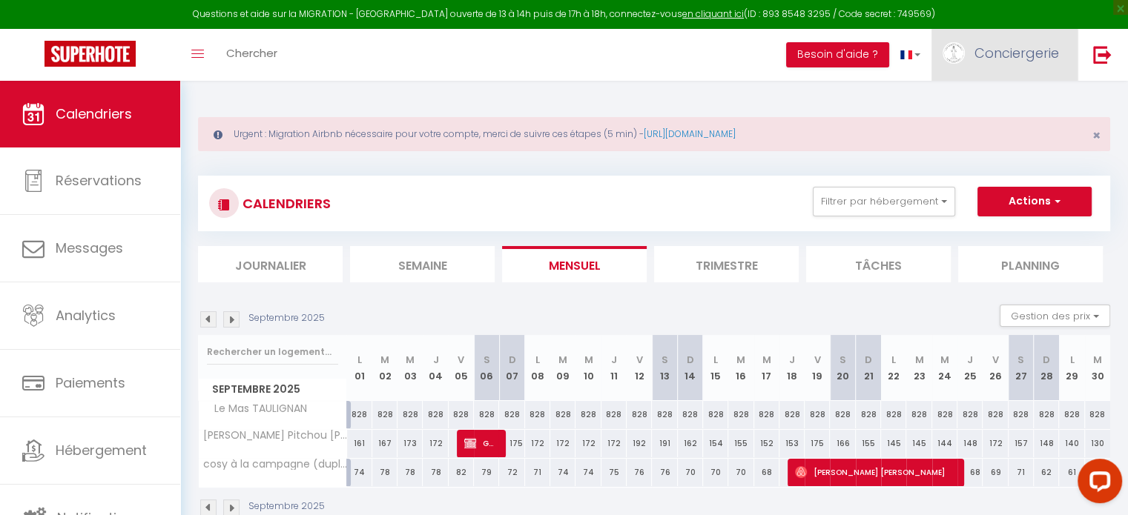
click at [1026, 62] on span "Conciergerie" at bounding box center [1016, 53] width 85 height 19
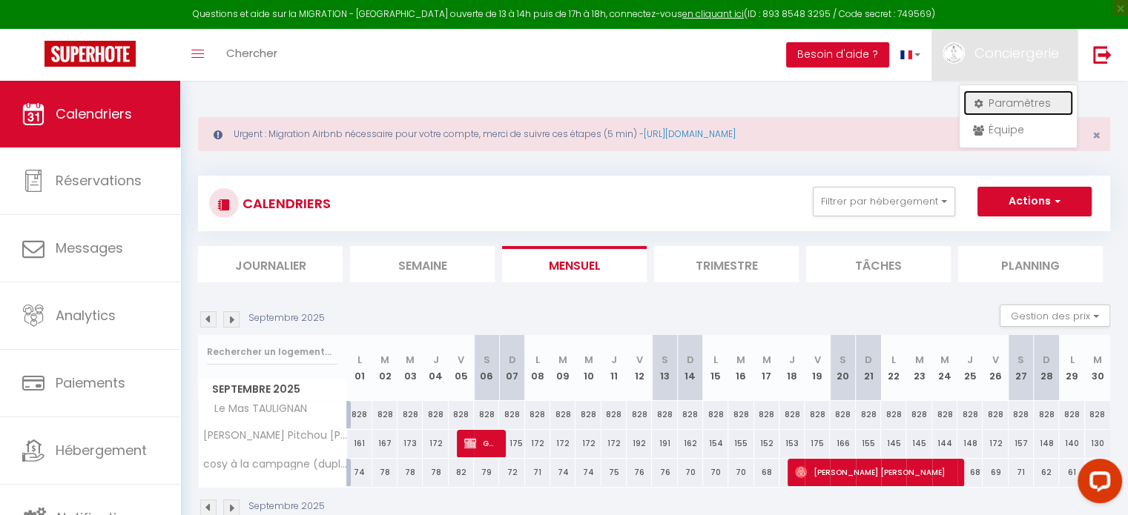
click at [1013, 105] on link "Paramètres" at bounding box center [1018, 102] width 110 height 25
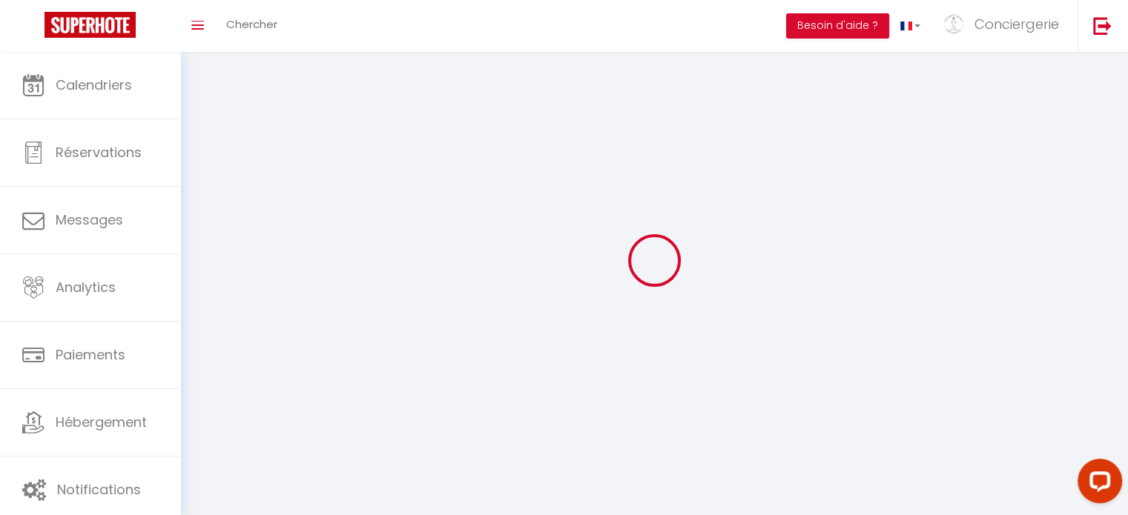
select select
type input "Conciergerie"
type input "Les clefs d'hestia"
type input "0632994748"
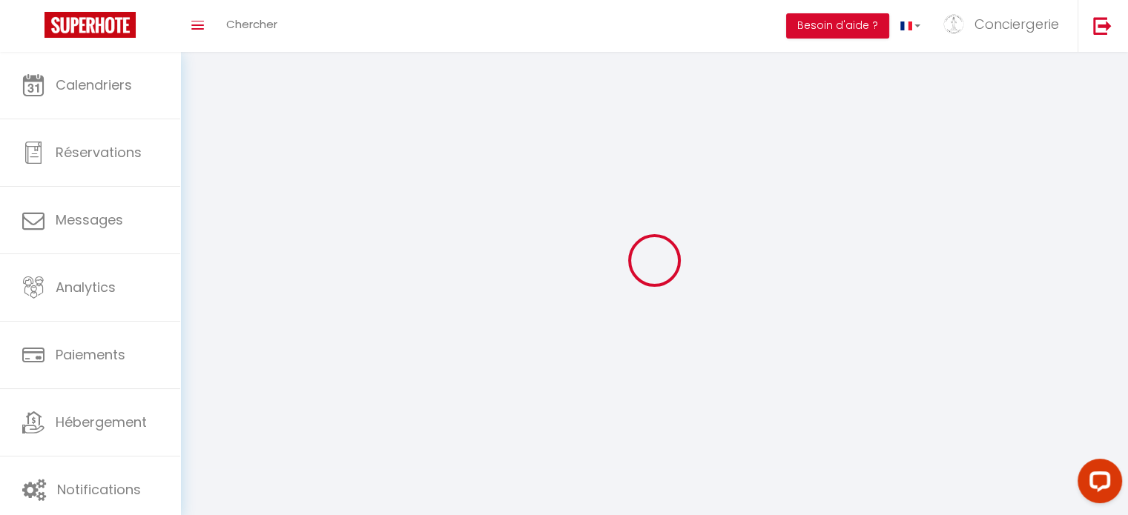
type input "[STREET_ADDRESS]"
type input "26130"
type input "Montsegur Sur [PERSON_NAME]"
type input "eK1ZMdhN0oeS6AnsAMxW70LlG"
type input "Zp6Xiob5CRd1xPEGLJpPSHcYH"
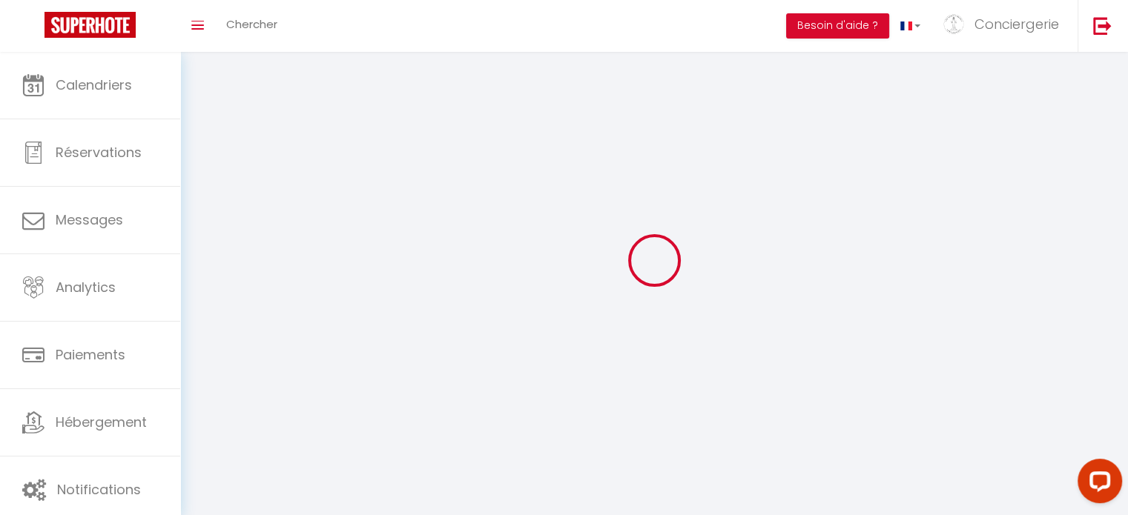
type input "[URL][DOMAIN_NAME]"
select select "28"
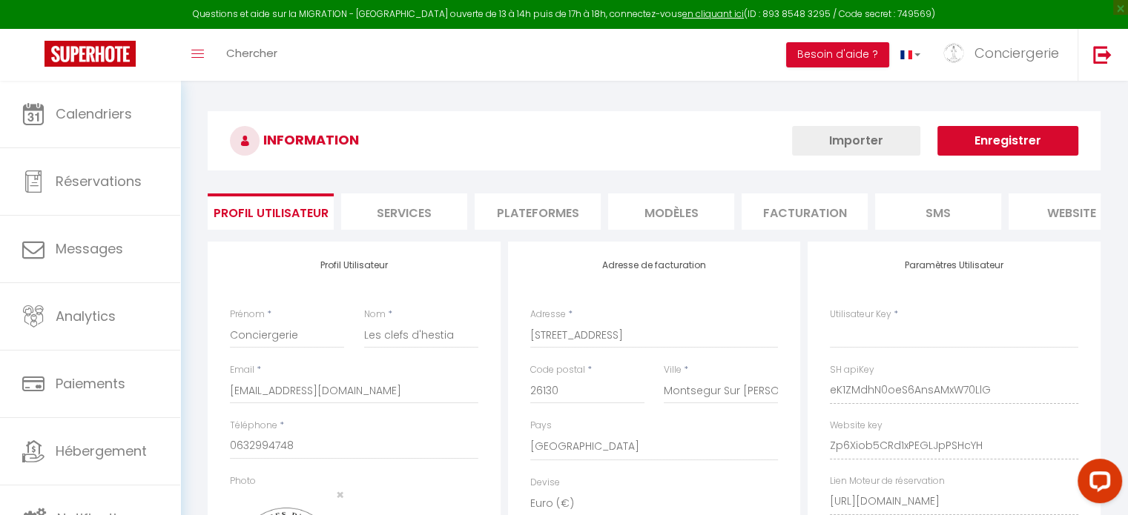
type input "eK1ZMdhN0oeS6AnsAMxW70LlG"
type input "Zp6Xiob5CRd1xPEGLJpPSHcYH"
type input "[URL][DOMAIN_NAME]"
select select "fr"
click at [563, 219] on li "Plateformes" at bounding box center [537, 211] width 126 height 36
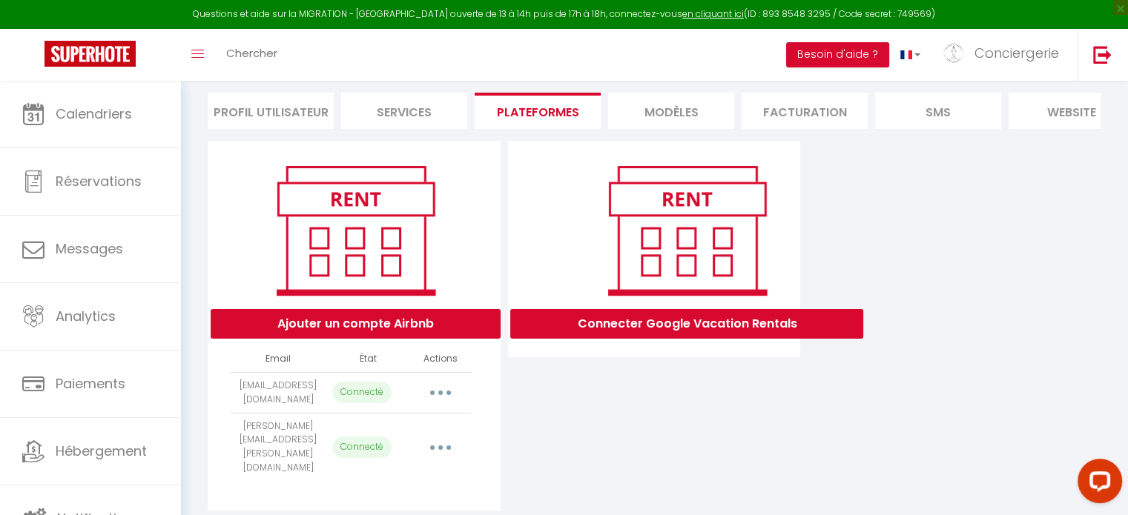
scroll to position [134, 0]
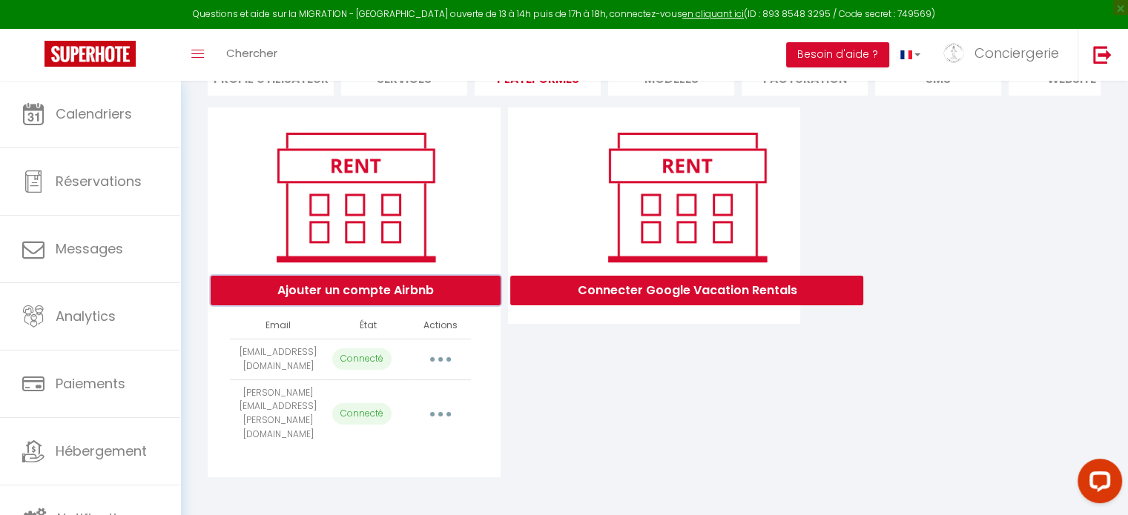
click at [349, 302] on button "Ajouter un compte Airbnb" at bounding box center [356, 291] width 290 height 30
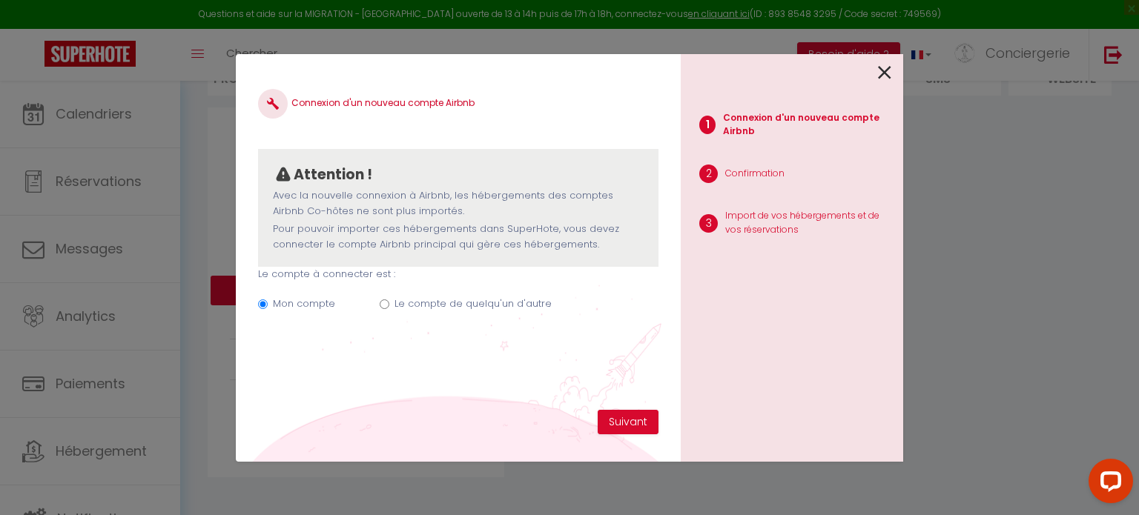
click at [391, 301] on div "Mon compte Le compte de quelqu'un d'autre" at bounding box center [458, 307] width 400 height 50
click at [383, 305] on input "Le compte de quelqu'un d'autre" at bounding box center [385, 305] width 10 height 10
radio input "true"
radio input "false"
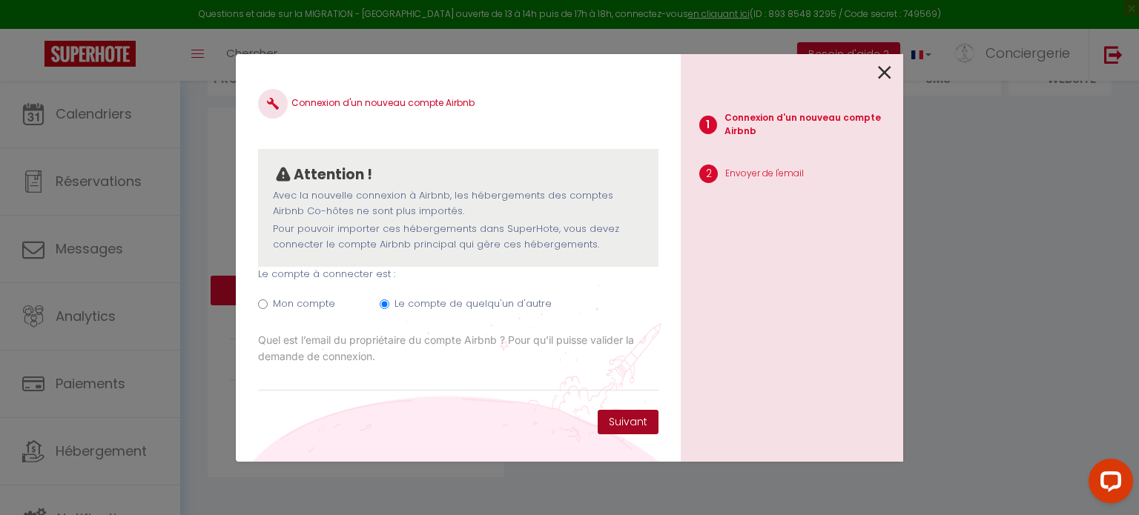
click at [609, 426] on button "Suivant" at bounding box center [628, 422] width 61 height 25
click at [476, 372] on input "Email connexion Airbnb" at bounding box center [458, 378] width 400 height 27
paste input "[EMAIL_ADDRESS][DOMAIN_NAME]"
type input "[EMAIL_ADDRESS][DOMAIN_NAME]"
click at [617, 420] on button "Suivant" at bounding box center [628, 422] width 61 height 25
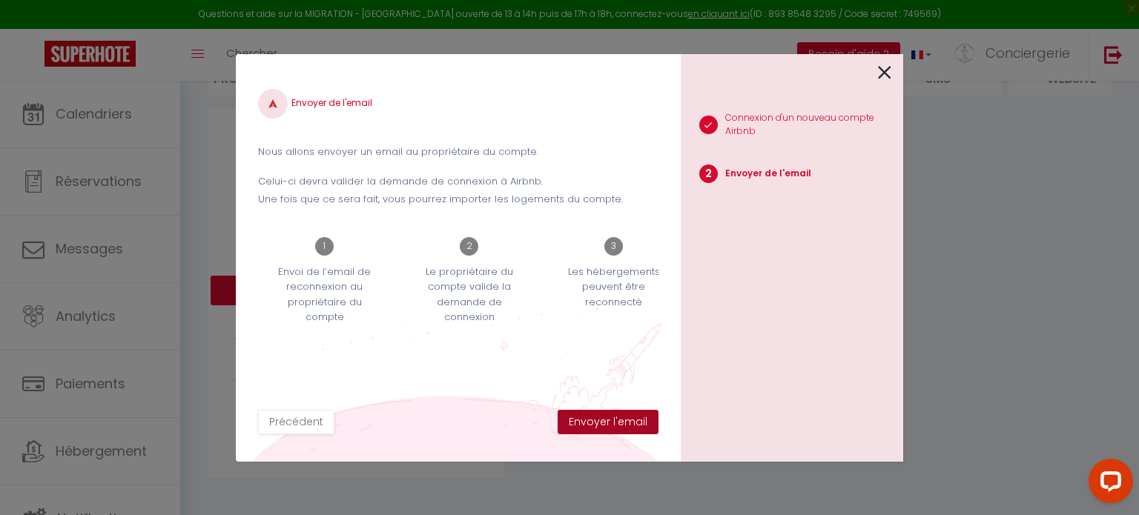
click at [617, 420] on button "Envoyer l'email" at bounding box center [607, 422] width 101 height 25
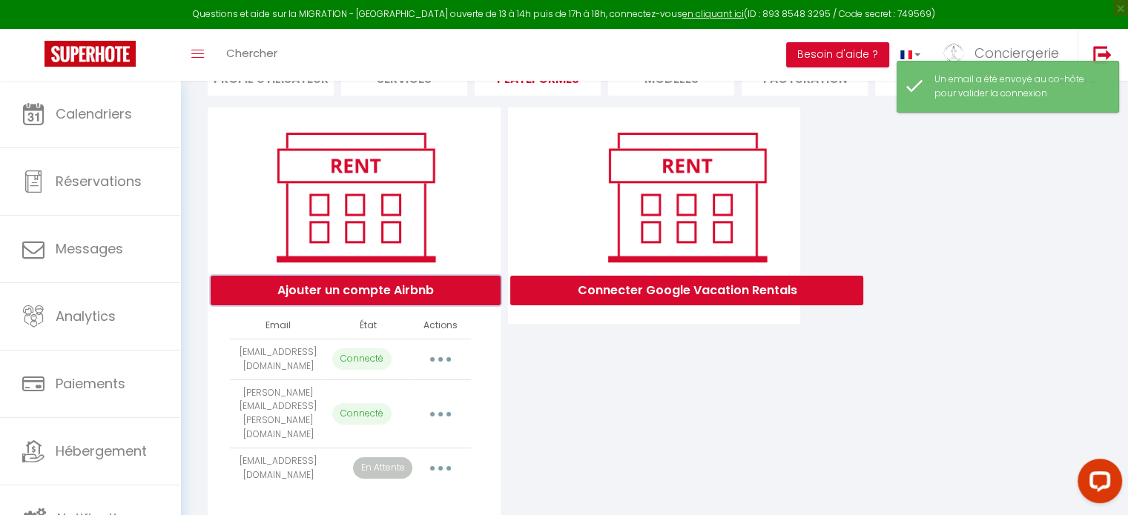
click at [454, 296] on button "Ajouter un compte Airbnb" at bounding box center [356, 291] width 290 height 30
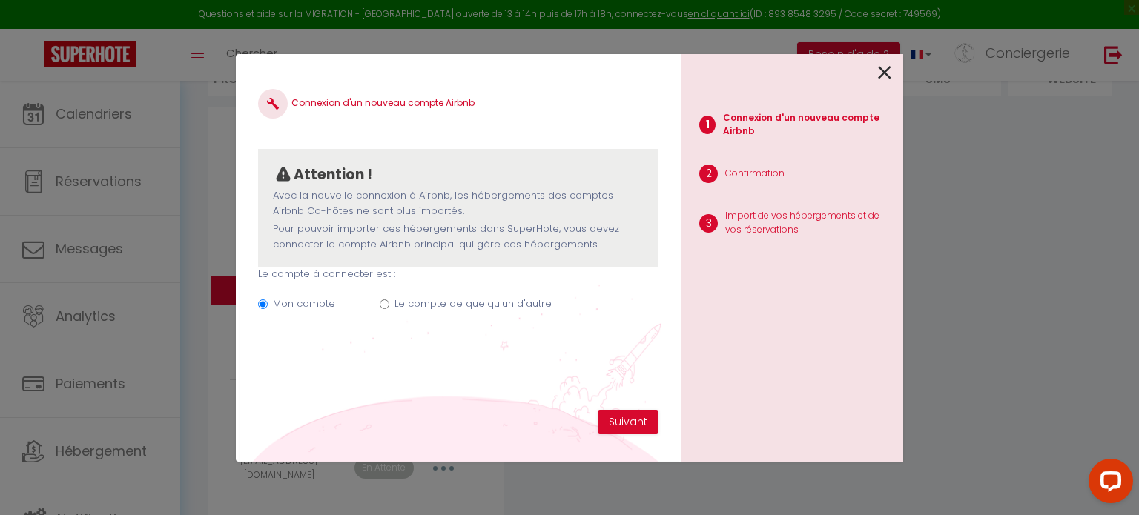
click at [436, 311] on label "Le compte de quelqu'un d'autre" at bounding box center [472, 304] width 157 height 15
click at [389, 309] on input "Le compte de quelqu'un d'autre" at bounding box center [385, 305] width 10 height 10
radio input "true"
radio input "false"
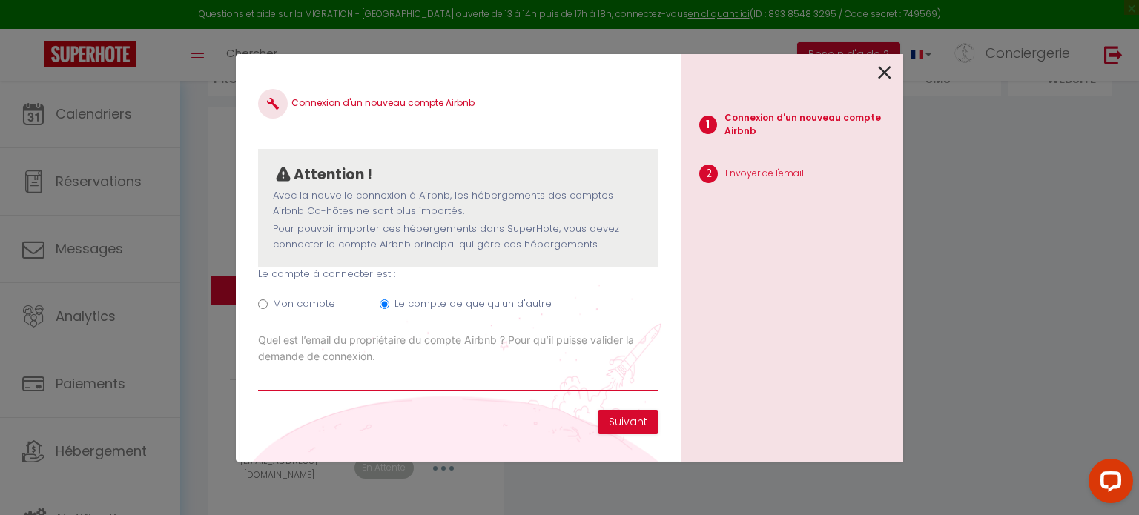
click at [517, 371] on input "Email connexion Airbnb" at bounding box center [458, 378] width 400 height 27
paste input "[EMAIL_ADDRESS][DOMAIN_NAME]"
type input "[EMAIL_ADDRESS][DOMAIN_NAME]"
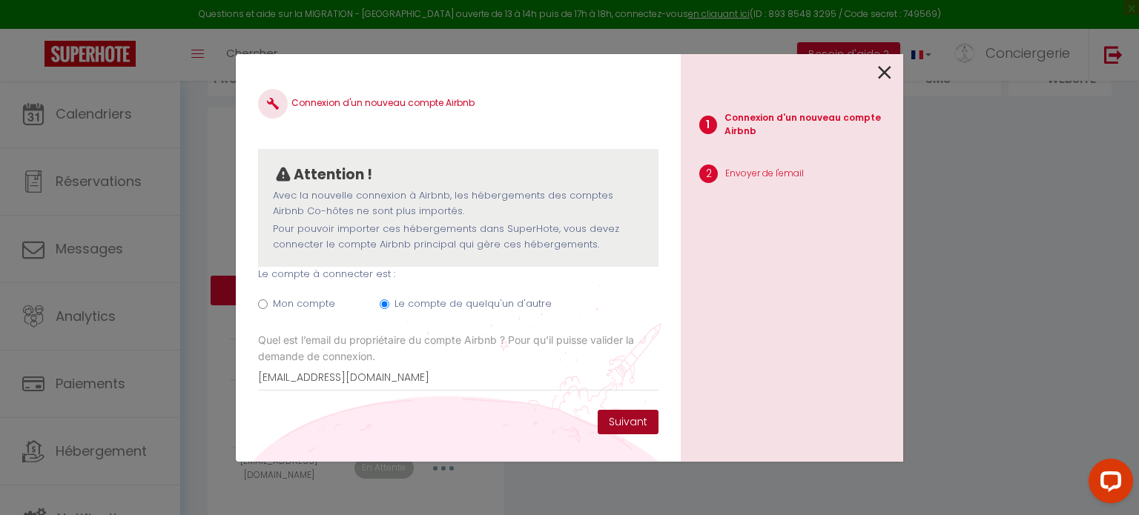
click at [649, 424] on button "Suivant" at bounding box center [628, 422] width 61 height 25
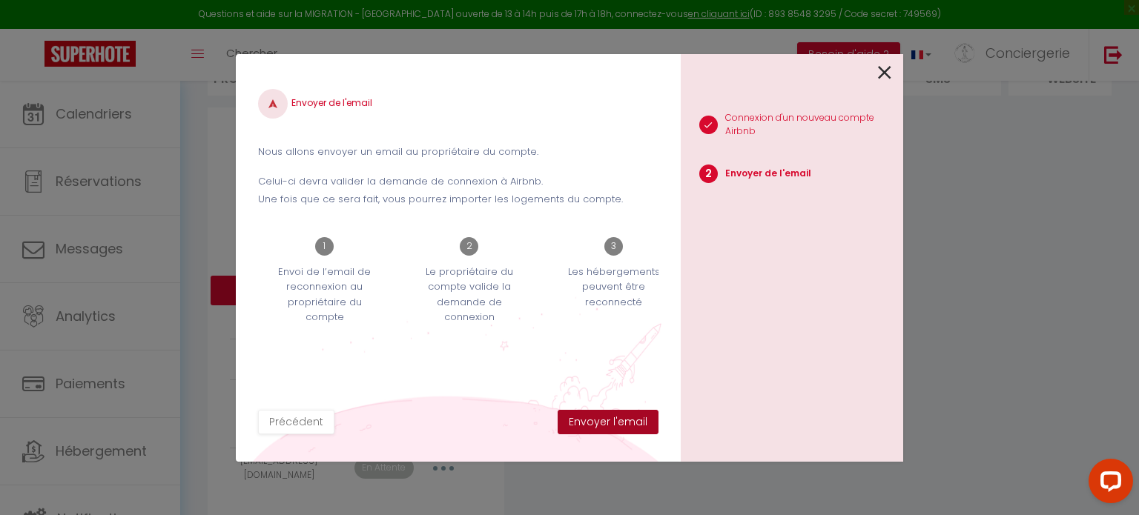
click at [649, 424] on button "Envoyer l'email" at bounding box center [607, 422] width 101 height 25
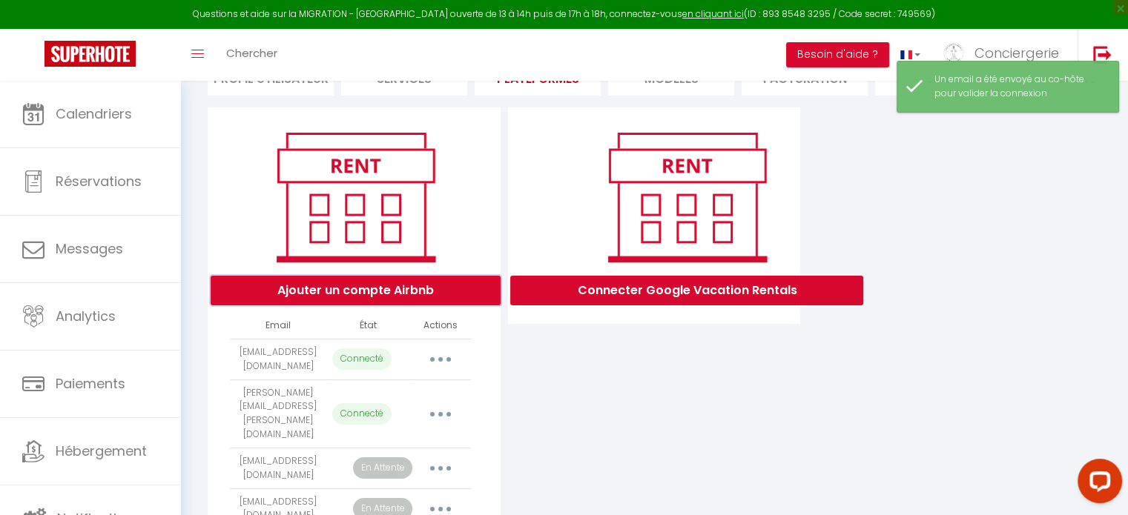
click at [418, 305] on button "Ajouter un compte Airbnb" at bounding box center [356, 291] width 290 height 30
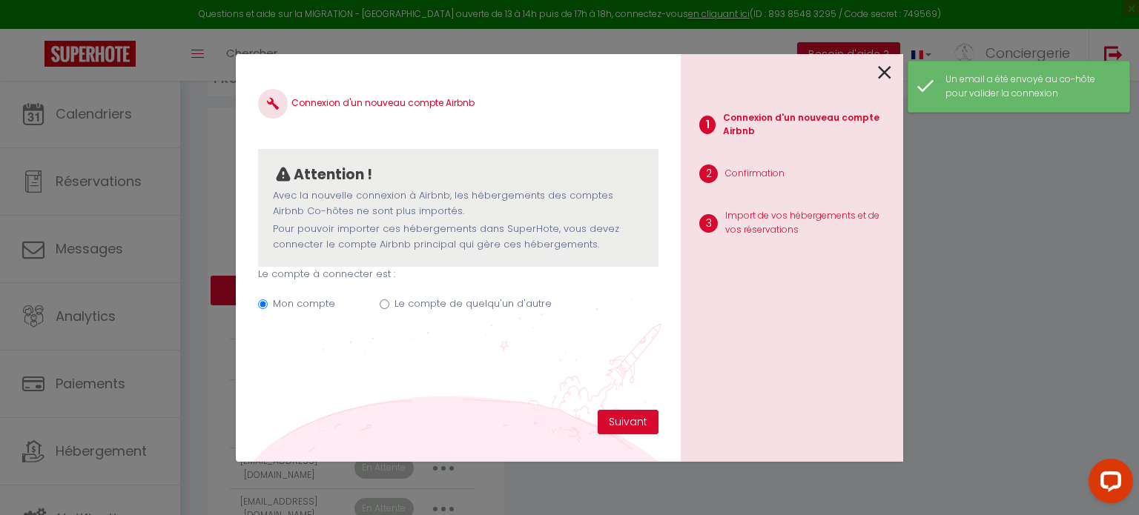
click at [425, 304] on label "Le compte de quelqu'un d'autre" at bounding box center [472, 304] width 157 height 15
click at [389, 304] on input "Le compte de quelqu'un d'autre" at bounding box center [385, 305] width 10 height 10
radio input "true"
radio input "false"
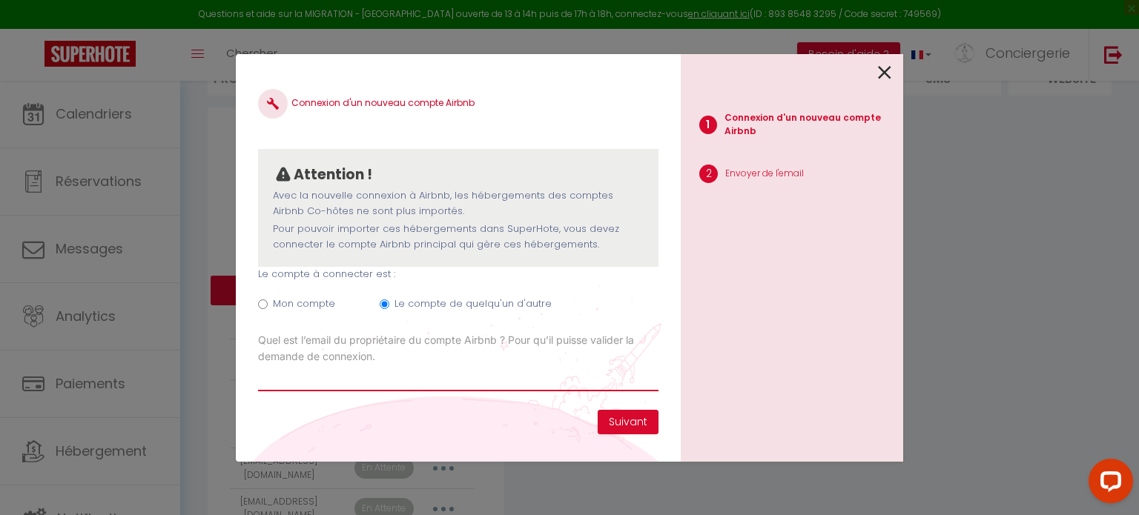
click at [578, 373] on input "Email connexion Airbnb" at bounding box center [458, 378] width 400 height 27
paste input "[PERSON_NAME][EMAIL_ADDRESS][DOMAIN_NAME]"
type input "[PERSON_NAME][EMAIL_ADDRESS][DOMAIN_NAME]"
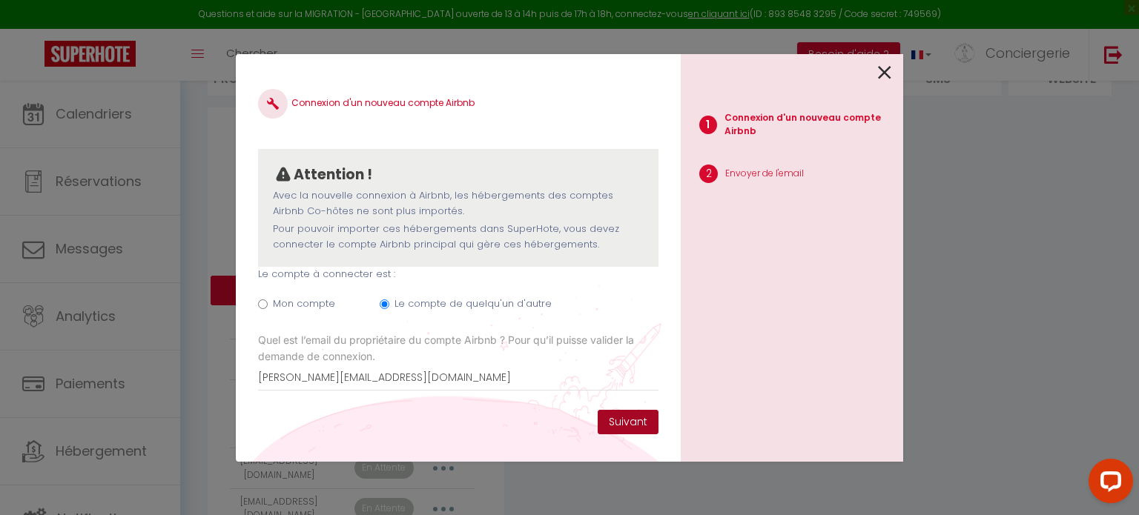
click at [641, 426] on button "Suivant" at bounding box center [628, 422] width 61 height 25
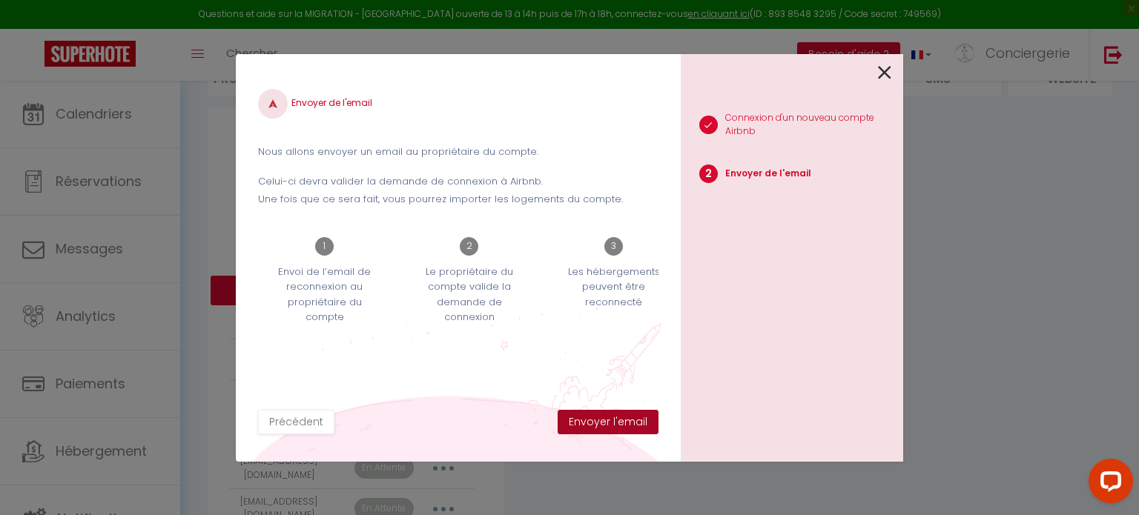
click at [641, 426] on button "Envoyer l'email" at bounding box center [607, 422] width 101 height 25
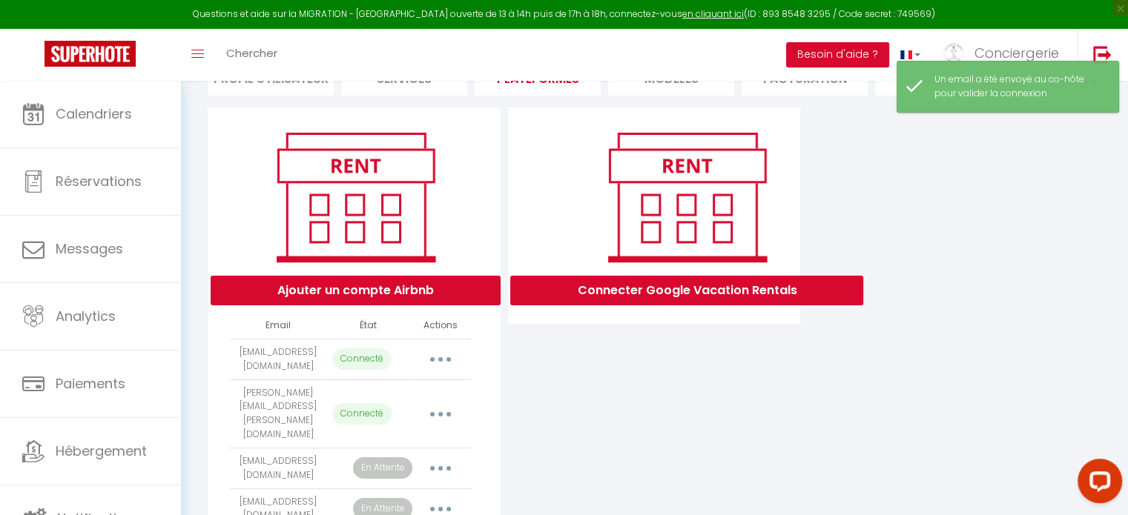
scroll to position [255, 0]
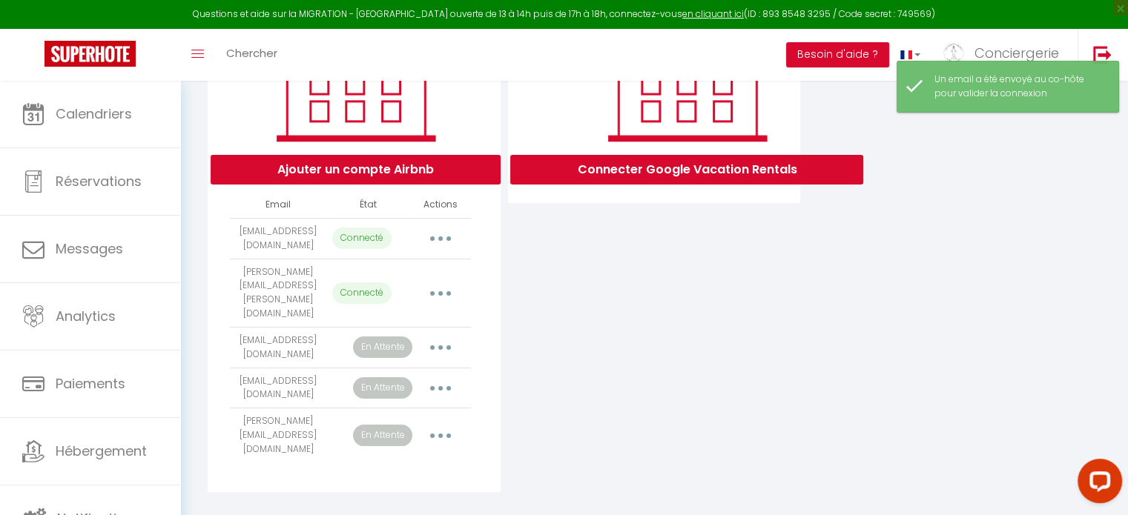
drag, startPoint x: 641, startPoint y: 426, endPoint x: 664, endPoint y: 513, distance: 89.9
click at [664, 513] on div "INFORMATION Enregistrer Profil Utilisateur Services Plateformes MODÈLES Factura…" at bounding box center [653, 180] width 947 height 708
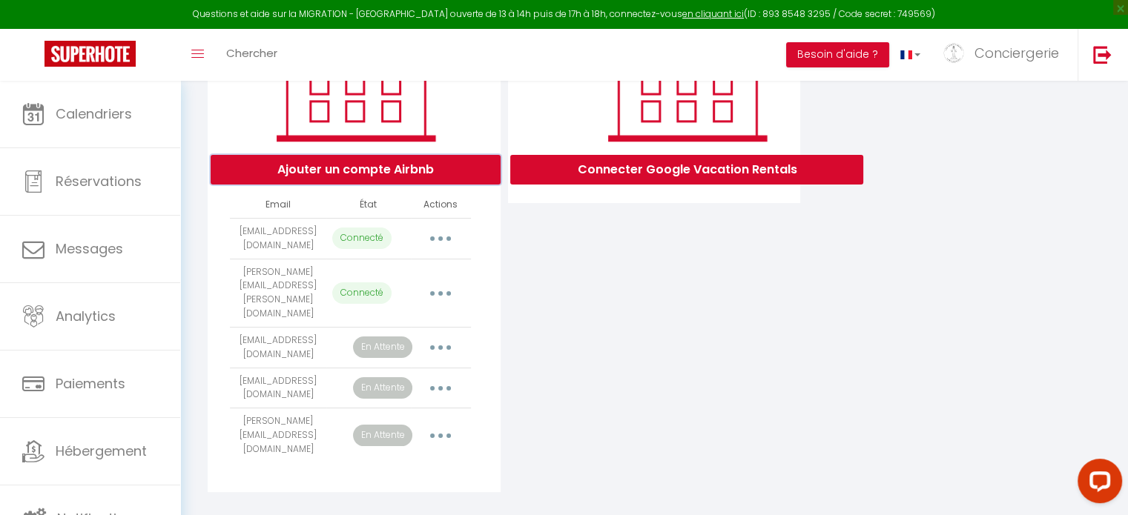
click at [399, 185] on button "Ajouter un compte Airbnb" at bounding box center [356, 170] width 290 height 30
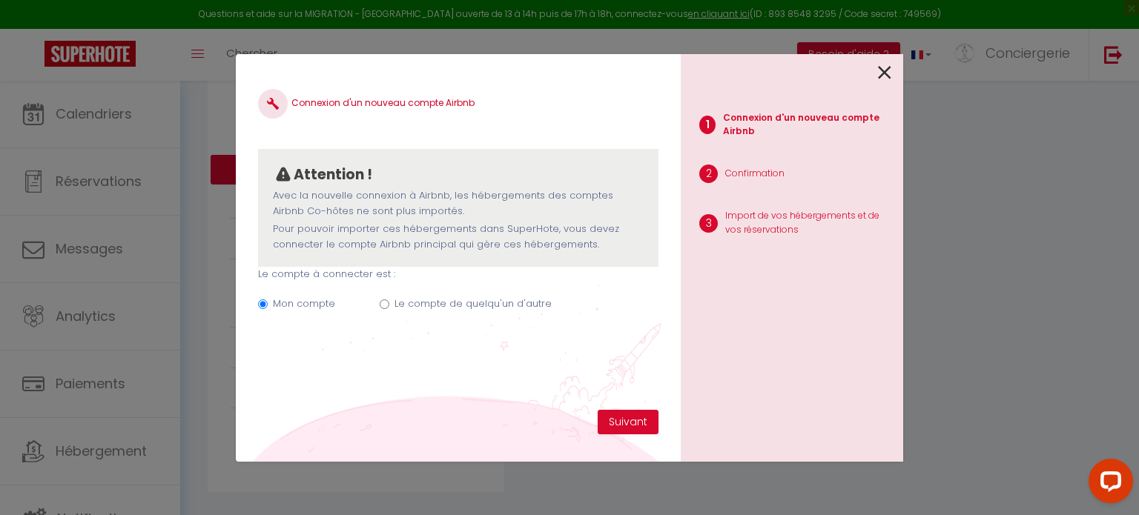
click at [484, 308] on label "Le compte de quelqu'un d'autre" at bounding box center [472, 304] width 157 height 15
click at [389, 308] on input "Le compte de quelqu'un d'autre" at bounding box center [385, 305] width 10 height 10
radio input "true"
radio input "false"
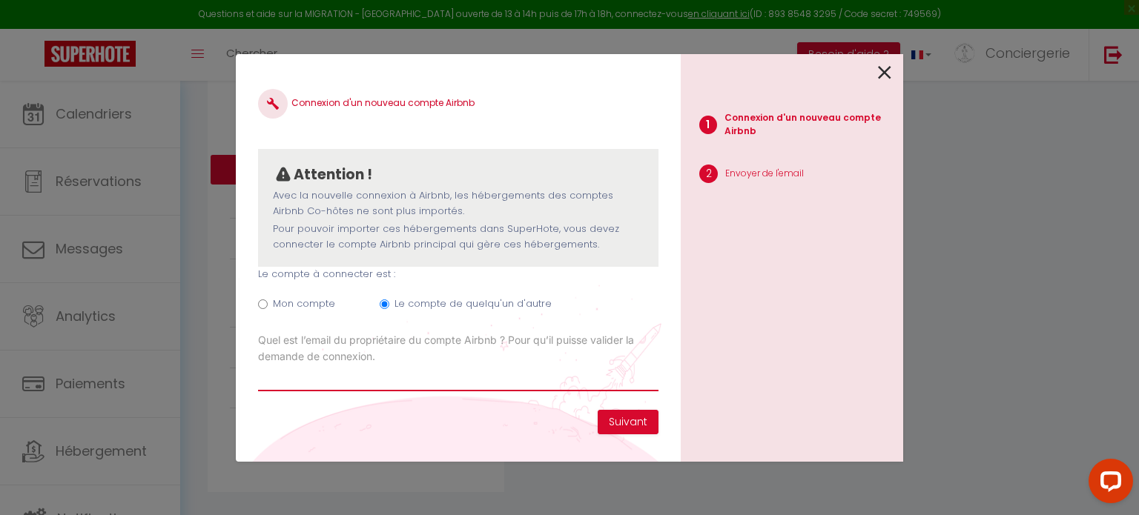
click at [535, 374] on input "Email connexion Airbnb" at bounding box center [458, 378] width 400 height 27
paste input "[EMAIL_ADDRESS][DOMAIN_NAME]"
type input "[EMAIL_ADDRESS][DOMAIN_NAME]"
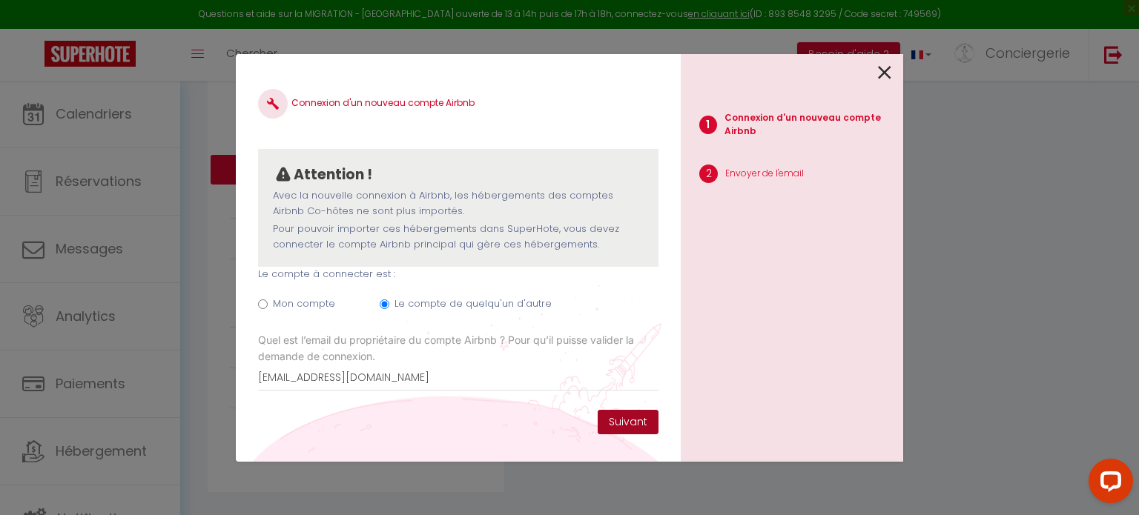
click at [635, 414] on button "Suivant" at bounding box center [628, 422] width 61 height 25
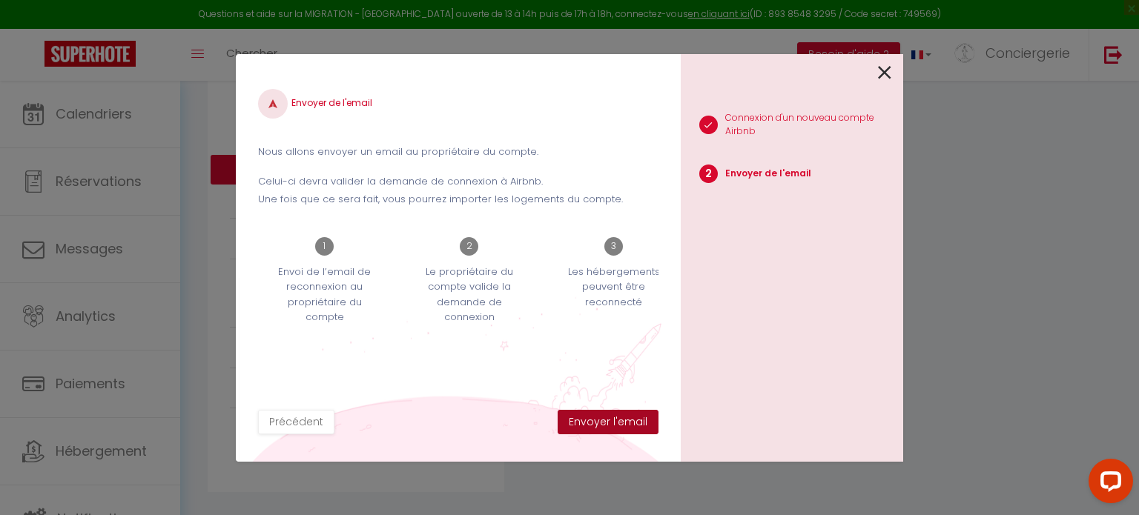
click at [635, 414] on button "Envoyer l'email" at bounding box center [607, 422] width 101 height 25
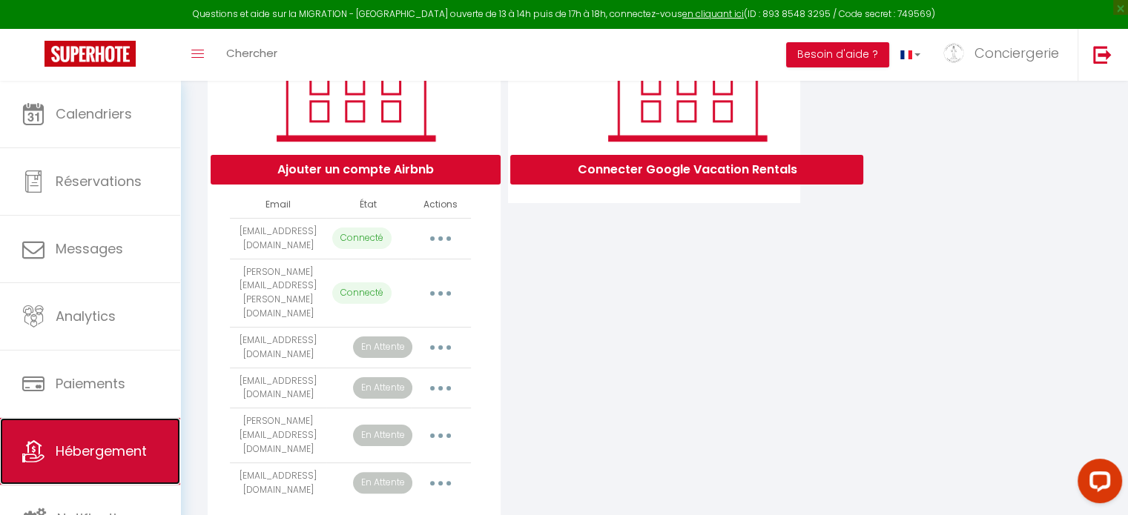
click at [75, 449] on span "Hébergement" at bounding box center [101, 451] width 91 height 19
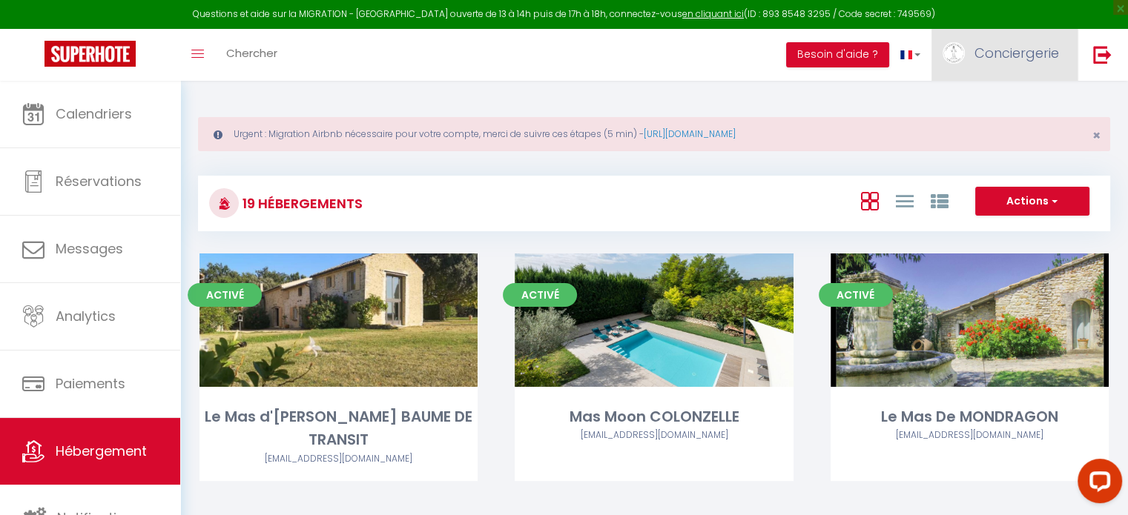
click at [989, 55] on span "Conciergerie" at bounding box center [1016, 53] width 85 height 19
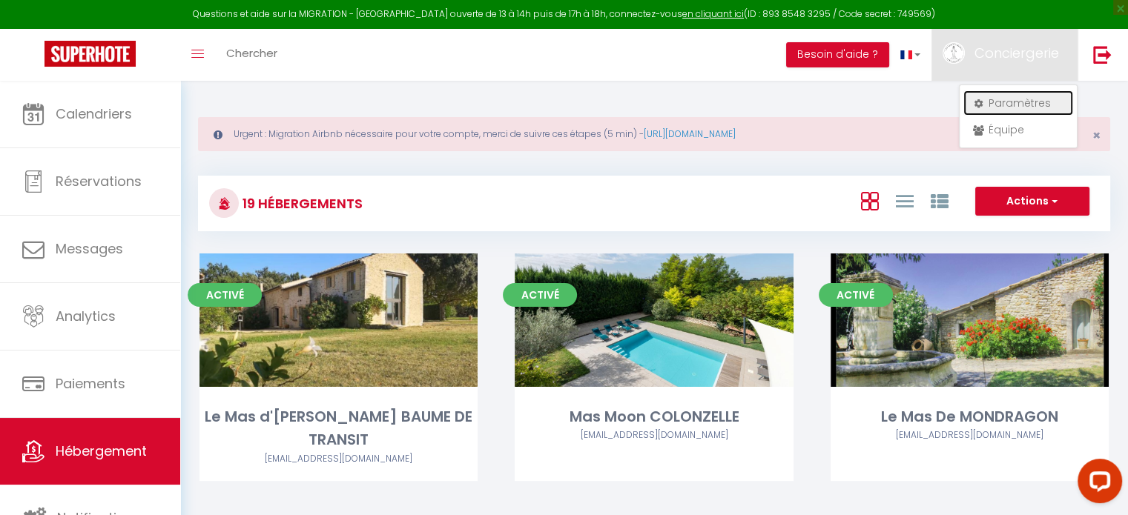
click at [1001, 100] on link "Paramètres" at bounding box center [1018, 102] width 110 height 25
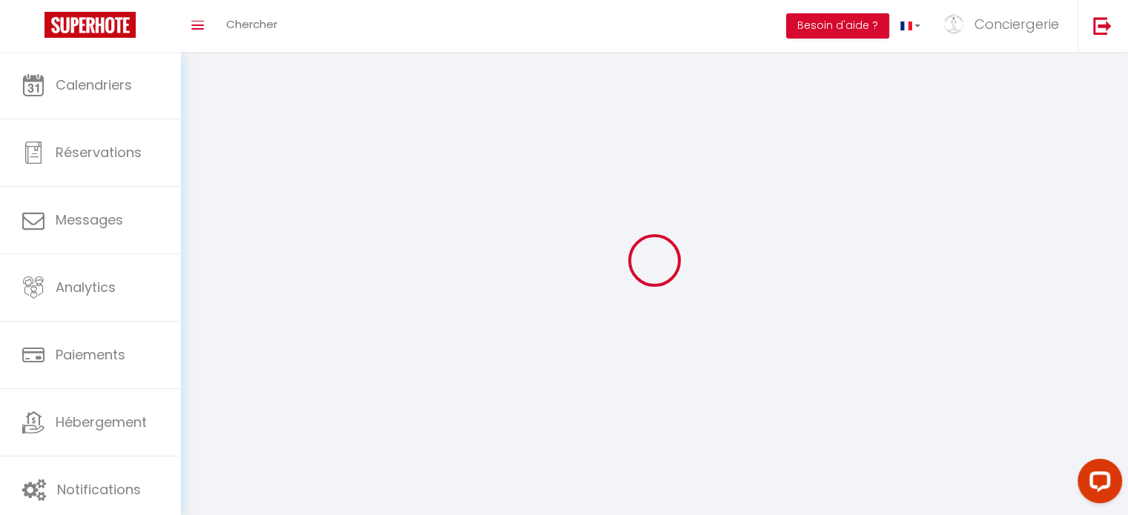
type input "Conciergerie"
type input "Les clefs d'hestia"
type input "0632994748"
type input "[STREET_ADDRESS]"
type input "26130"
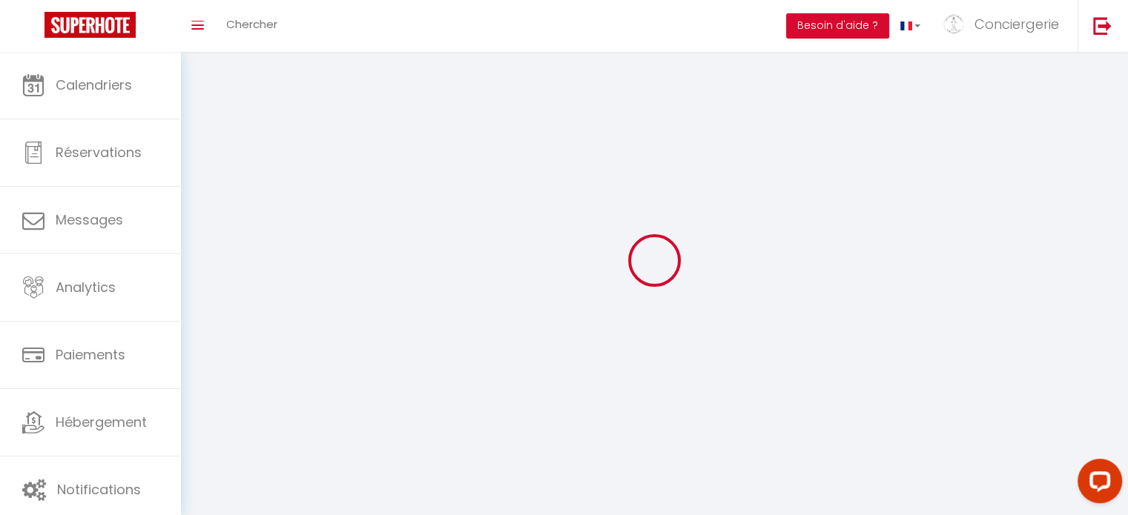
type input "Montsegur Sur [PERSON_NAME]"
type input "eK1ZMdhN0oeS6AnsAMxW70LlG"
type input "Zp6Xiob5CRd1xPEGLJpPSHcYH"
select select "28"
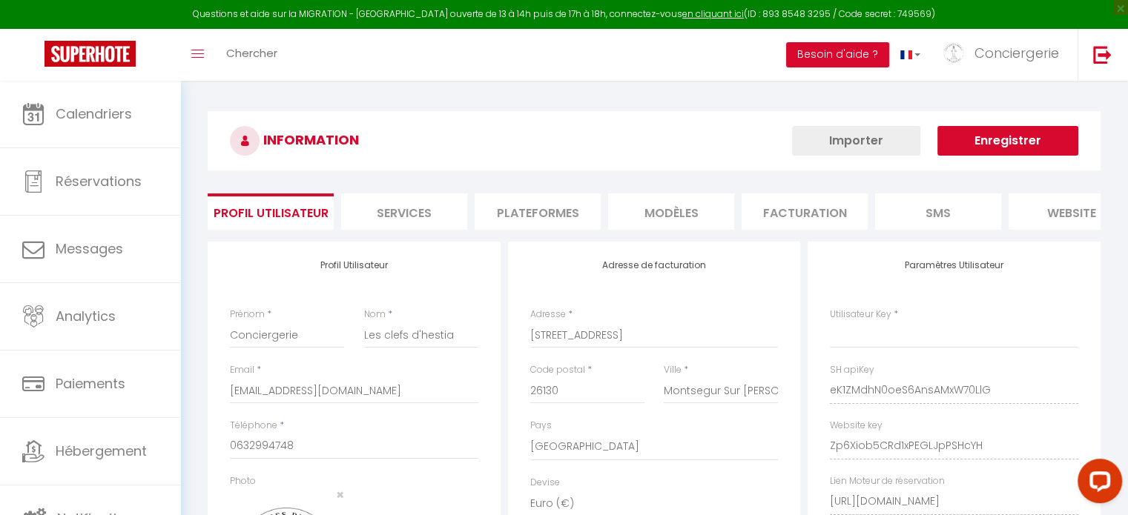
type input "eK1ZMdhN0oeS6AnsAMxW70LlG"
type input "Zp6Xiob5CRd1xPEGLJpPSHcYH"
type input "[URL][DOMAIN_NAME]"
select select "fr"
click at [549, 201] on li "Plateformes" at bounding box center [537, 211] width 126 height 36
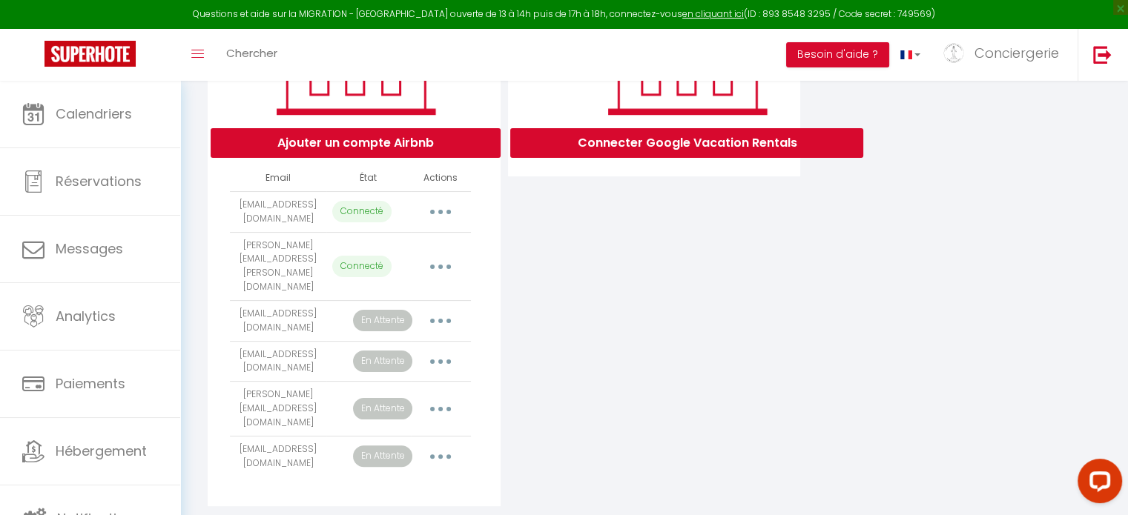
scroll to position [289, 0]
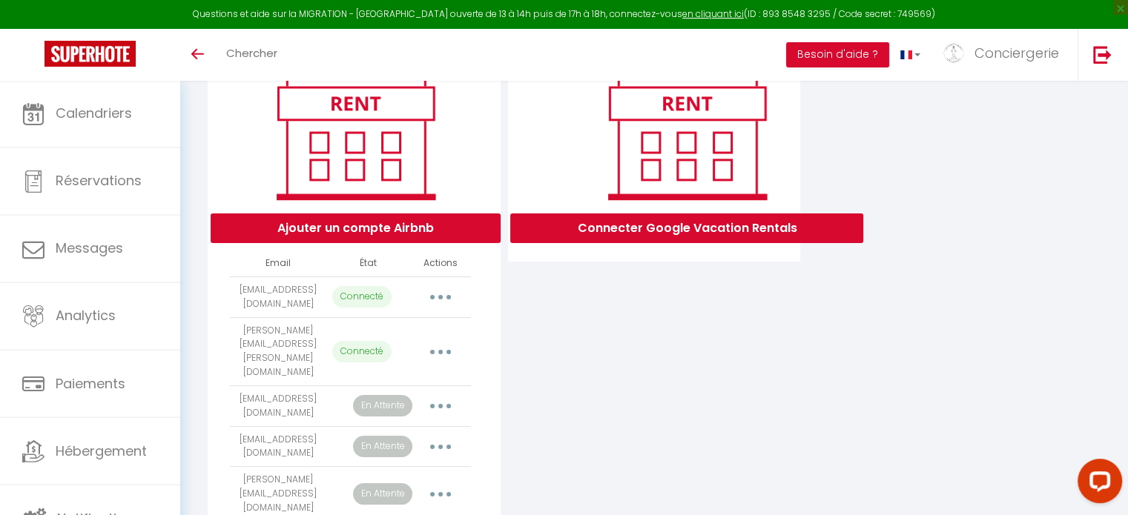
scroll to position [296, 0]
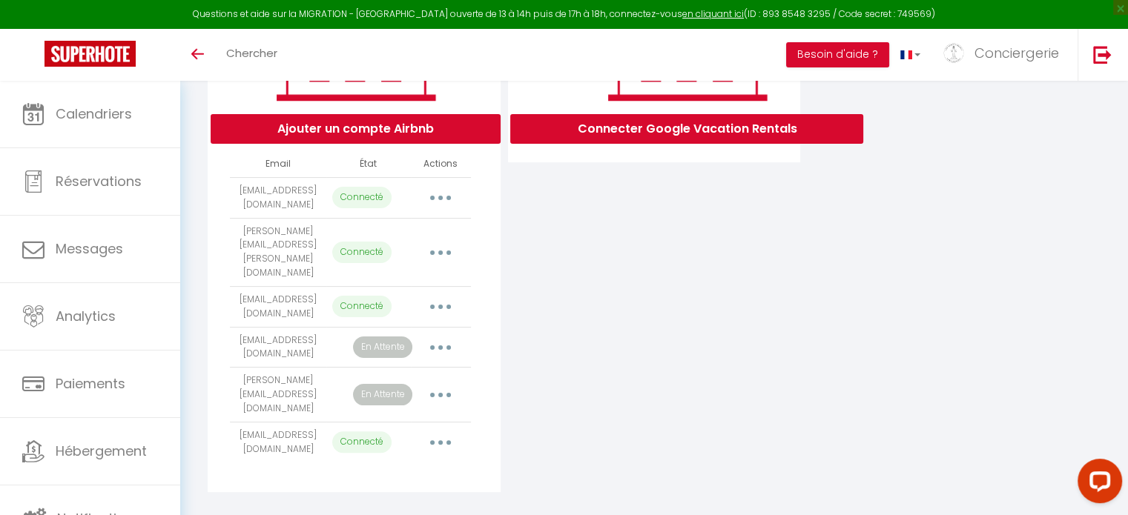
scroll to position [148, 0]
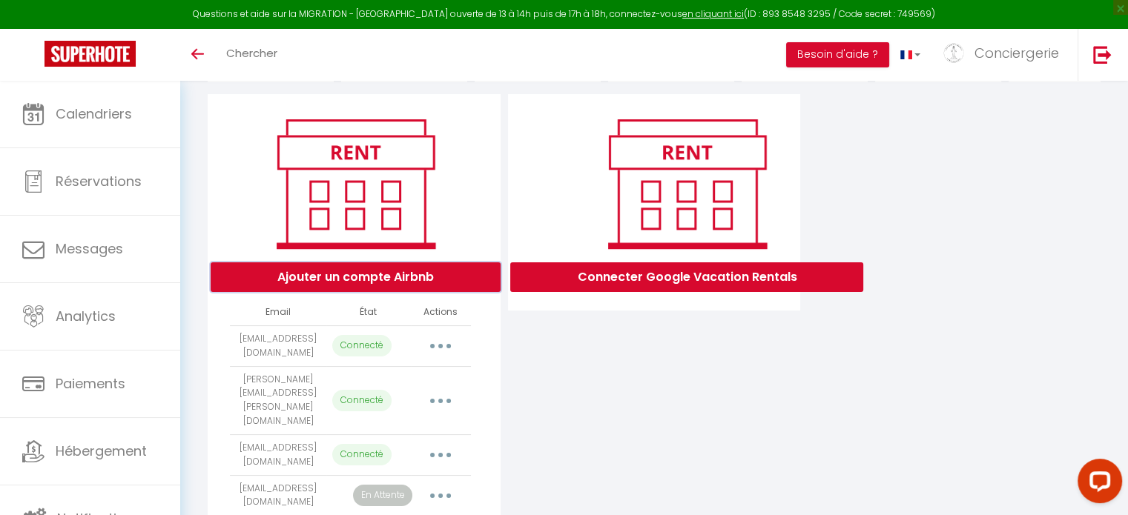
click at [407, 286] on button "Ajouter un compte Airbnb" at bounding box center [356, 277] width 290 height 30
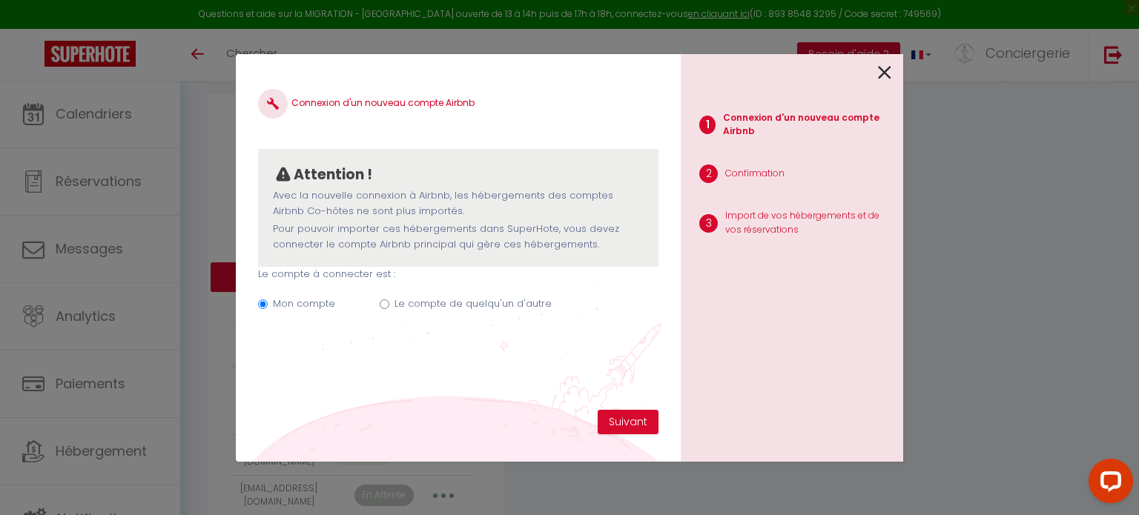
click at [386, 302] on input "Le compte de quelqu'un d'autre" at bounding box center [385, 305] width 10 height 10
radio input "true"
radio input "false"
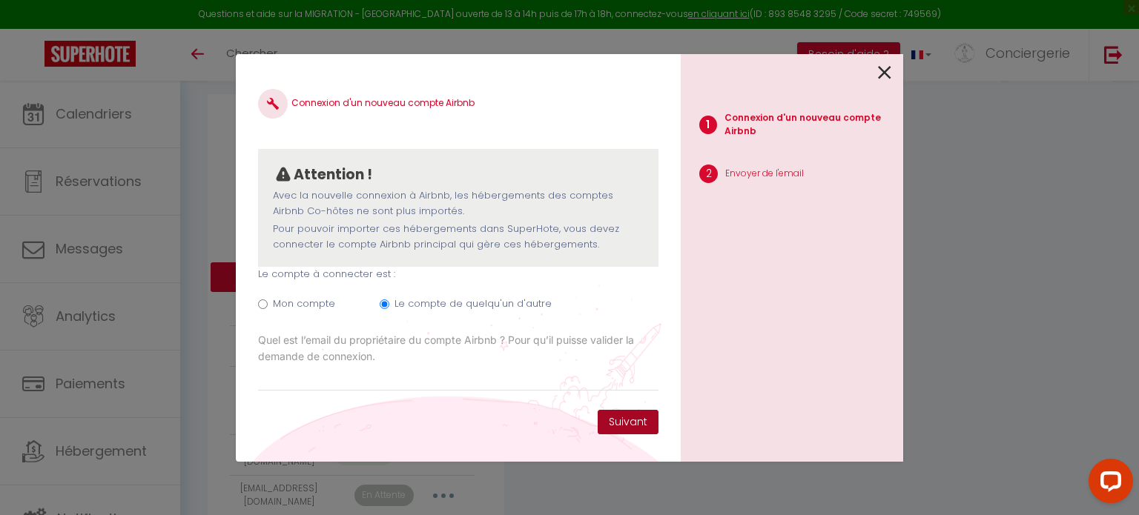
click at [623, 417] on button "Suivant" at bounding box center [628, 422] width 61 height 25
click at [297, 379] on input "Email connexion Airbnb" at bounding box center [458, 378] width 400 height 27
paste input "[EMAIL_ADDRESS][DOMAIN_NAME]"
type input "[EMAIL_ADDRESS][DOMAIN_NAME]"
click at [621, 420] on button "Suivant" at bounding box center [628, 422] width 61 height 25
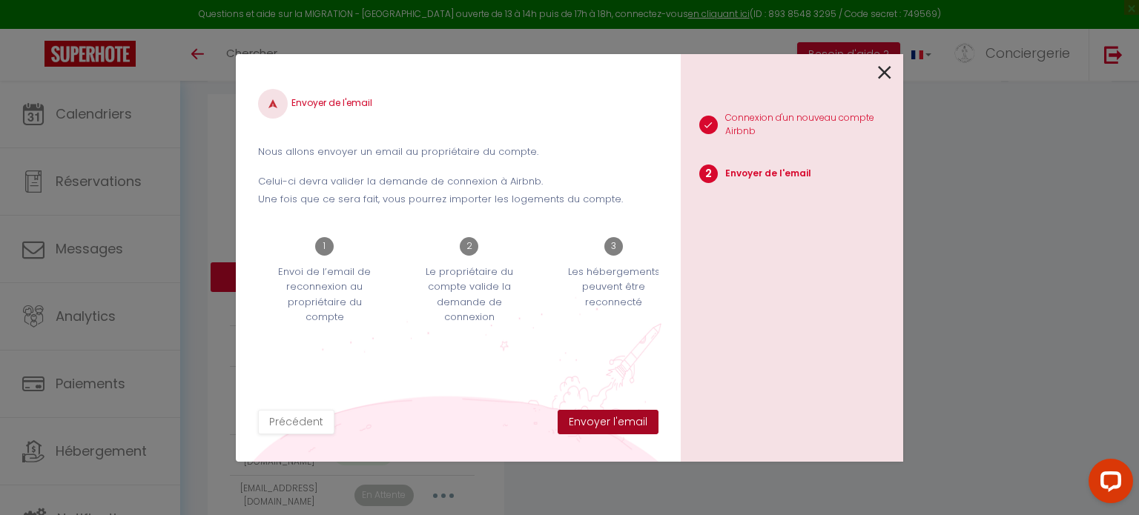
drag, startPoint x: 621, startPoint y: 420, endPoint x: 622, endPoint y: 431, distance: 10.4
click at [622, 431] on button "Envoyer l'email" at bounding box center [607, 422] width 101 height 25
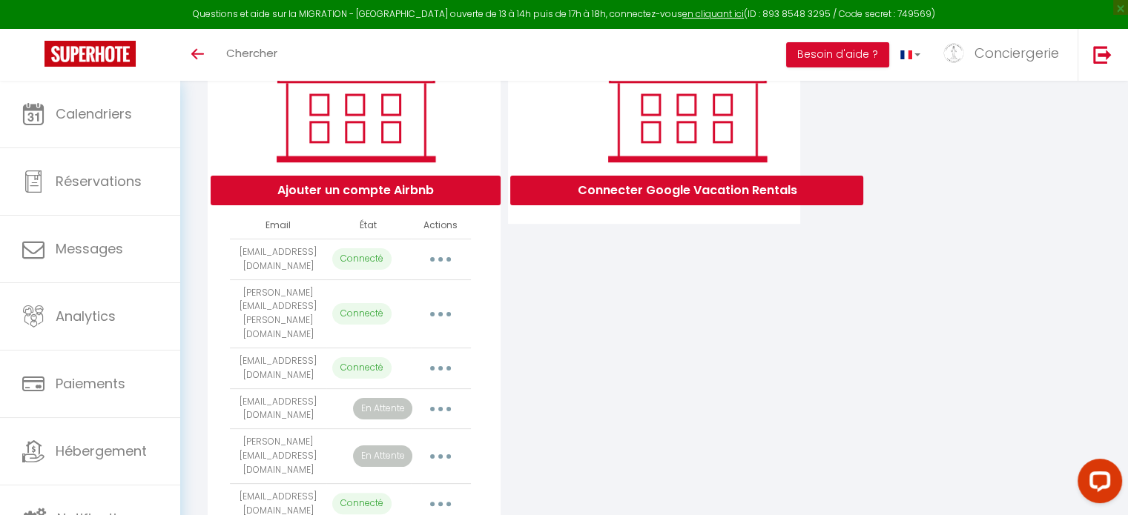
scroll to position [188, 0]
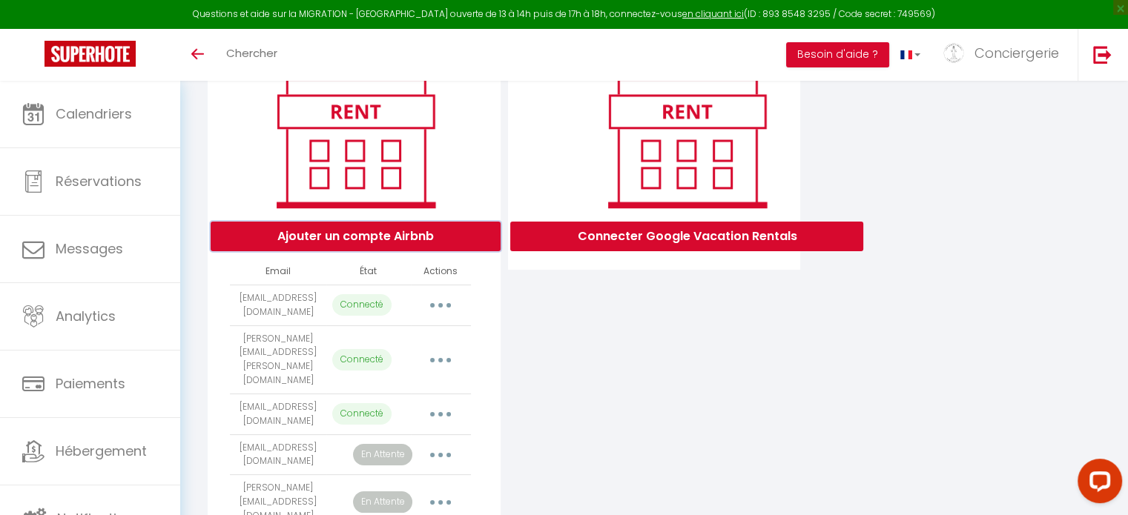
click at [421, 243] on button "Ajouter un compte Airbnb" at bounding box center [356, 237] width 290 height 30
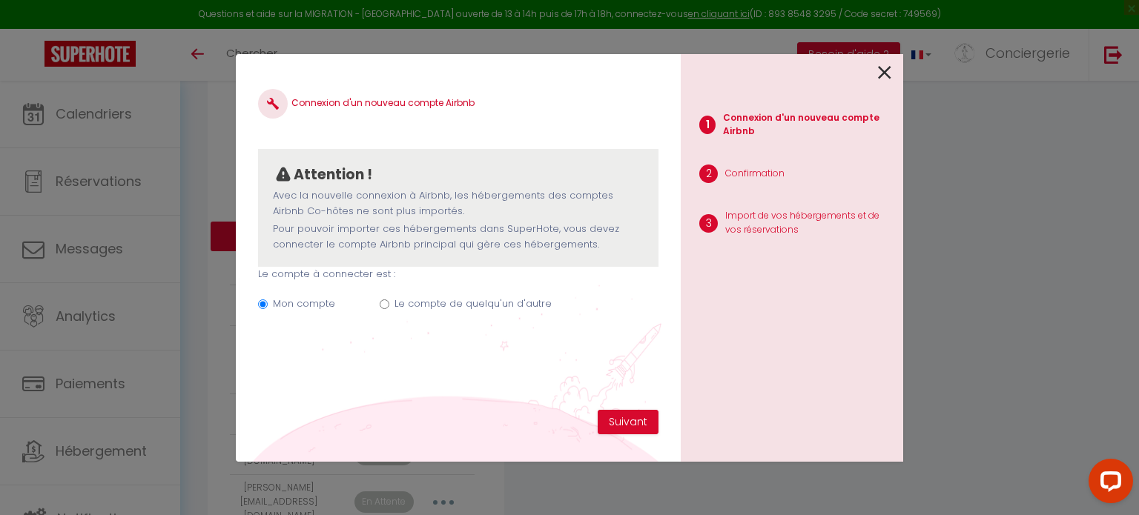
click at [383, 300] on input "Le compte de quelqu'un d'autre" at bounding box center [385, 305] width 10 height 10
radio input "true"
radio input "false"
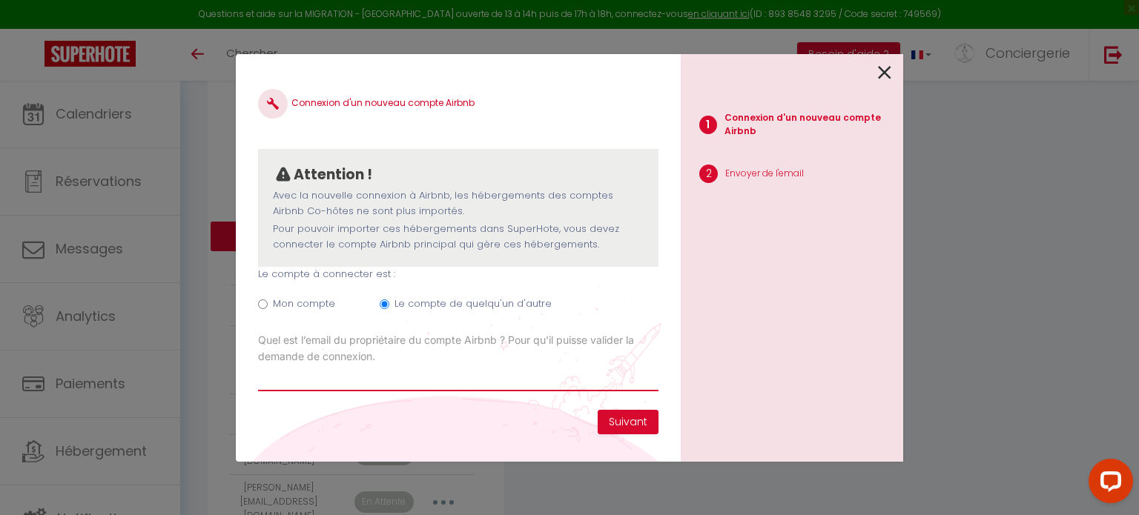
click at [413, 376] on input "Email connexion Airbnb" at bounding box center [458, 378] width 400 height 27
paste input "[EMAIL_ADDRESS][DOMAIN_NAME]"
type input "[EMAIL_ADDRESS][DOMAIN_NAME]"
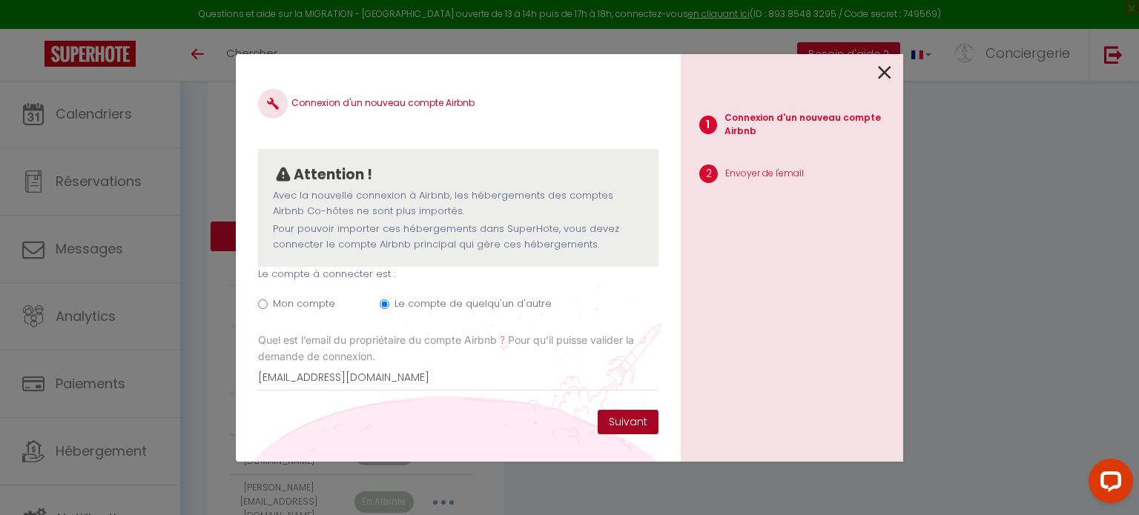
click at [616, 420] on button "Suivant" at bounding box center [628, 422] width 61 height 25
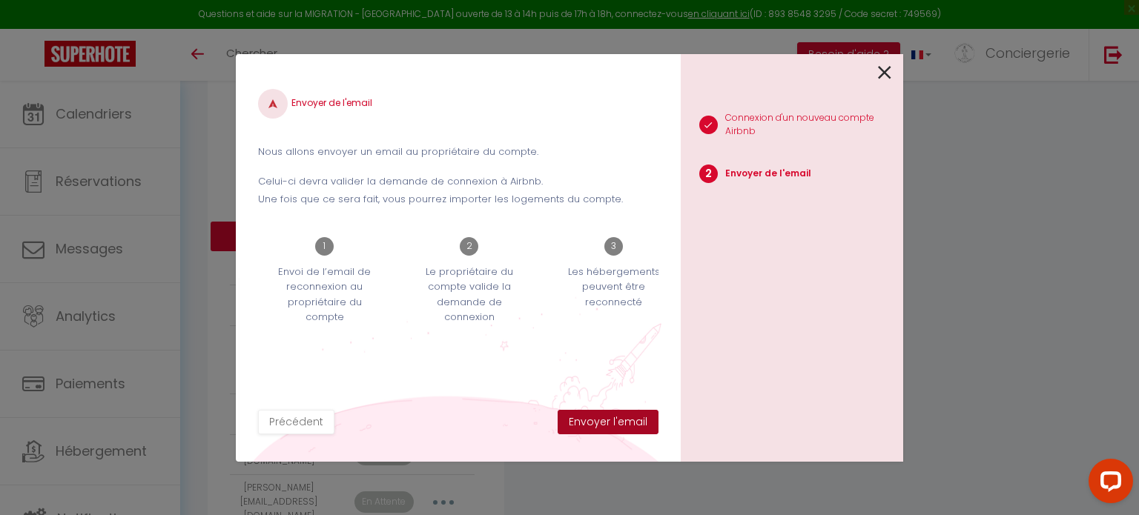
click at [616, 420] on button "Envoyer l'email" at bounding box center [607, 422] width 101 height 25
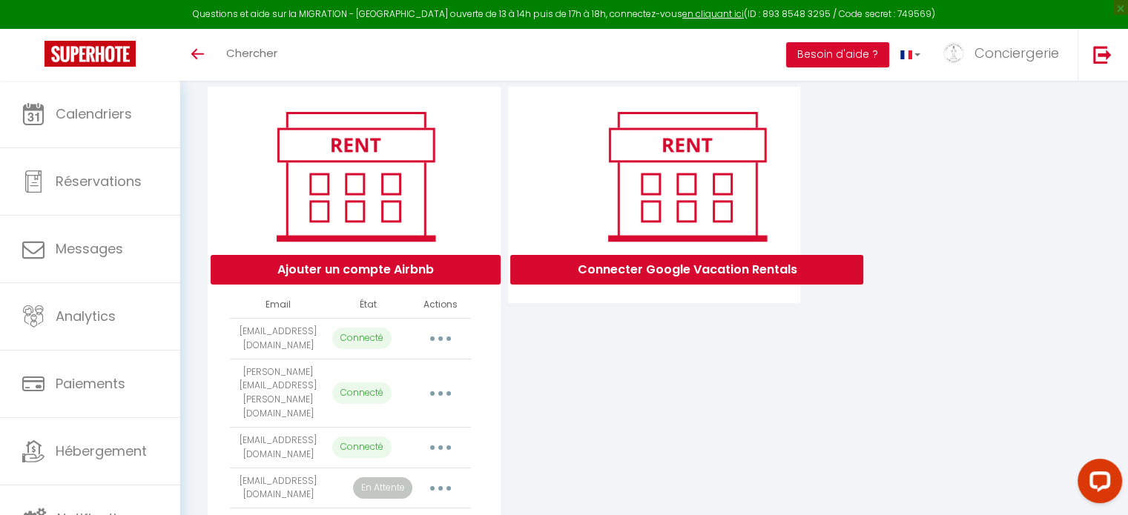
scroll to position [154, 0]
